Goal: Information Seeking & Learning: Learn about a topic

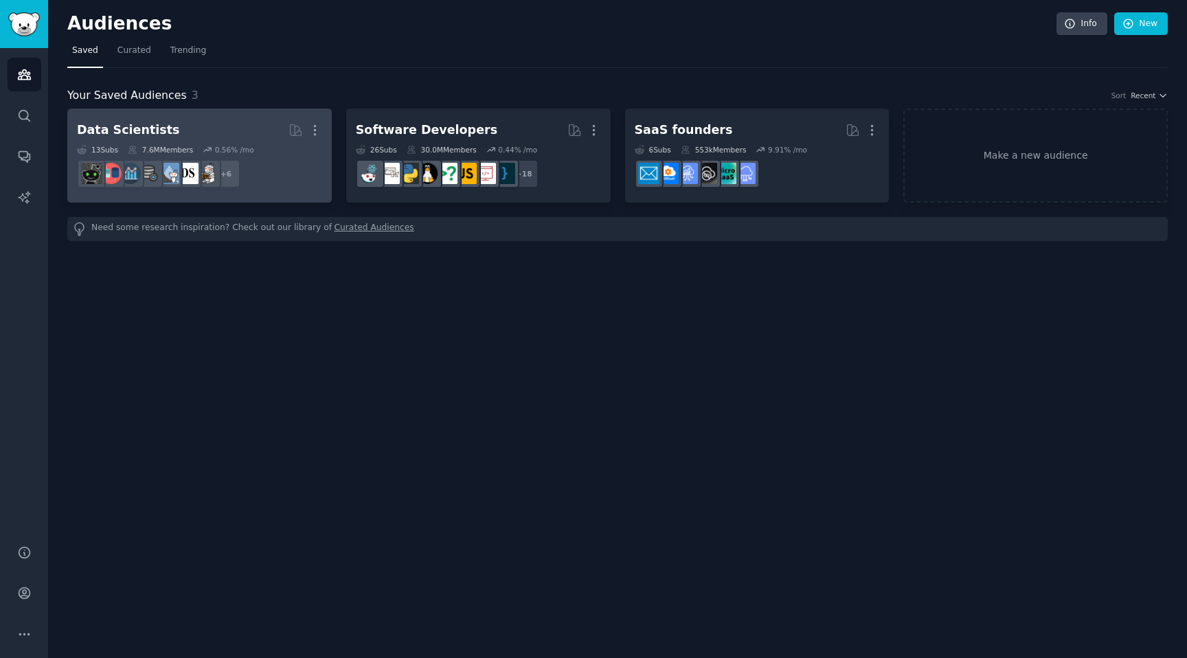
click at [142, 131] on div "Data Scientists" at bounding box center [128, 130] width 102 height 17
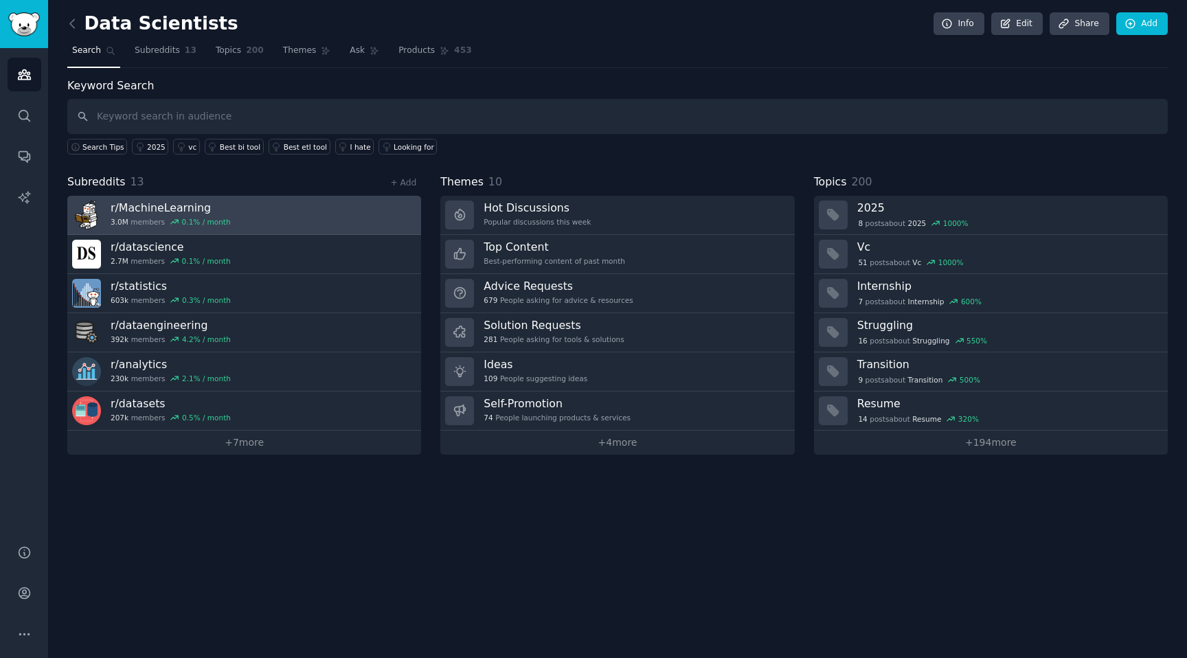
click at [240, 212] on link "r/ MachineLearning 3.0M members 0.1 % / month" at bounding box center [244, 215] width 354 height 39
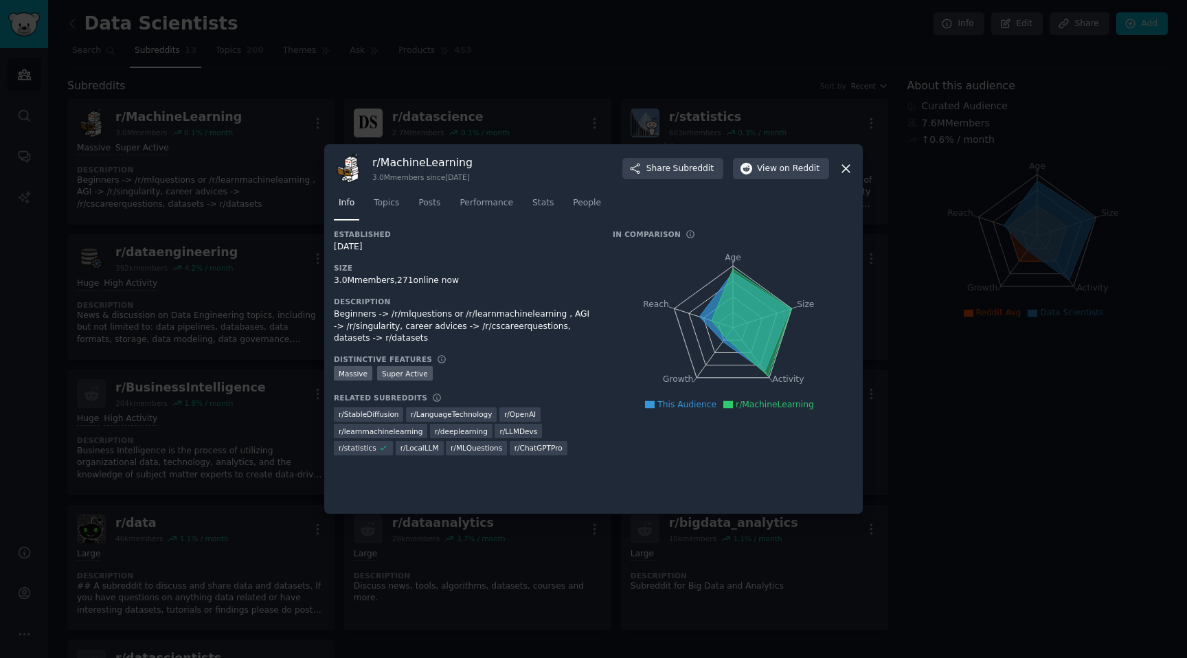
click at [409, 200] on nav "Info Topics Posts Performance Stats People" at bounding box center [593, 206] width 519 height 28
click at [393, 198] on span "Topics" at bounding box center [386, 203] width 25 height 12
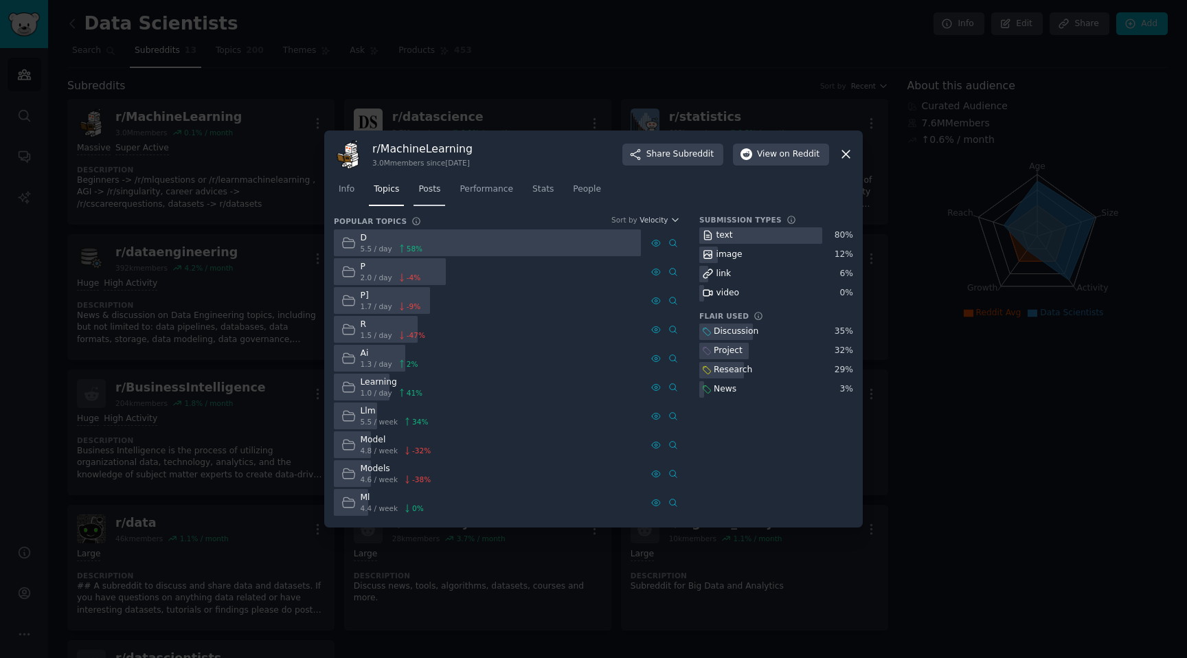
click at [423, 182] on link "Posts" at bounding box center [430, 193] width 32 height 28
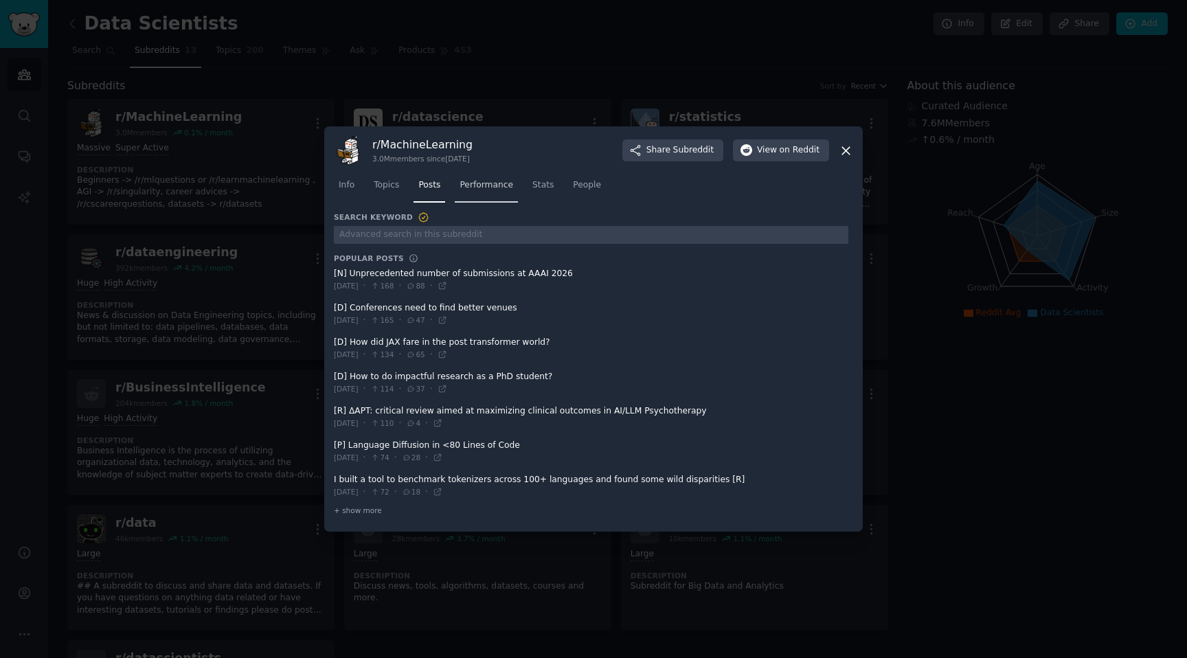
click at [489, 192] on link "Performance" at bounding box center [486, 189] width 63 height 28
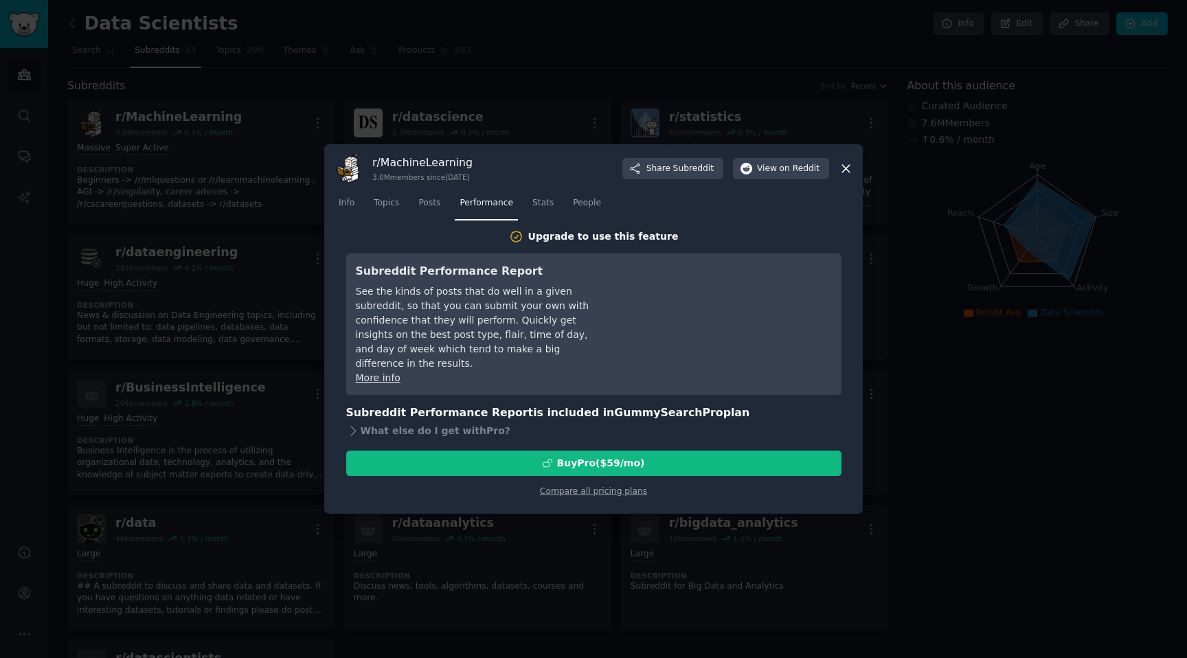
click at [962, 296] on div at bounding box center [593, 329] width 1187 height 658
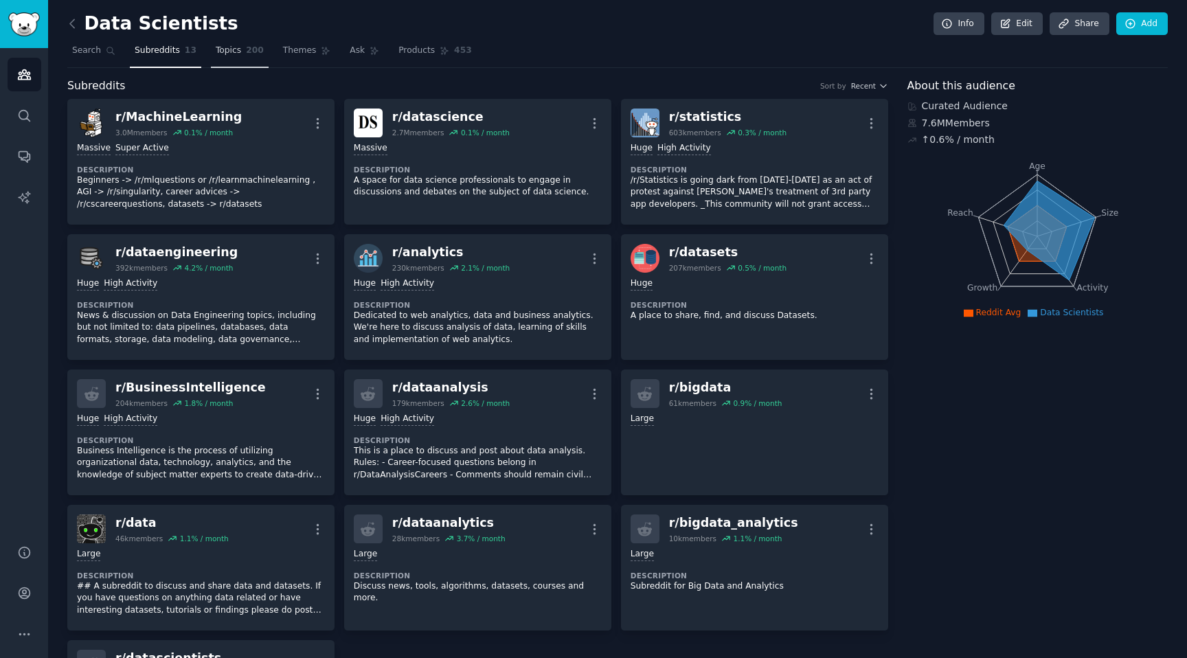
click at [238, 54] on link "Topics 200" at bounding box center [240, 54] width 58 height 28
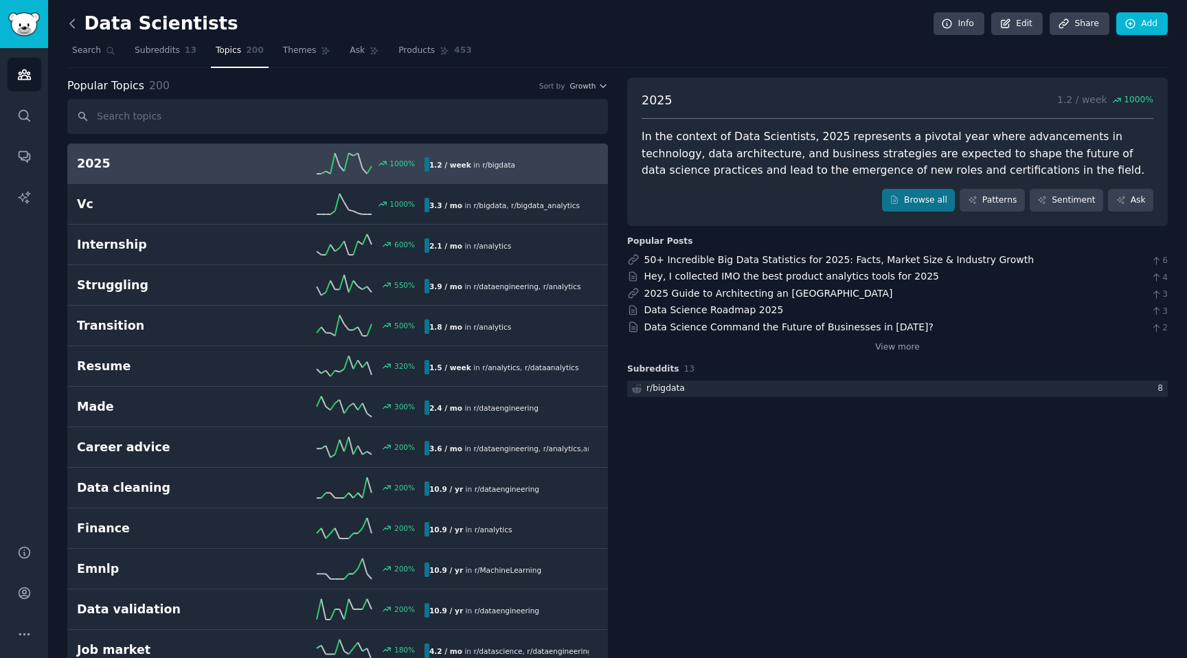
click at [78, 27] on icon at bounding box center [72, 23] width 14 height 14
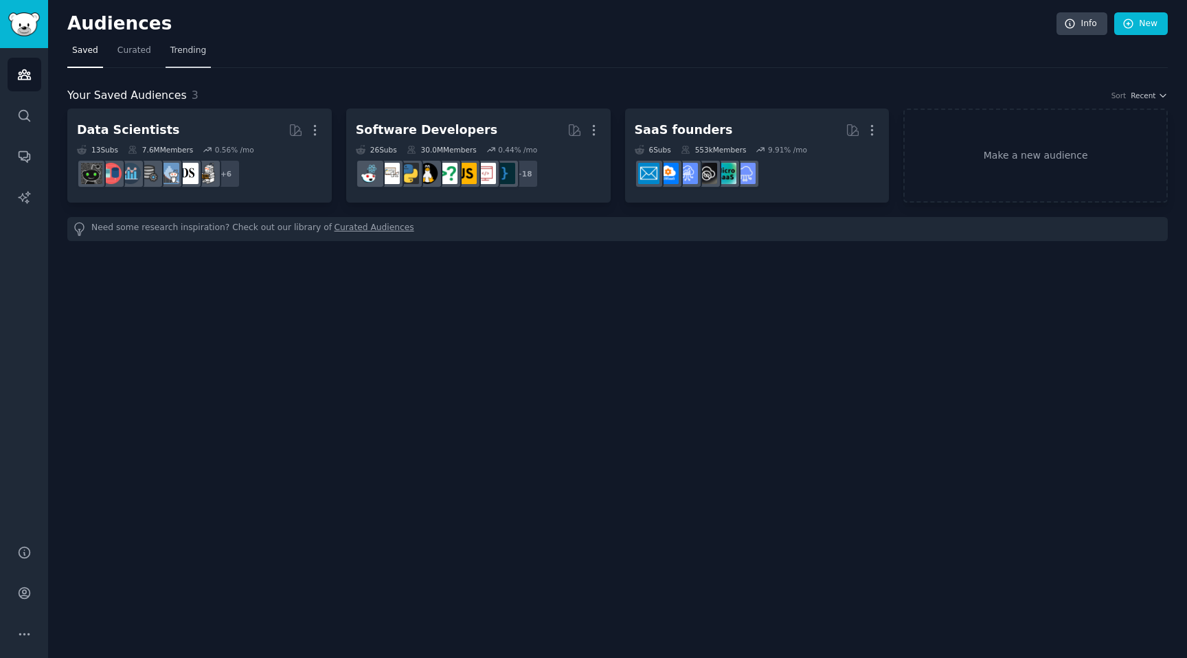
click at [197, 62] on link "Trending" at bounding box center [188, 54] width 45 height 28
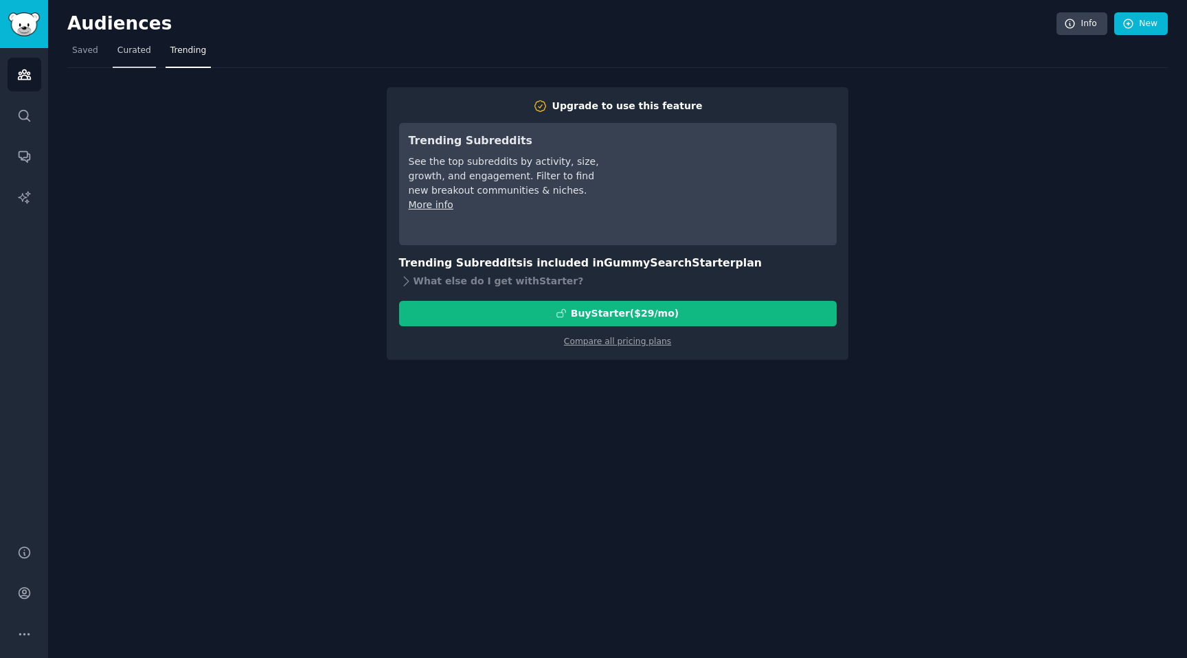
click at [128, 46] on span "Curated" at bounding box center [134, 51] width 34 height 12
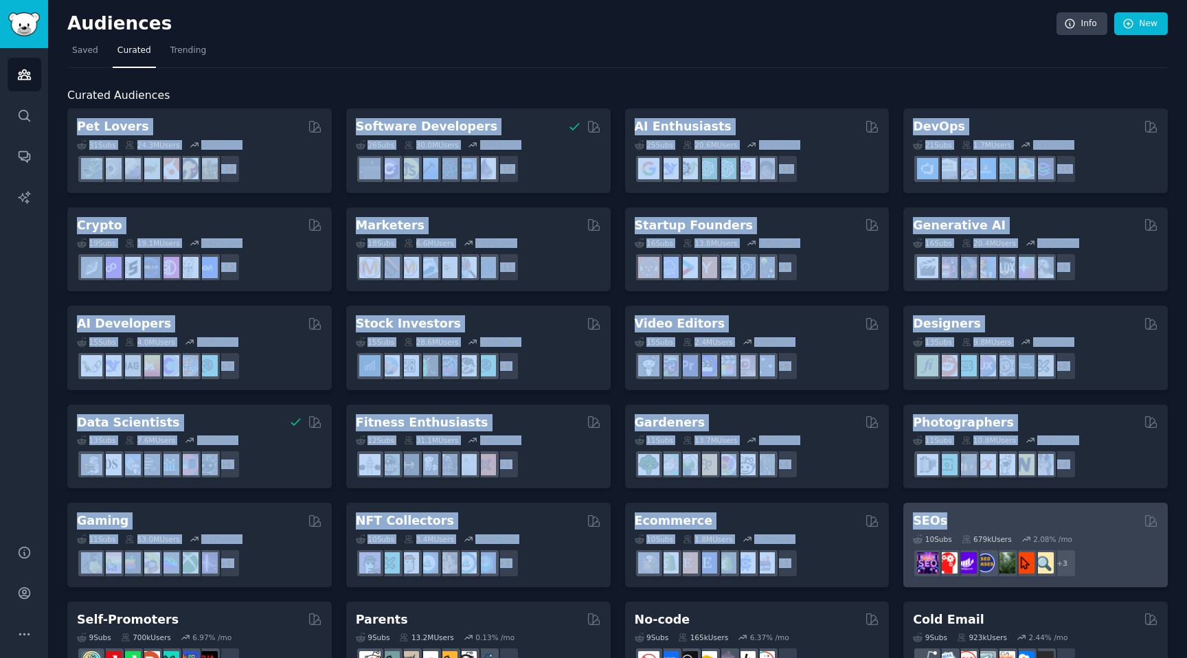
drag, startPoint x: 344, startPoint y: 91, endPoint x: 1123, endPoint y: 508, distance: 883.4
click at [1124, 510] on div "Curated Audiences Pet Lovers Curated by GummySearch 31 Sub s 24.3M Users 0.83 %…" at bounding box center [617, 584] width 1101 height 994
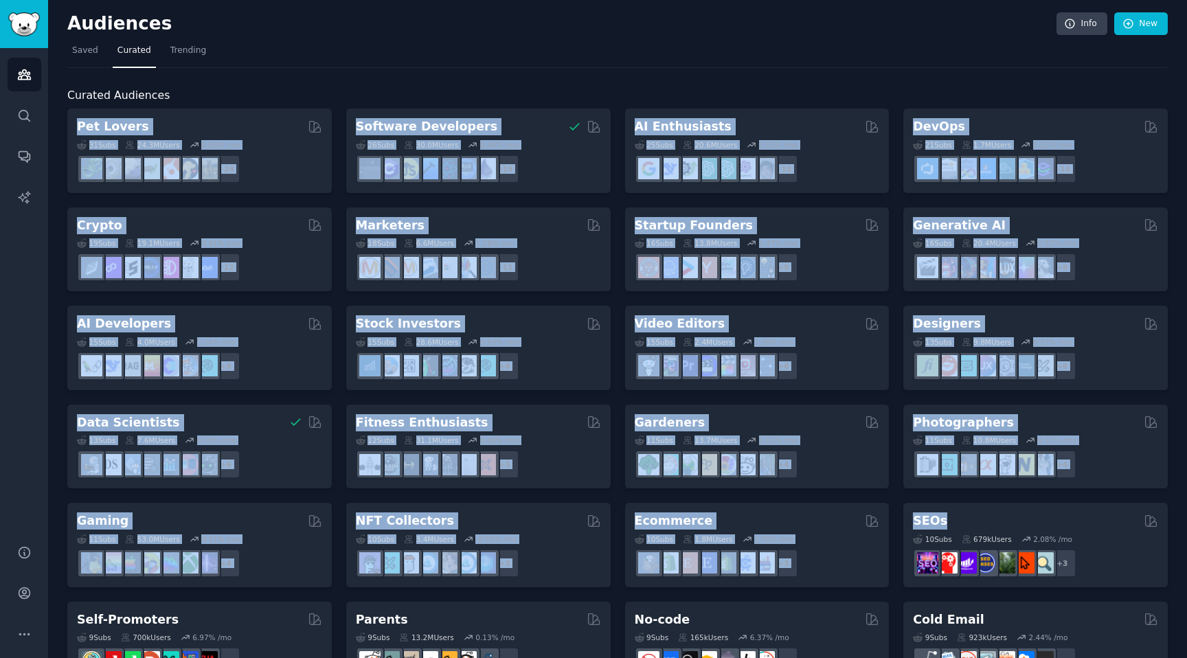
click at [1165, 401] on div "Audiences Info New Saved Curated Trending Curated Audiences Pet Lovers Curated …" at bounding box center [617, 549] width 1139 height 1099
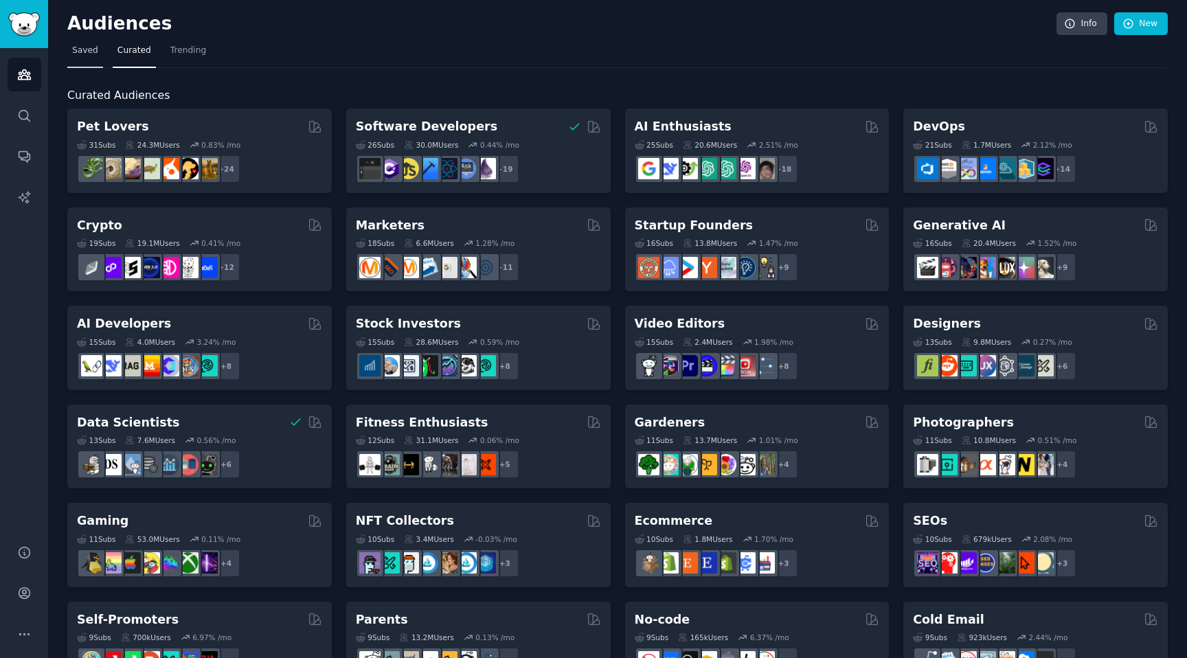
click at [82, 60] on link "Saved" at bounding box center [85, 54] width 36 height 28
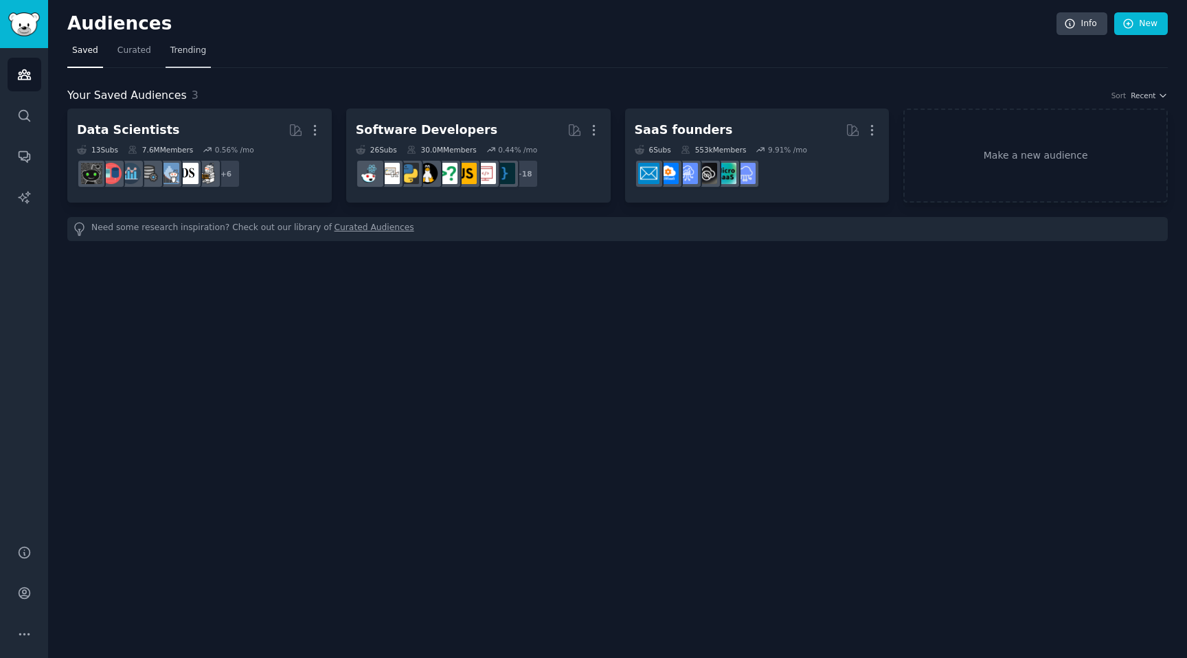
click at [175, 52] on span "Trending" at bounding box center [188, 51] width 36 height 12
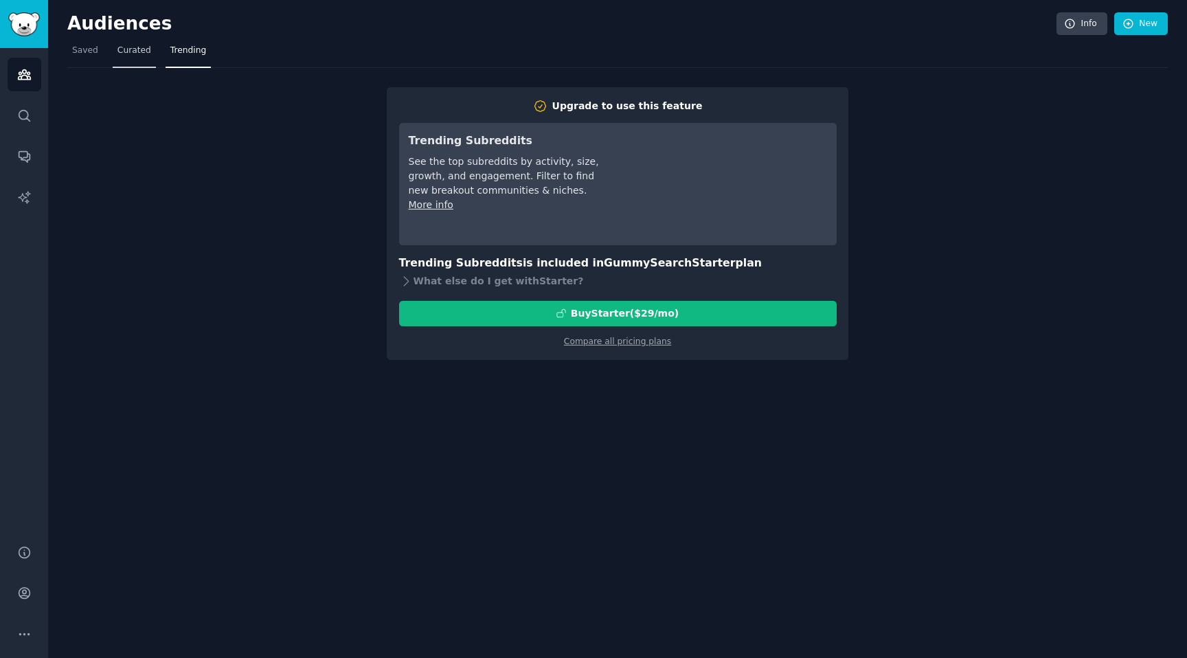
click at [133, 53] on span "Curated" at bounding box center [134, 51] width 34 height 12
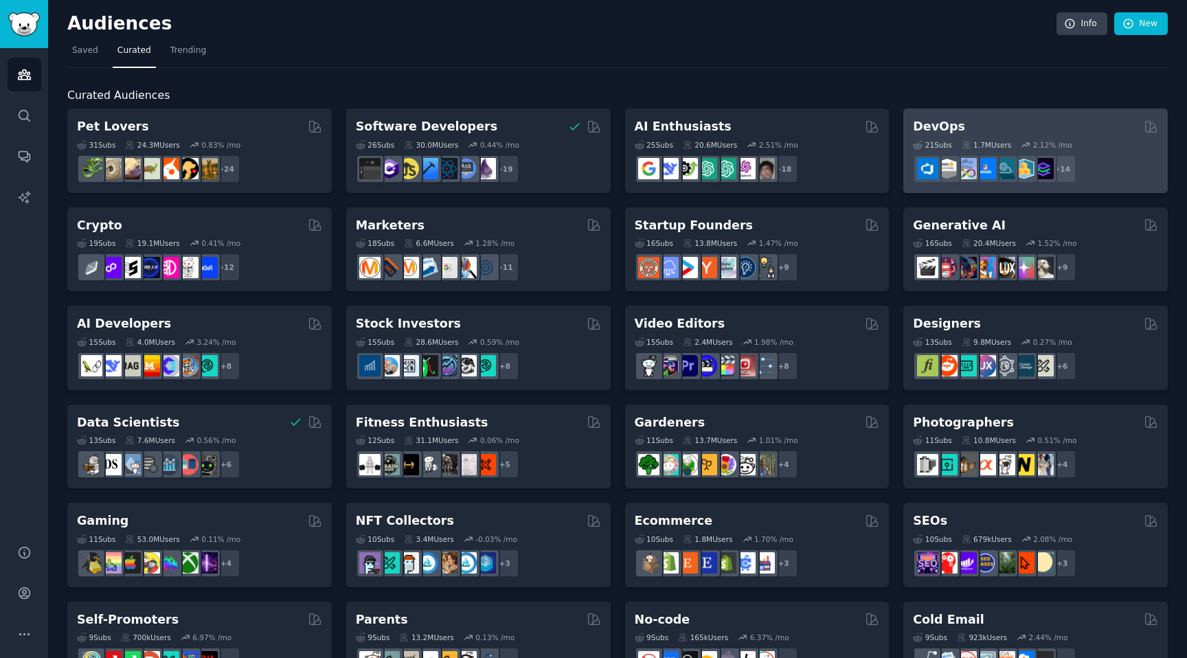
click at [952, 124] on h2 "DevOps" at bounding box center [939, 126] width 52 height 17
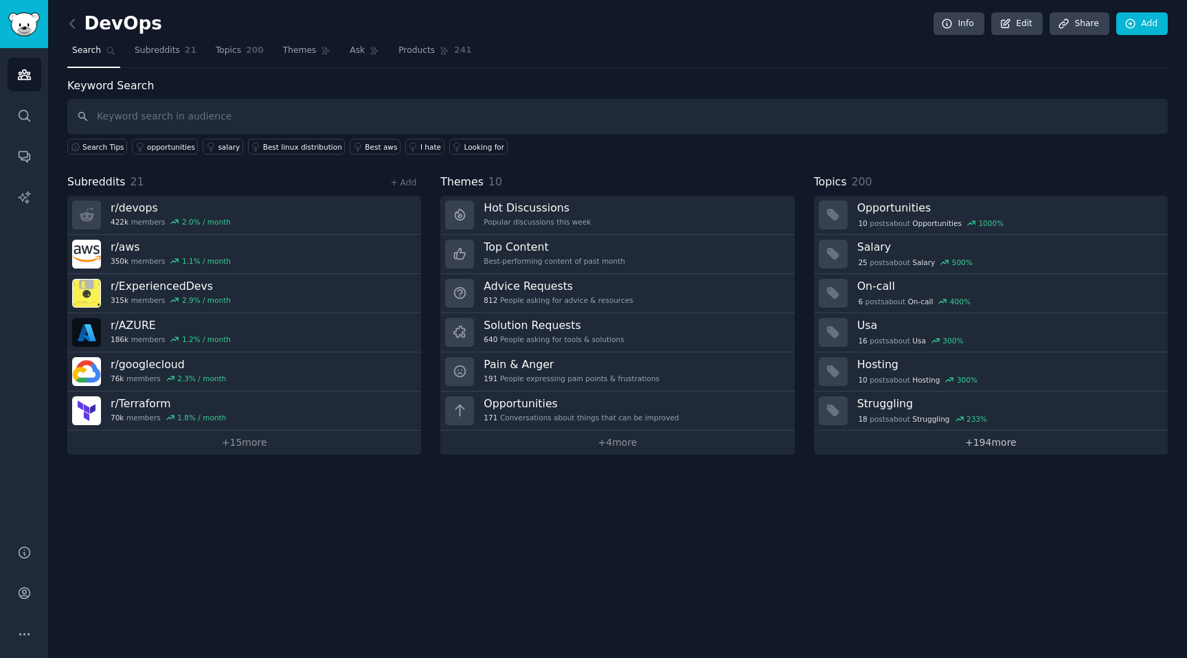
click at [996, 443] on link "+ 194 more" at bounding box center [991, 443] width 354 height 24
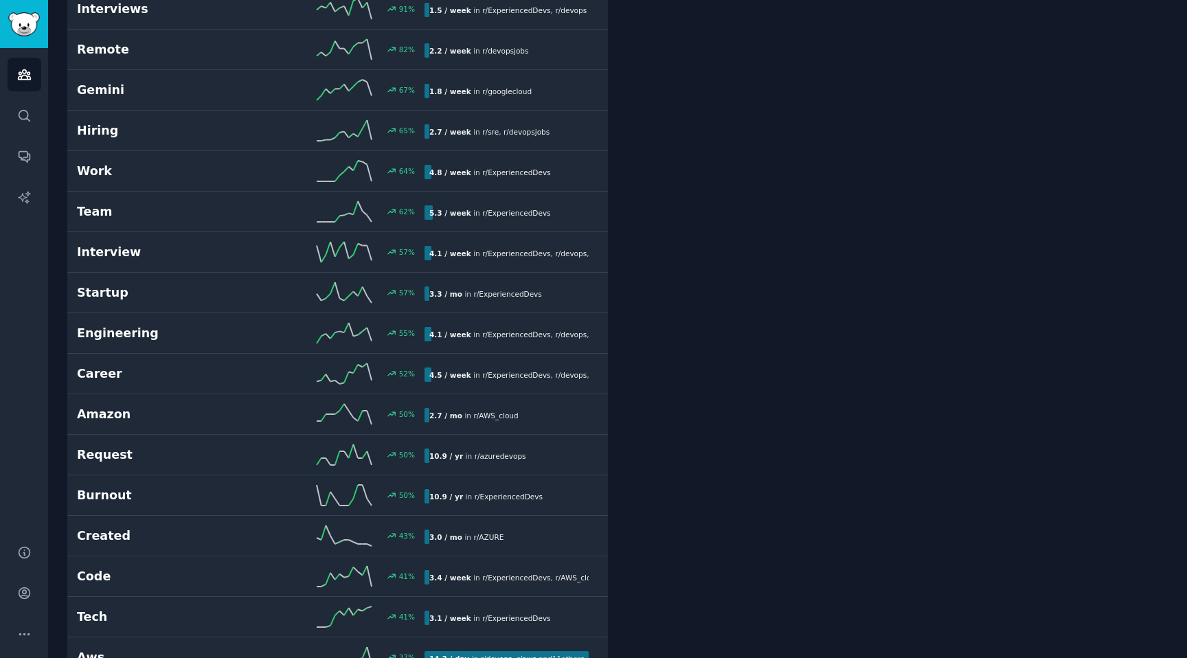
scroll to position [1043, 0]
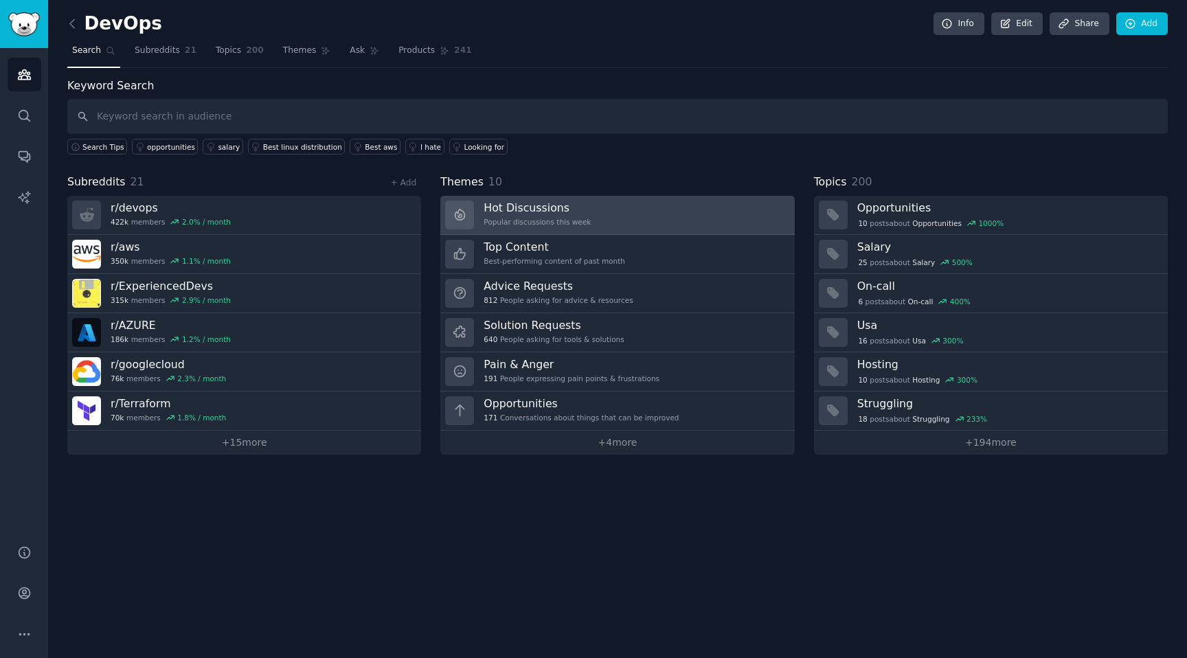
click at [550, 203] on h3 "Hot Discussions" at bounding box center [537, 208] width 107 height 14
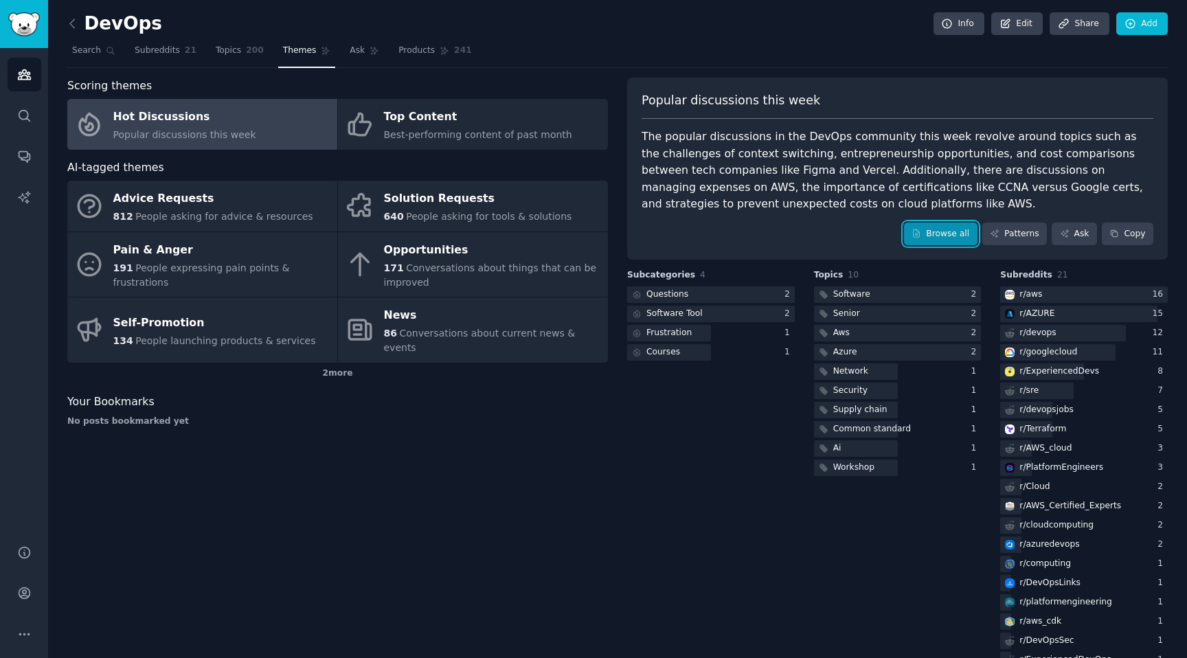
click at [932, 240] on link "Browse all" at bounding box center [941, 234] width 74 height 23
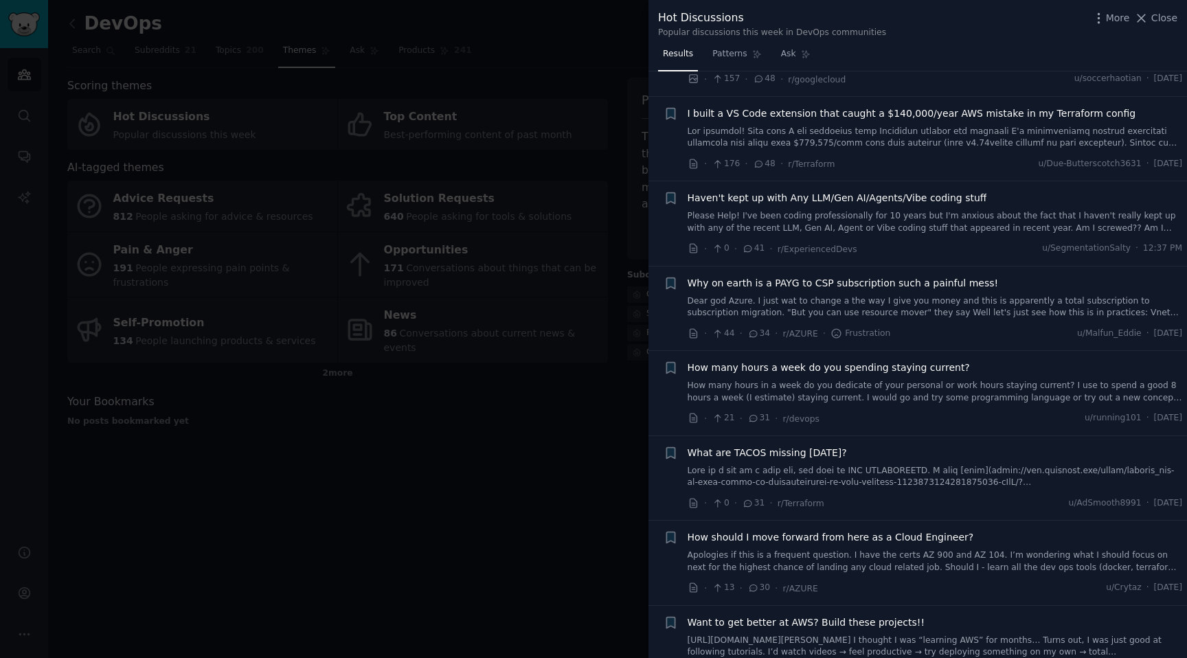
scroll to position [763, 0]
click at [912, 195] on span "Haven't kept up with Any LLM/Gen AI/Agents/Vibe coding stuff" at bounding box center [838, 195] width 300 height 14
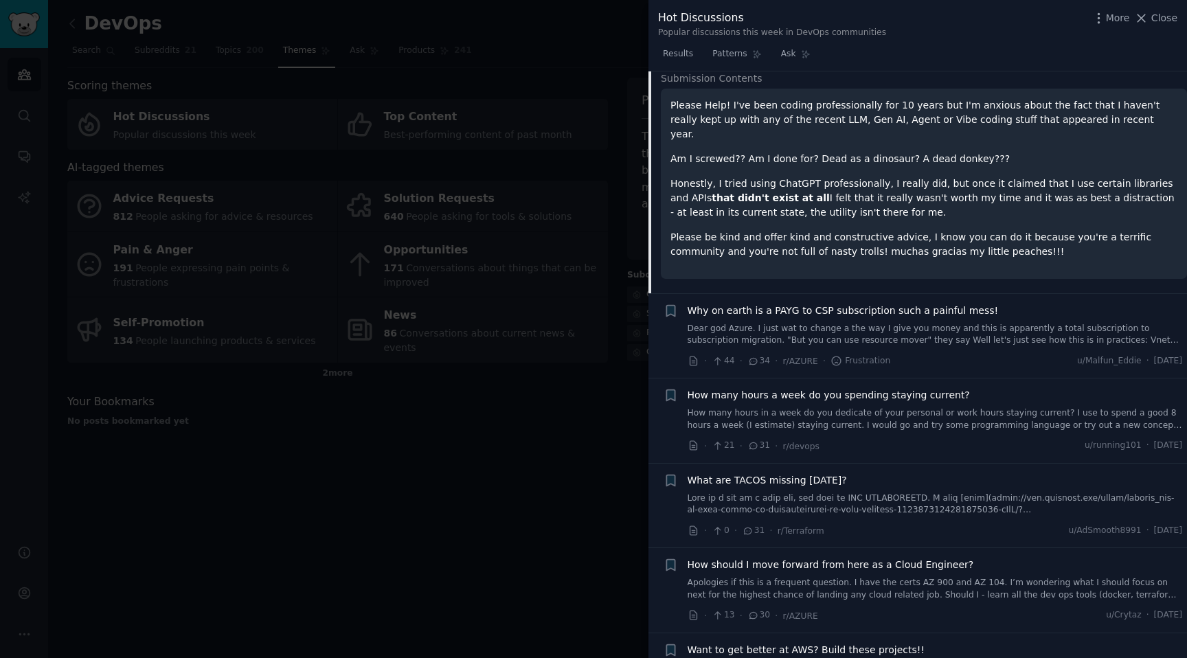
scroll to position [997, 0]
click at [817, 182] on p "Honestly, I tried using ChatGPT professionally, I really did, but once it claim…" at bounding box center [924, 197] width 507 height 43
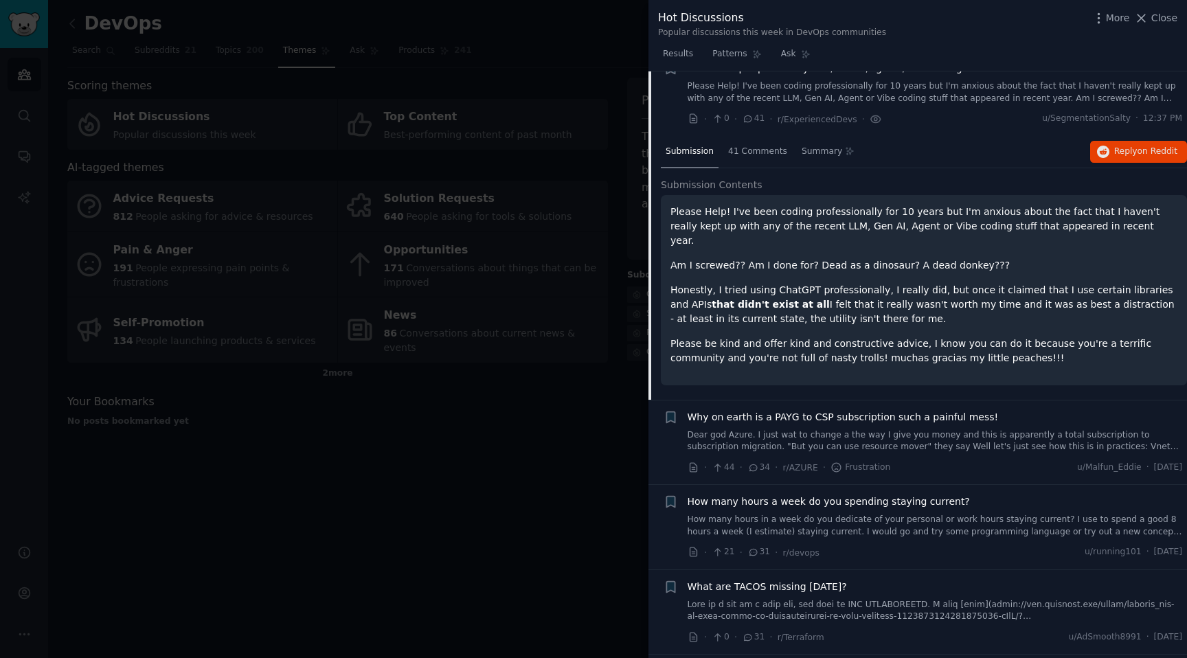
scroll to position [870, 0]
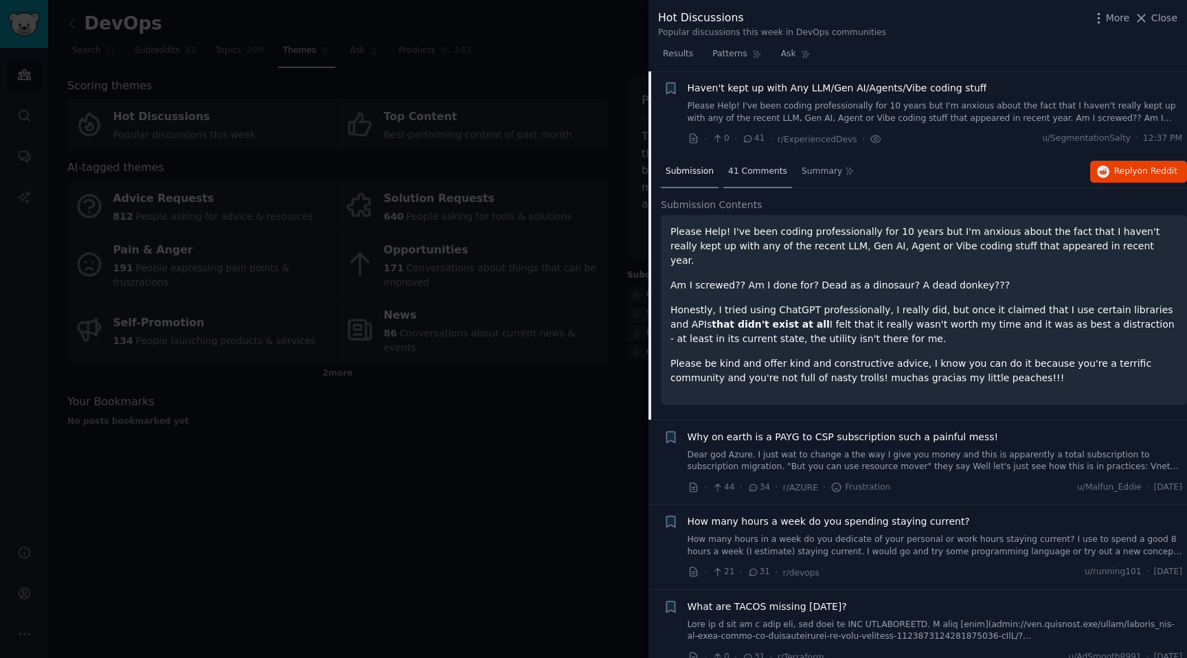
click at [756, 180] on div "41 Comments" at bounding box center [757, 172] width 69 height 33
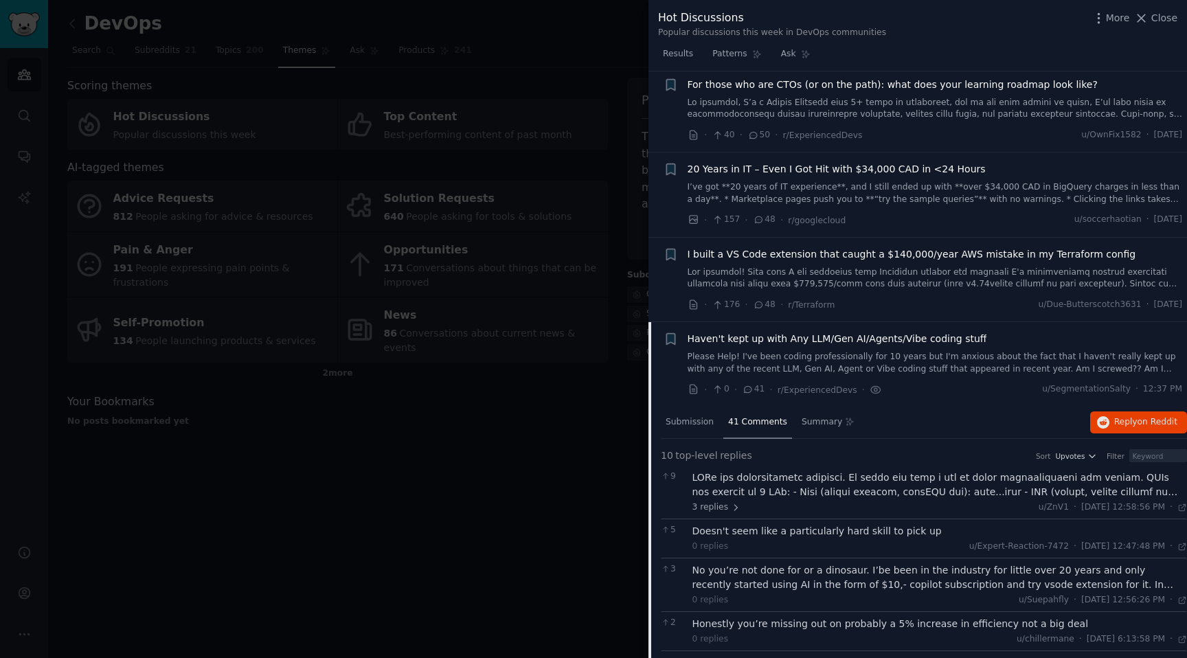
scroll to position [495, 0]
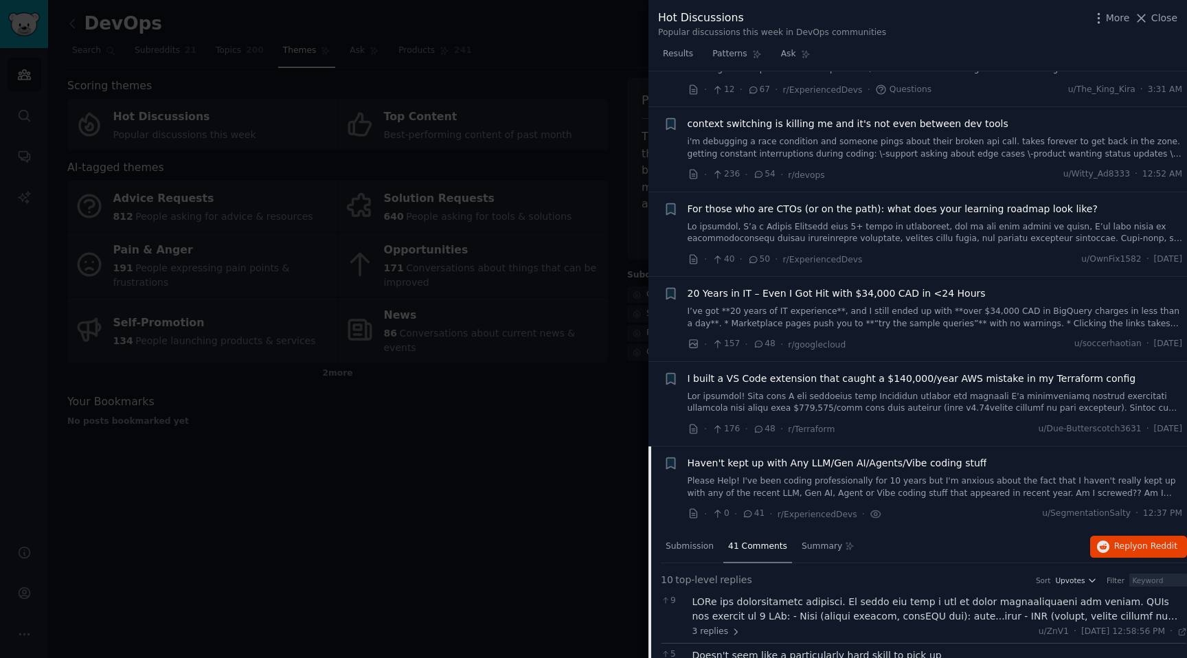
click at [313, 338] on div at bounding box center [593, 329] width 1187 height 658
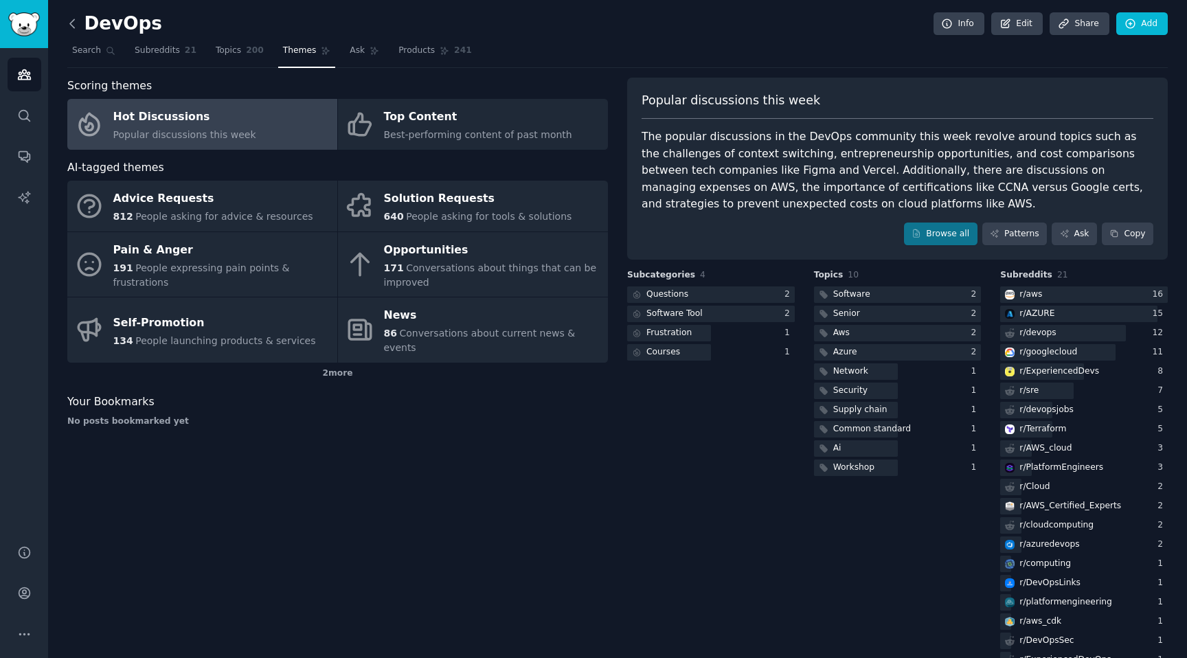
click at [71, 23] on icon at bounding box center [72, 23] width 14 height 14
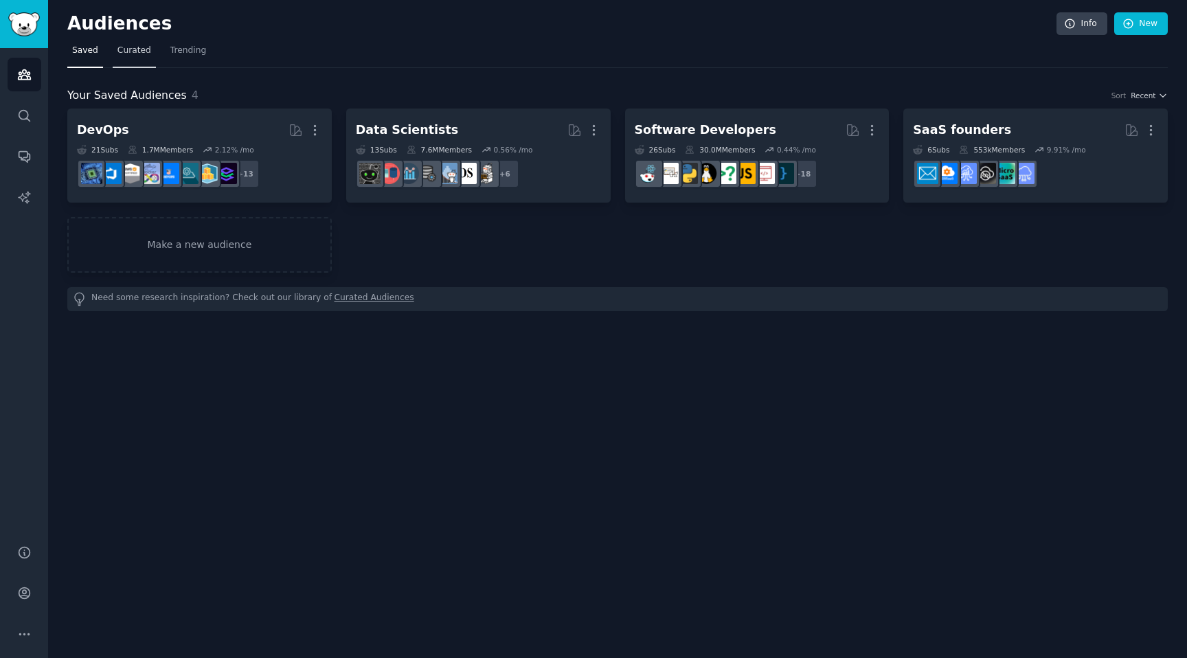
click at [152, 46] on link "Curated" at bounding box center [134, 54] width 43 height 28
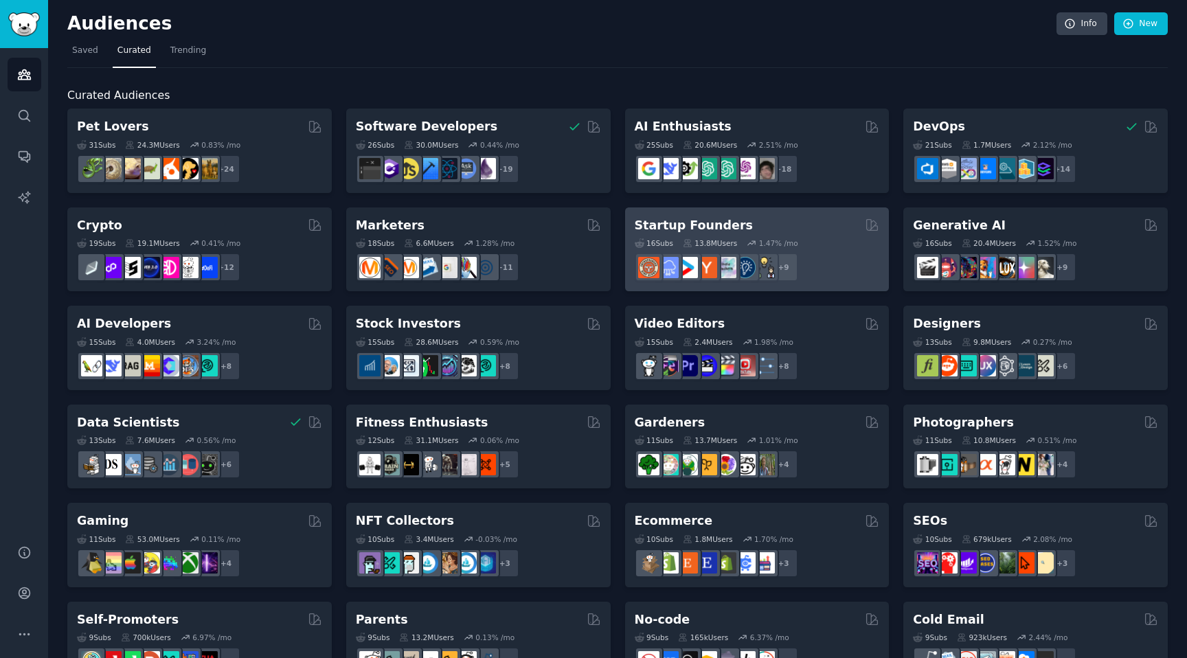
click at [802, 225] on div "Startup Founders" at bounding box center [757, 225] width 245 height 17
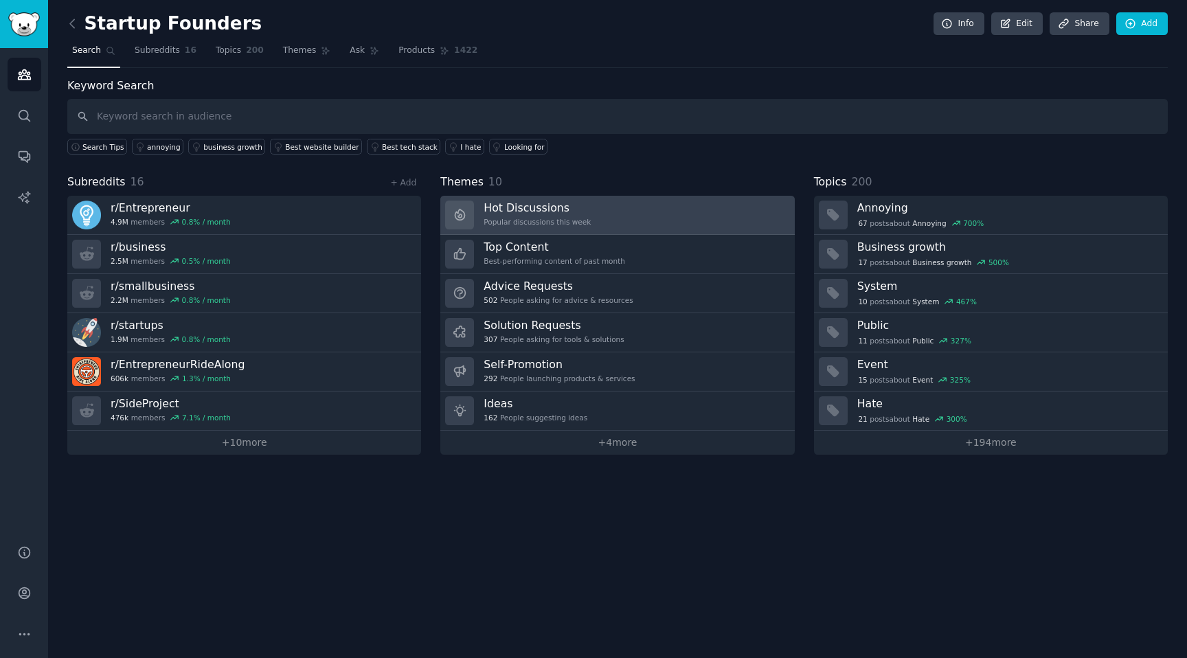
click at [622, 212] on link "Hot Discussions Popular discussions this week" at bounding box center [617, 215] width 354 height 39
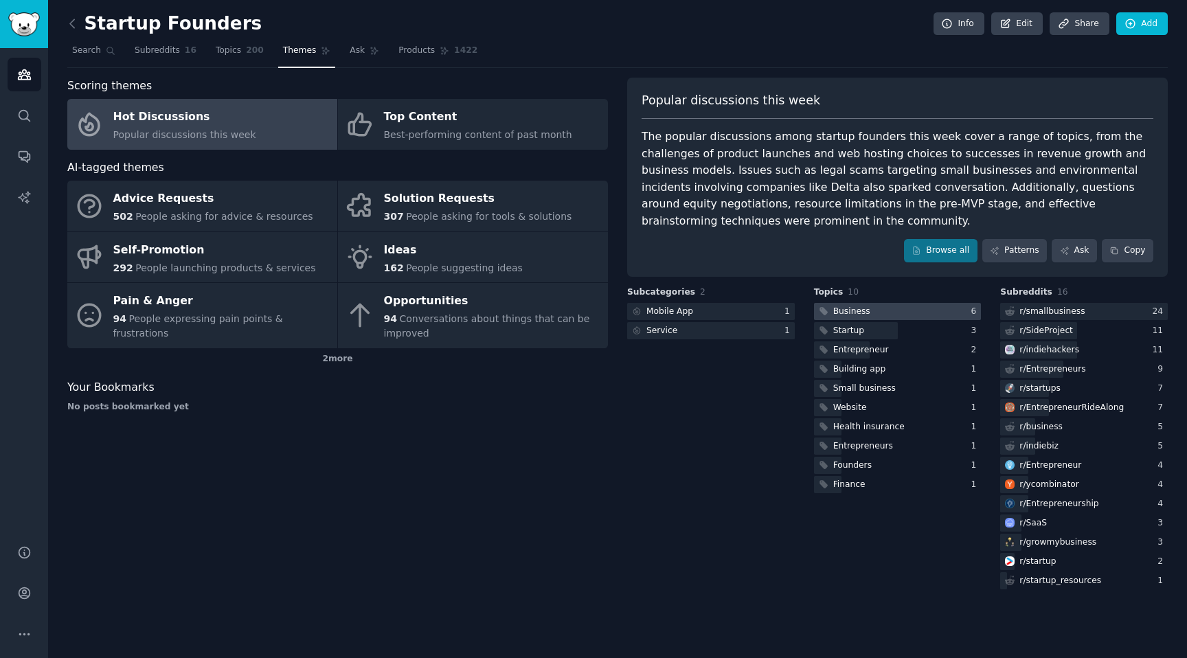
click at [875, 312] on div at bounding box center [898, 311] width 168 height 17
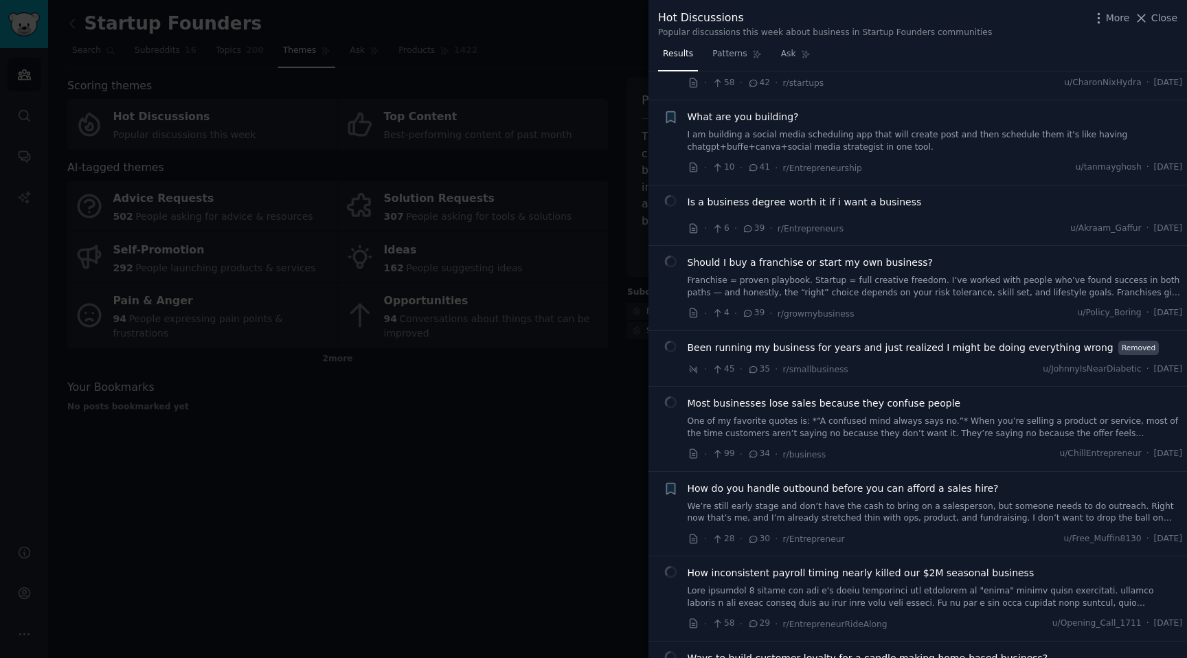
scroll to position [506, 0]
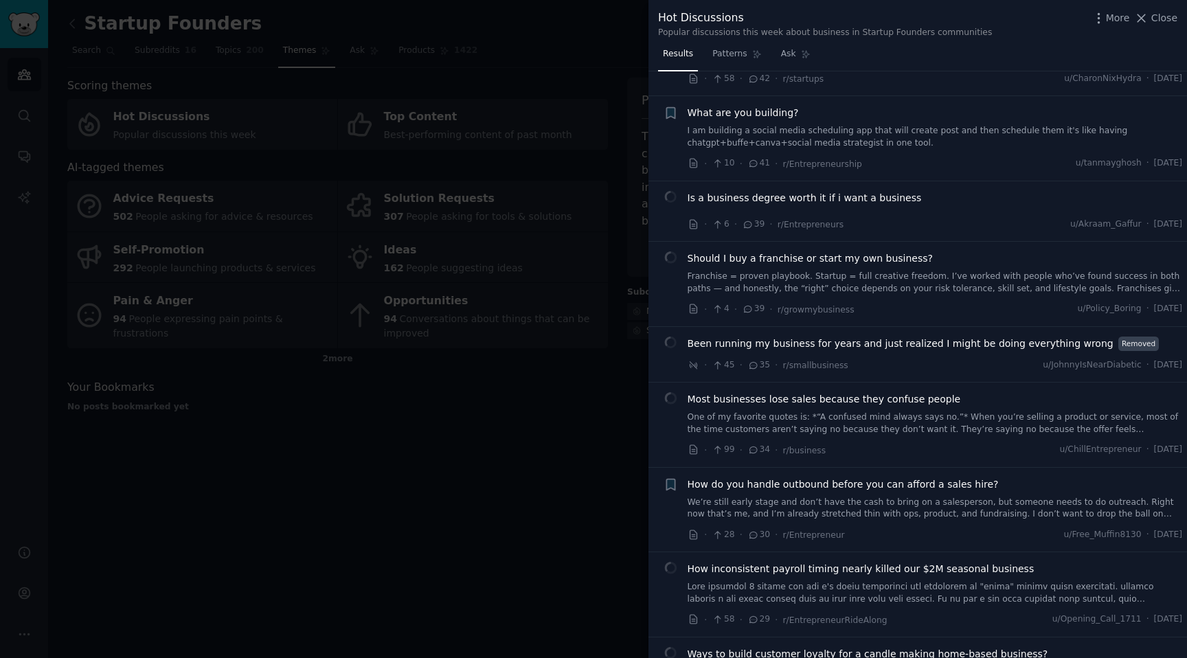
click at [541, 423] on div at bounding box center [593, 329] width 1187 height 658
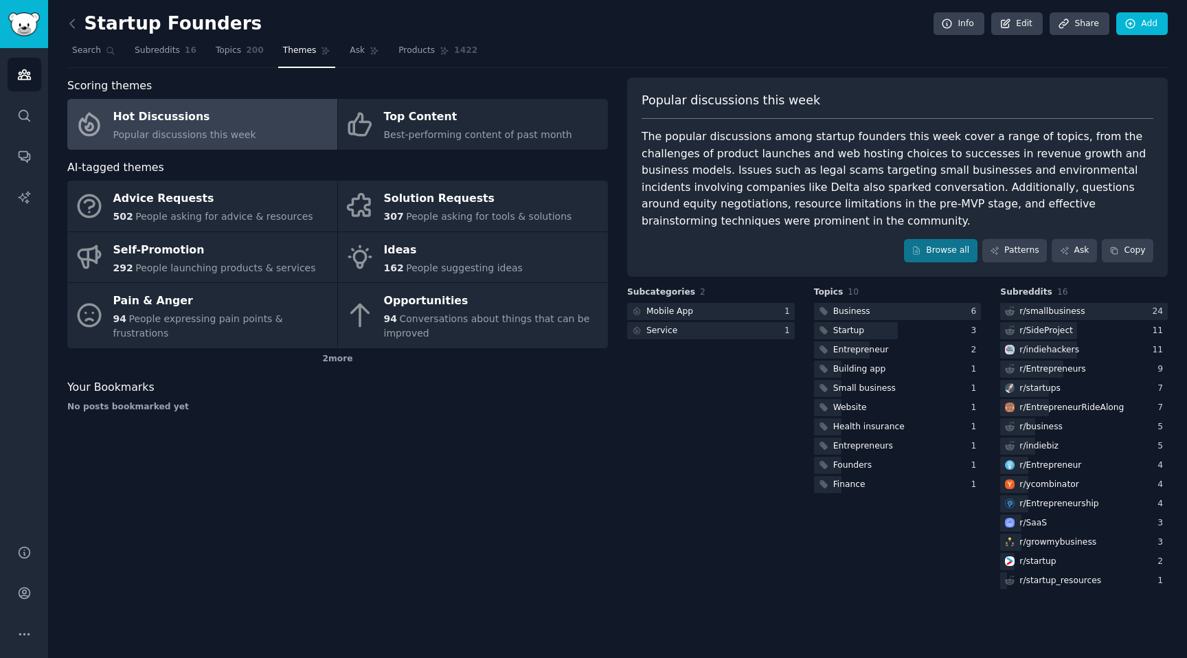
click at [202, 131] on span "Popular discussions this week" at bounding box center [184, 134] width 143 height 11
click at [70, 25] on icon at bounding box center [72, 23] width 14 height 14
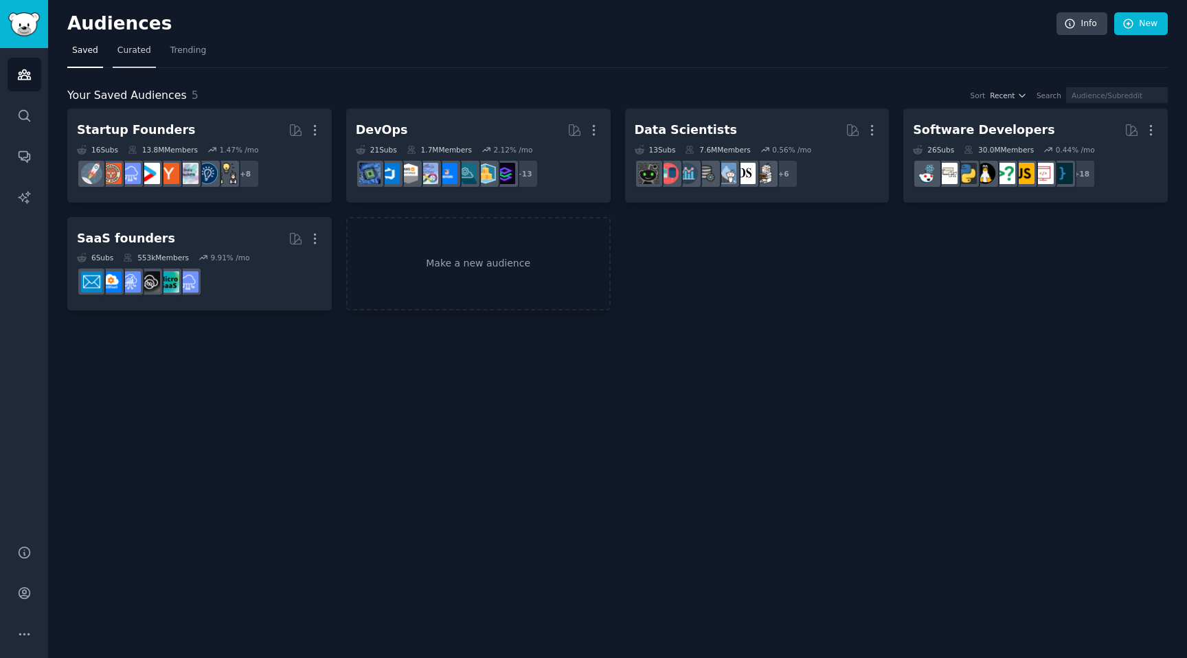
click at [113, 50] on link "Curated" at bounding box center [134, 54] width 43 height 28
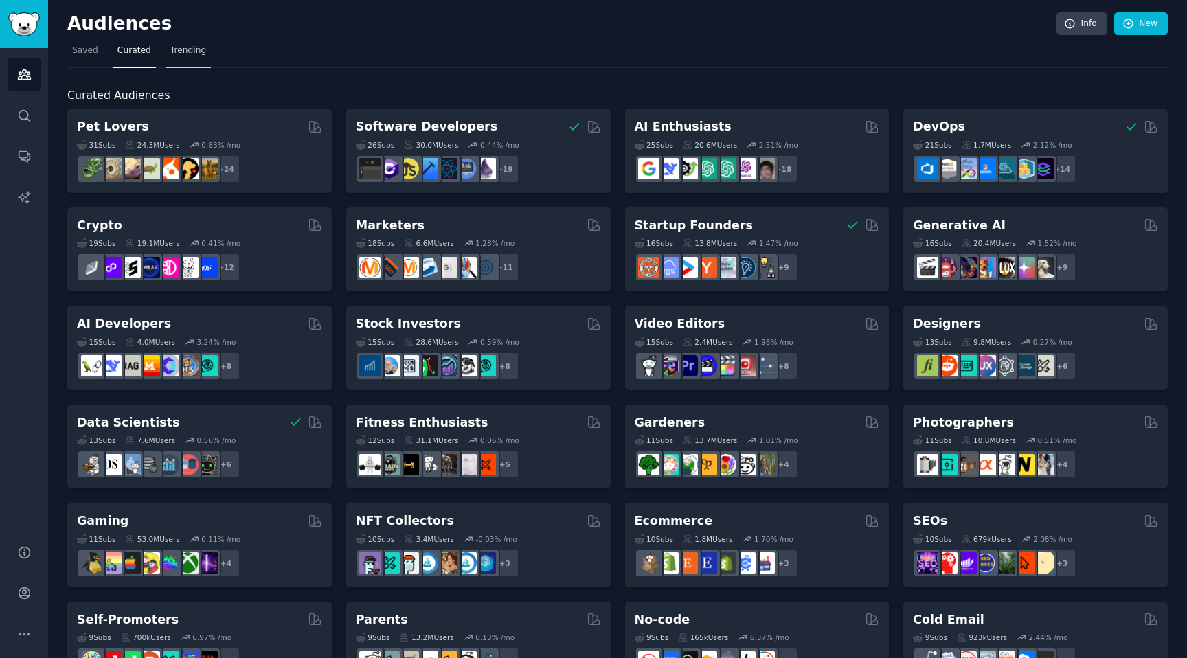
click at [181, 47] on span "Trending" at bounding box center [188, 51] width 36 height 12
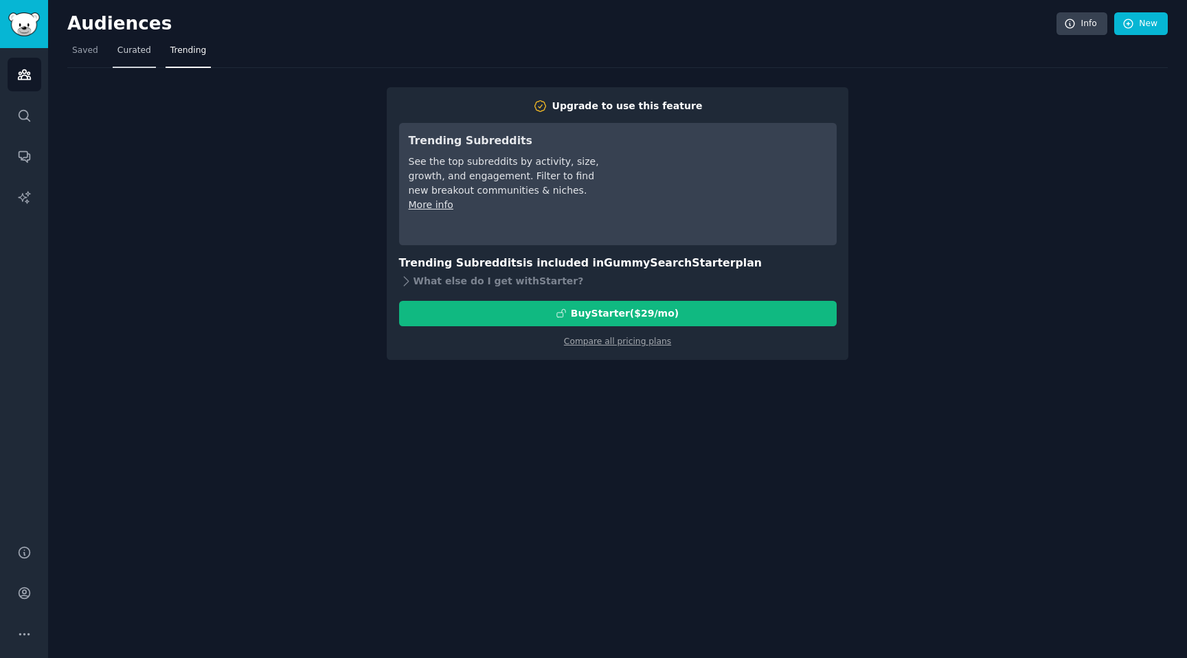
click at [126, 51] on span "Curated" at bounding box center [134, 51] width 34 height 12
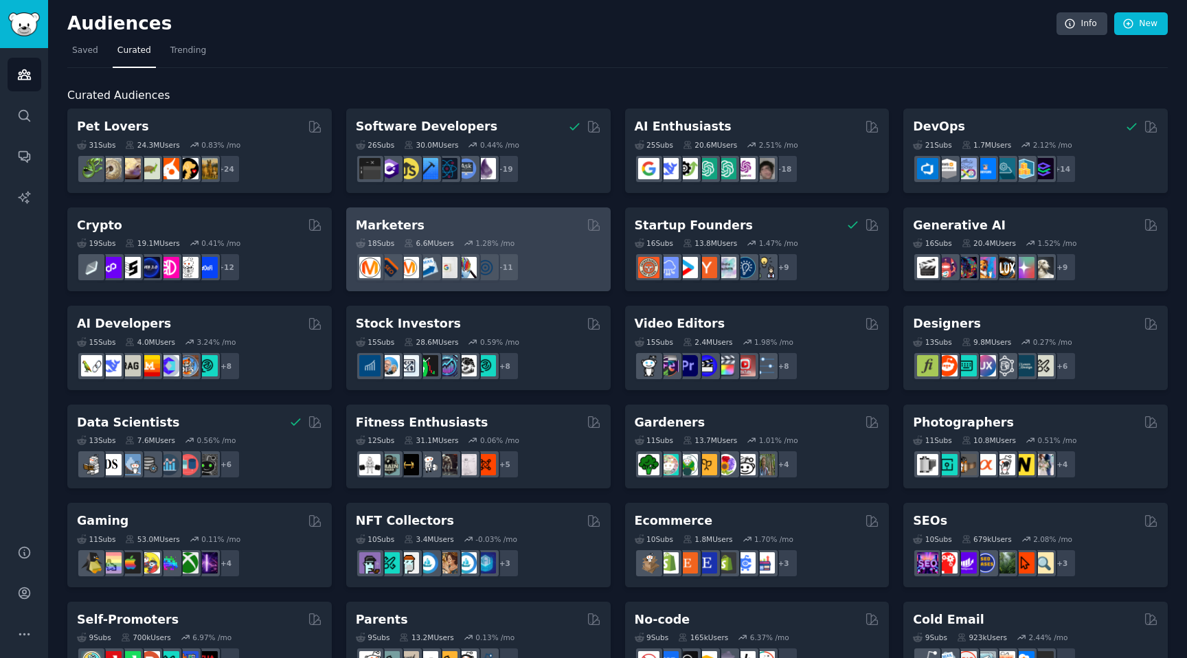
click at [487, 219] on div "Marketers" at bounding box center [478, 225] width 245 height 17
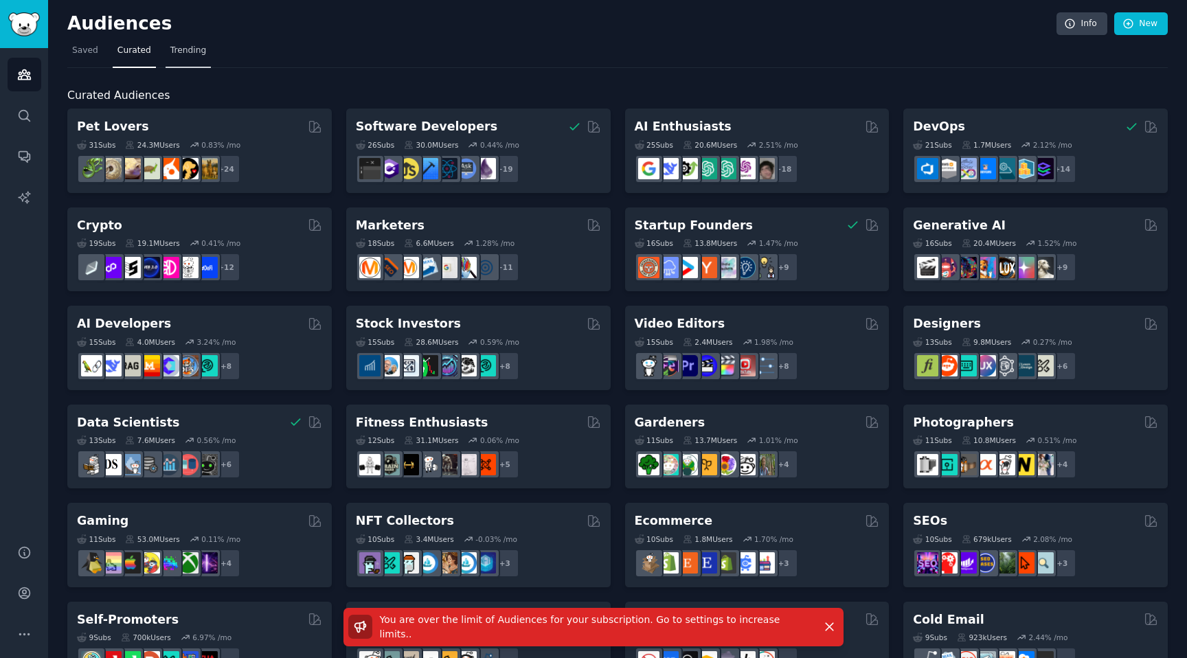
click at [172, 52] on span "Trending" at bounding box center [188, 51] width 36 height 12
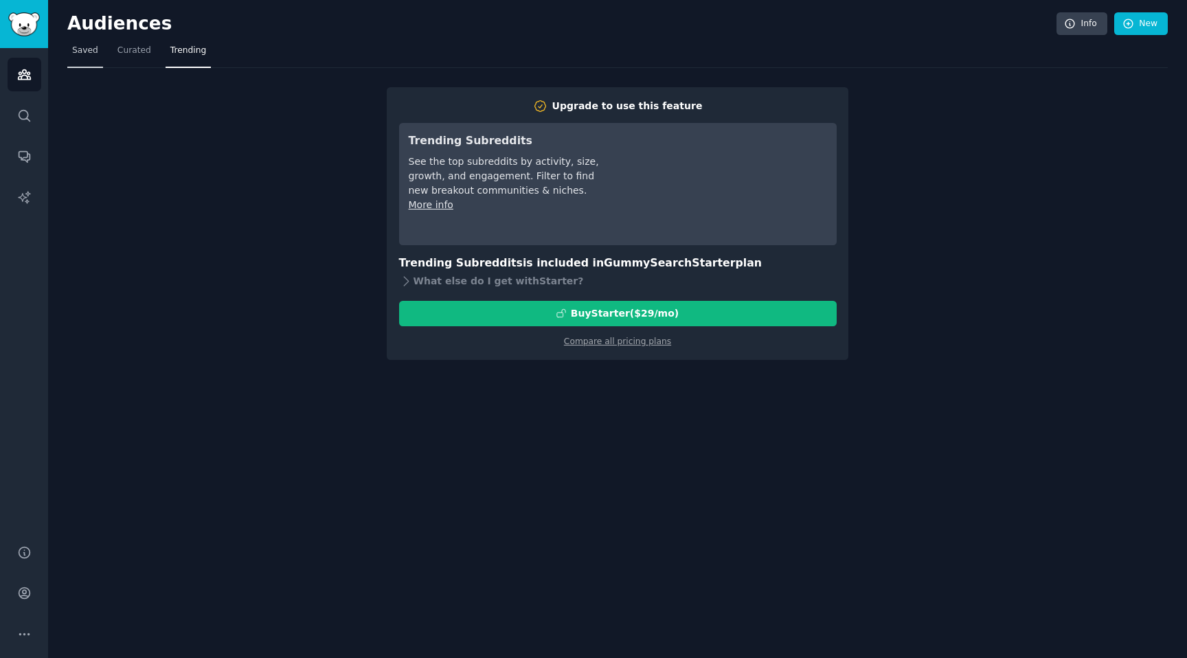
click at [98, 52] on link "Saved" at bounding box center [85, 54] width 36 height 28
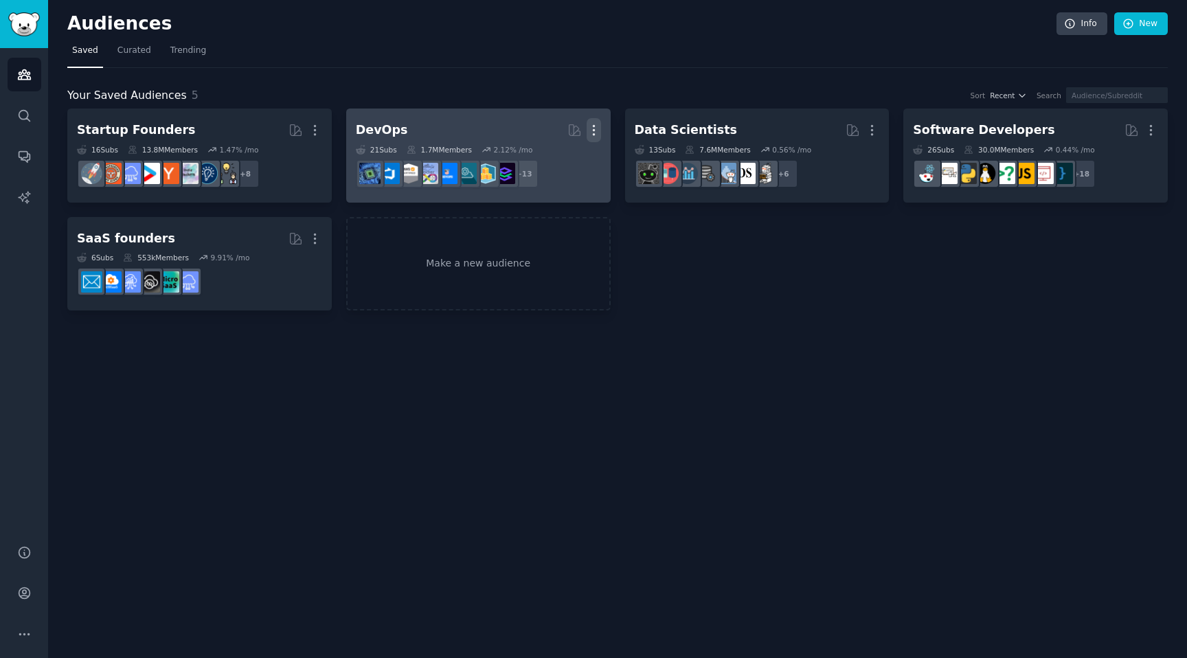
click at [592, 130] on icon "button" at bounding box center [594, 130] width 14 height 14
click at [552, 159] on p "Delete" at bounding box center [557, 159] width 32 height 14
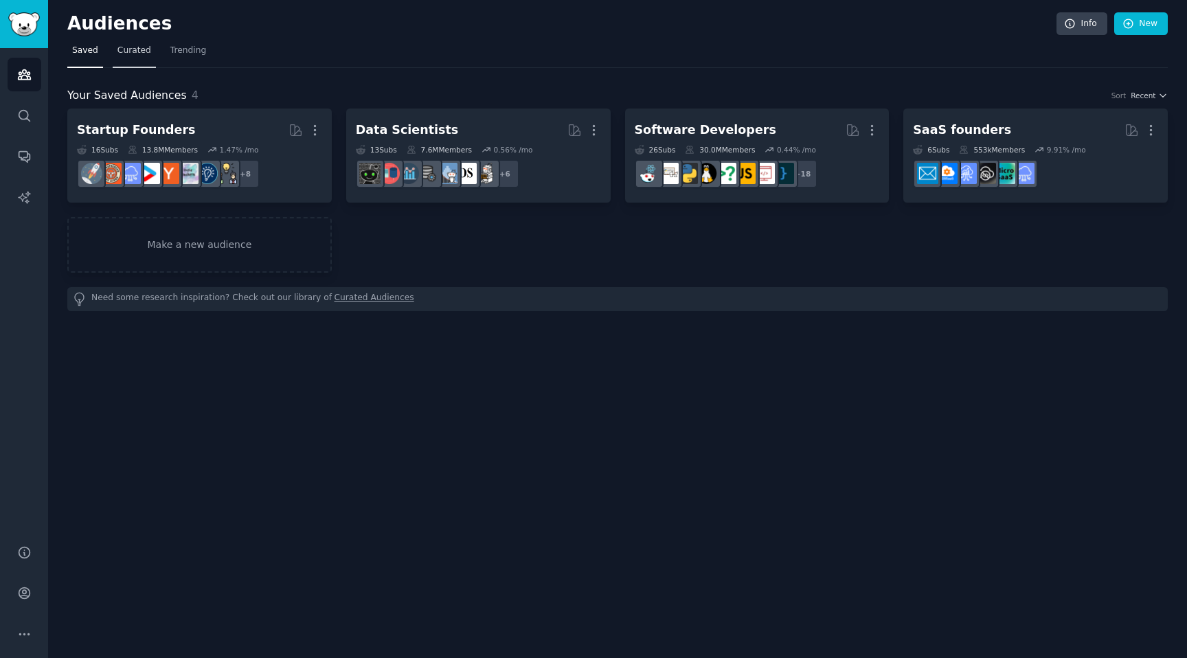
click at [130, 47] on span "Curated" at bounding box center [134, 51] width 34 height 12
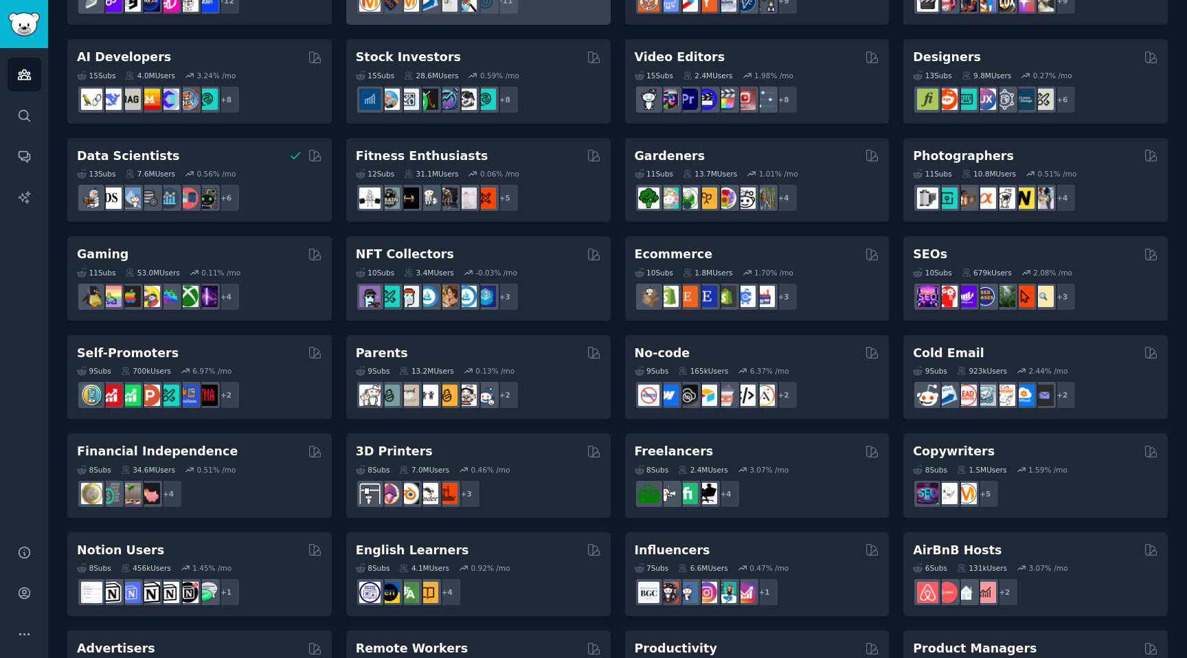
scroll to position [441, 0]
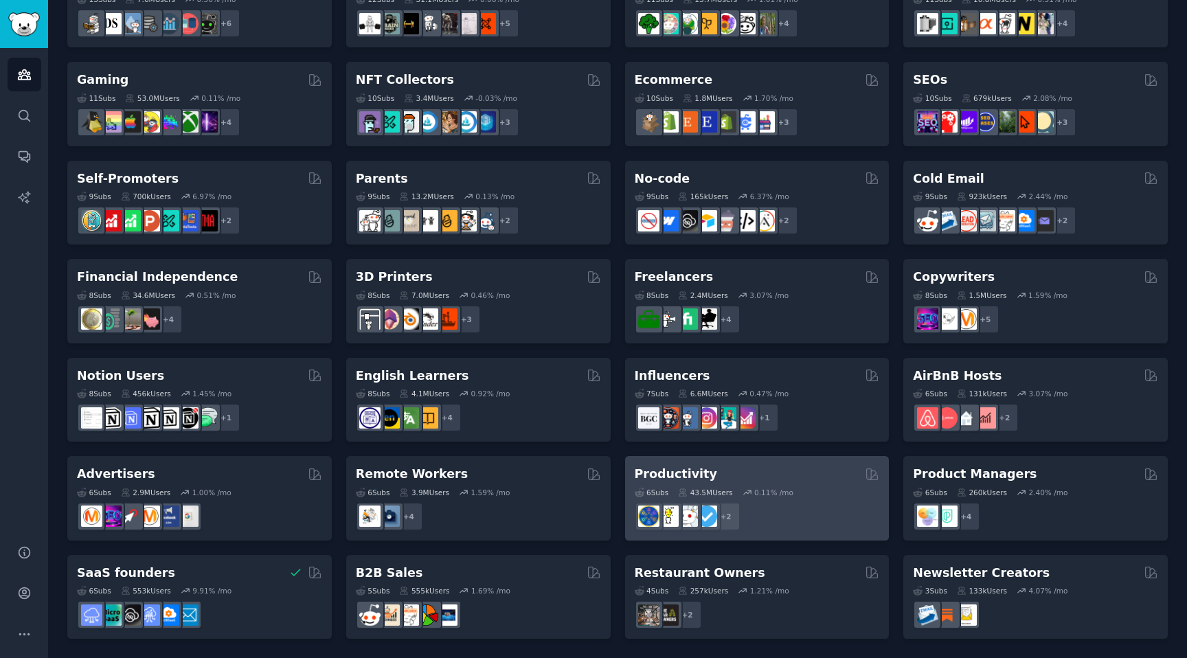
click at [785, 478] on div "Productivity" at bounding box center [757, 474] width 245 height 17
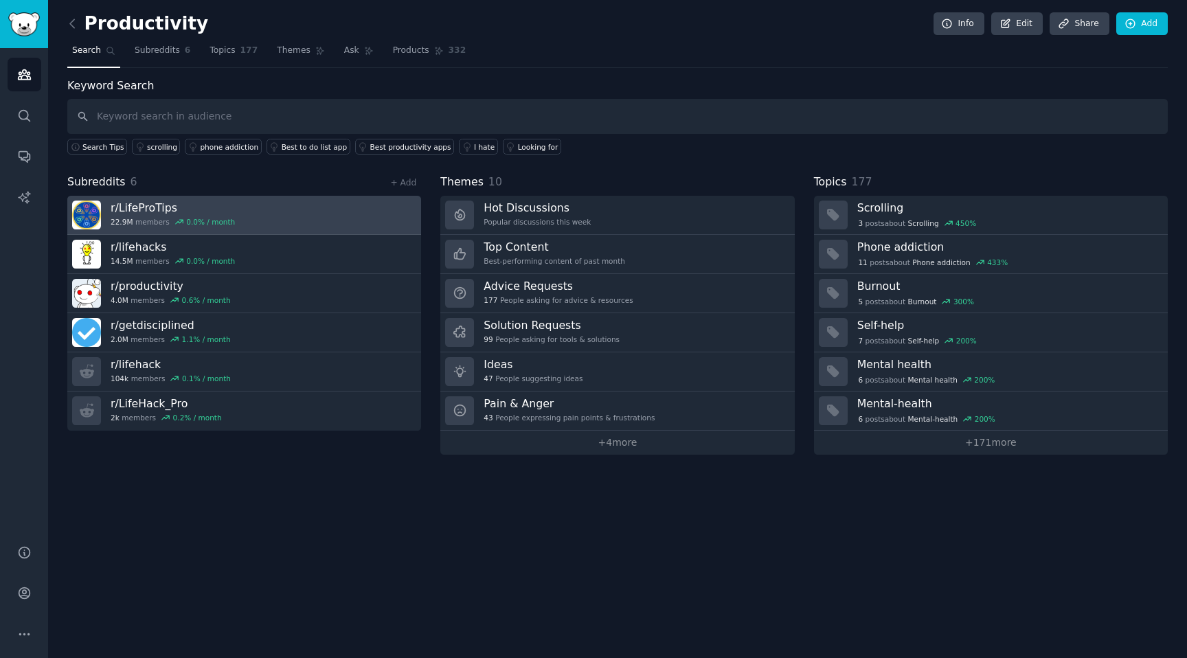
click at [243, 215] on link "r/ LifeProTips 22.9M members 0.0 % / month" at bounding box center [244, 215] width 354 height 39
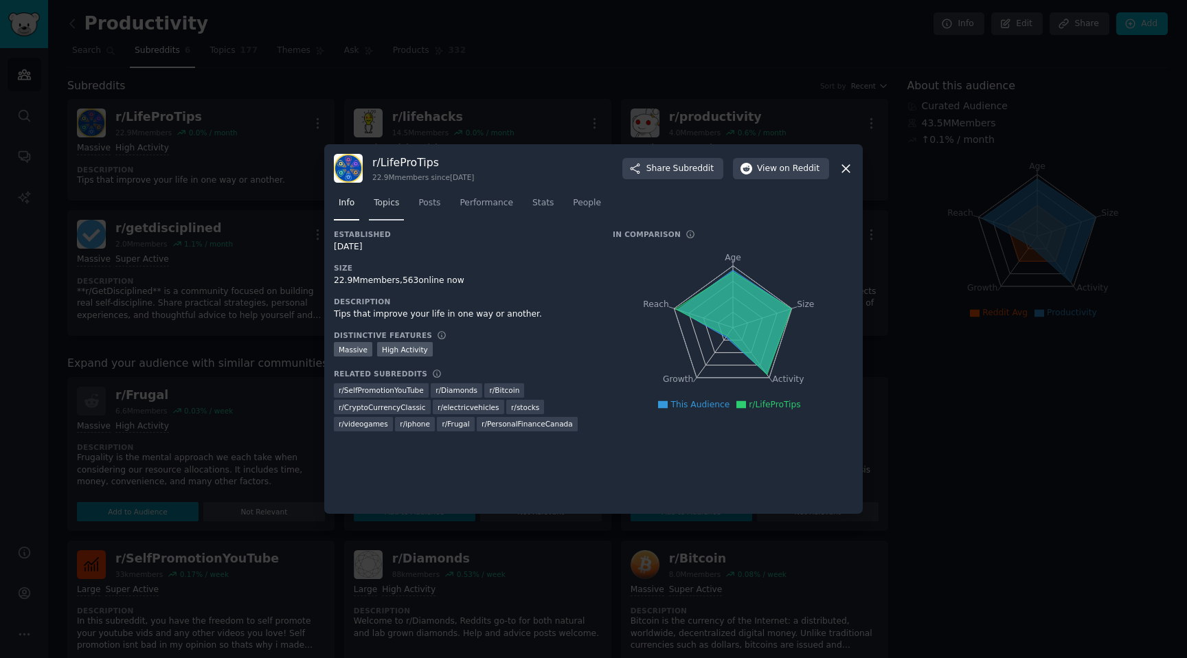
click at [380, 204] on span "Topics" at bounding box center [386, 203] width 25 height 12
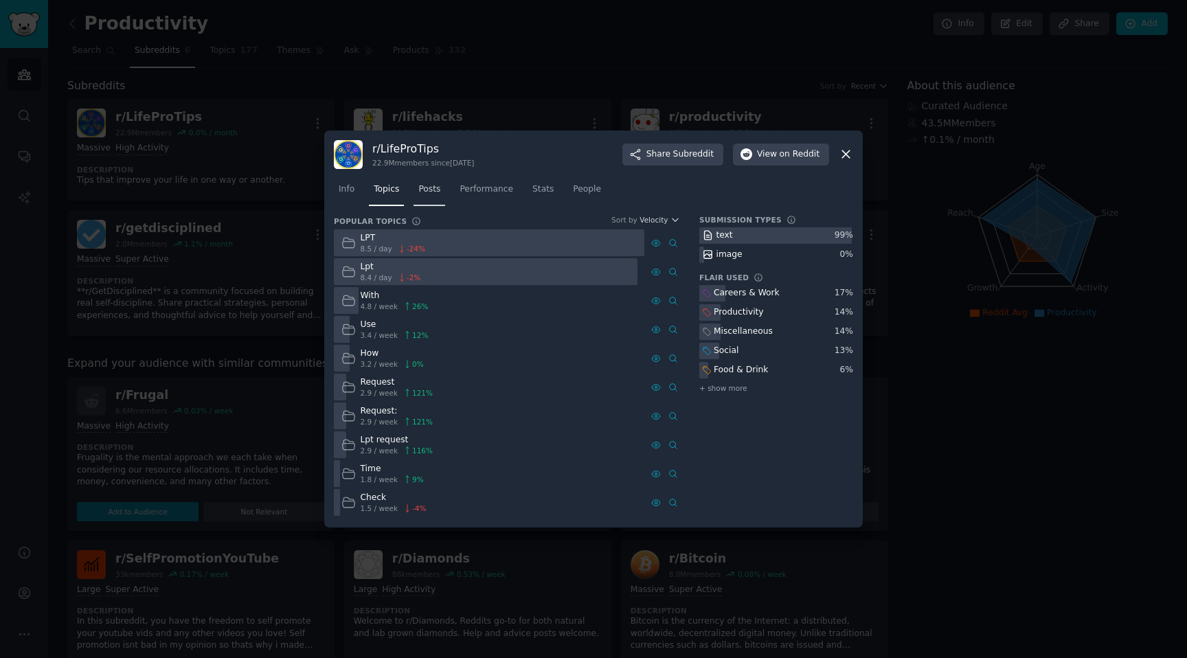
click at [438, 191] on span "Posts" at bounding box center [429, 189] width 22 height 12
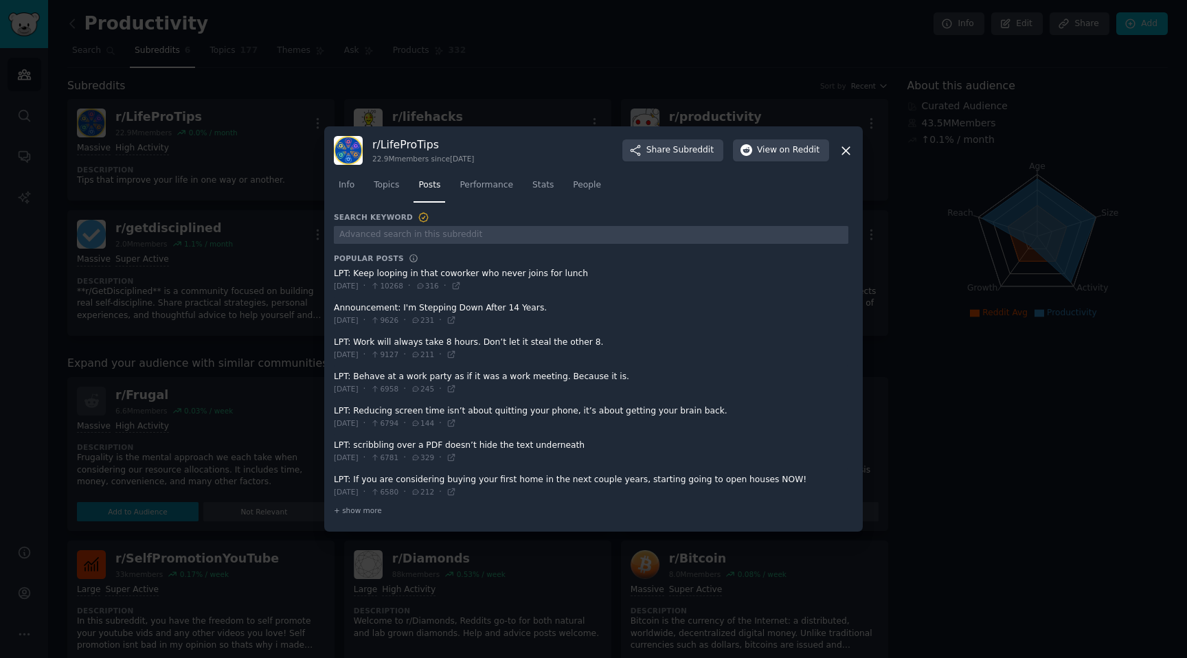
click at [660, 347] on span at bounding box center [591, 349] width 515 height 34
click at [493, 190] on span "Performance" at bounding box center [487, 185] width 54 height 12
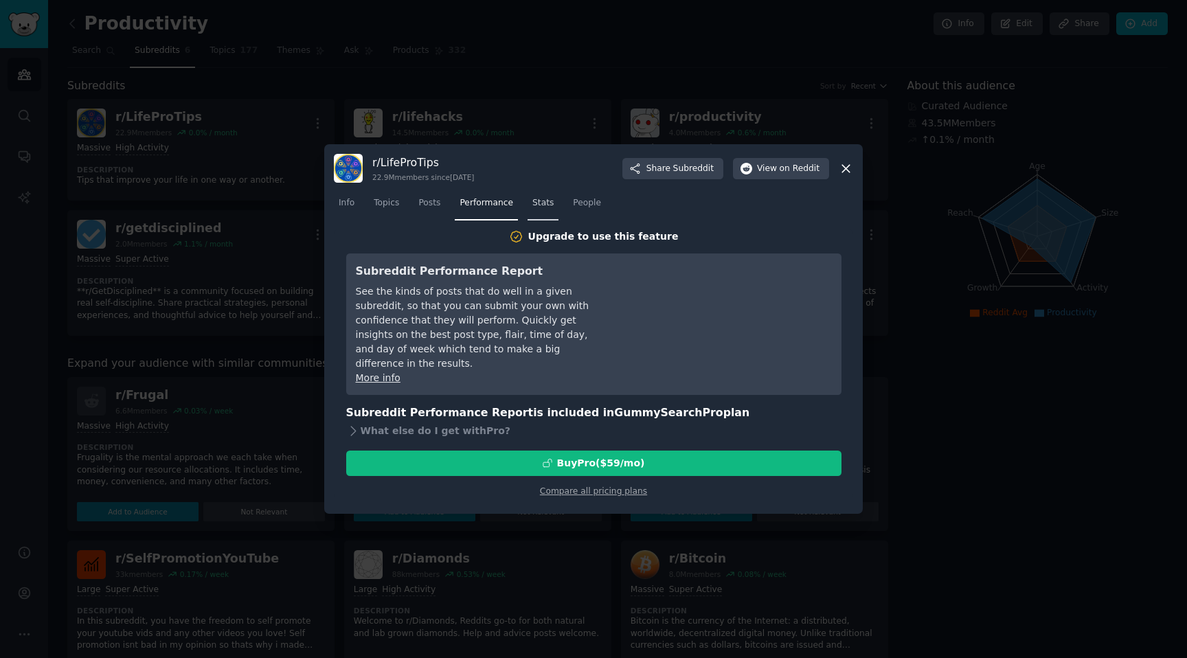
click at [539, 199] on span "Stats" at bounding box center [542, 203] width 21 height 12
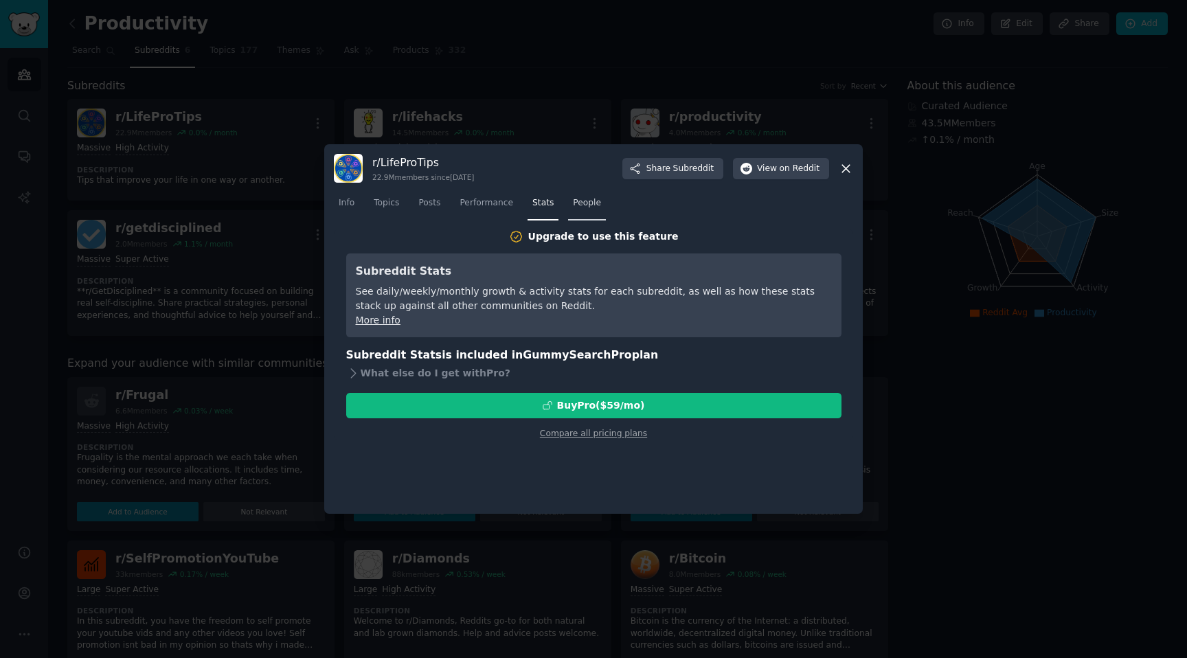
click at [583, 204] on span "People" at bounding box center [587, 203] width 28 height 12
click at [434, 210] on link "Posts" at bounding box center [430, 206] width 32 height 28
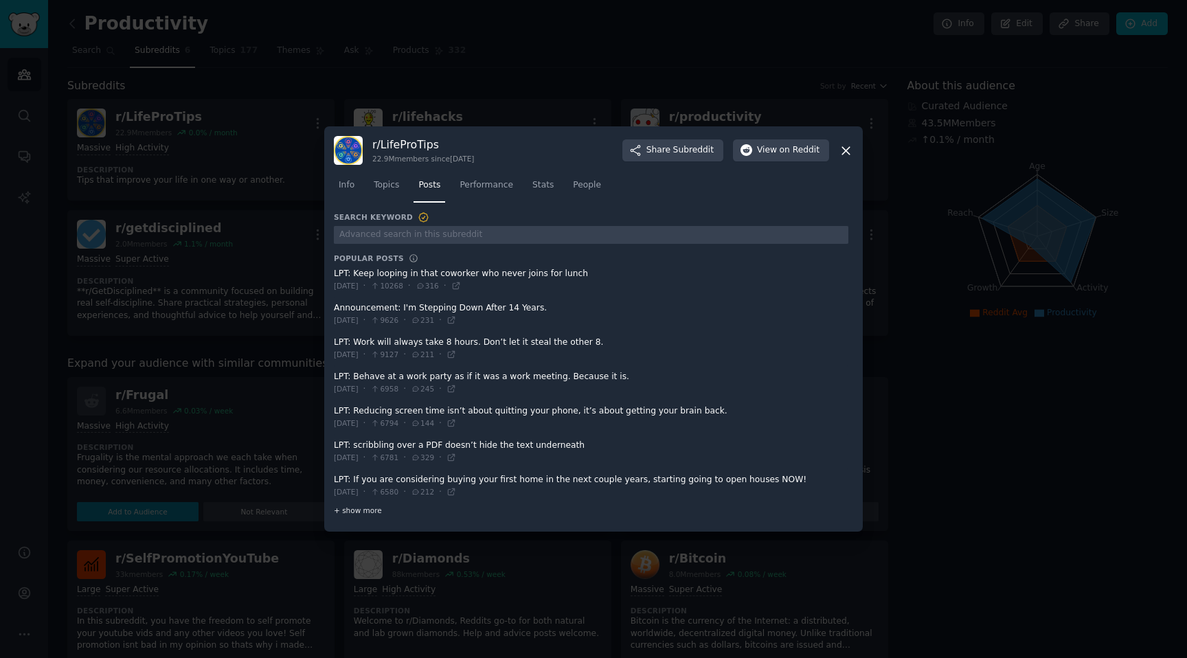
click at [366, 512] on span "+ show more" at bounding box center [358, 511] width 48 height 10
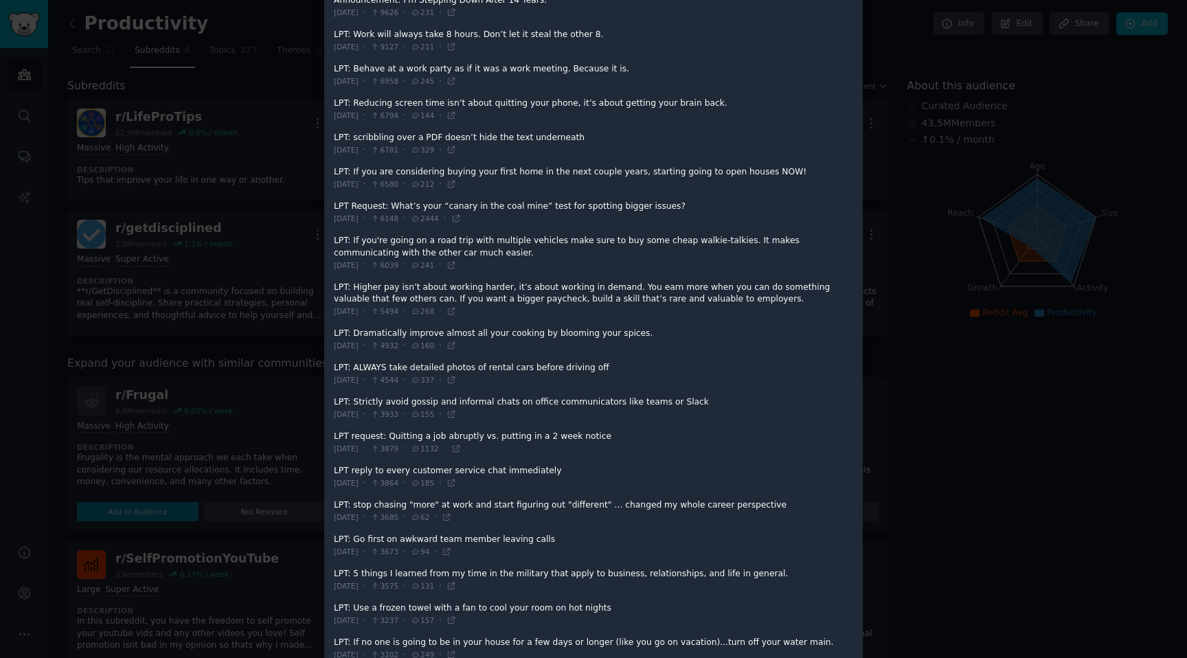
scroll to position [188, 0]
click at [485, 212] on span at bounding box center [591, 216] width 515 height 34
click at [459, 219] on icon at bounding box center [456, 221] width 6 height 6
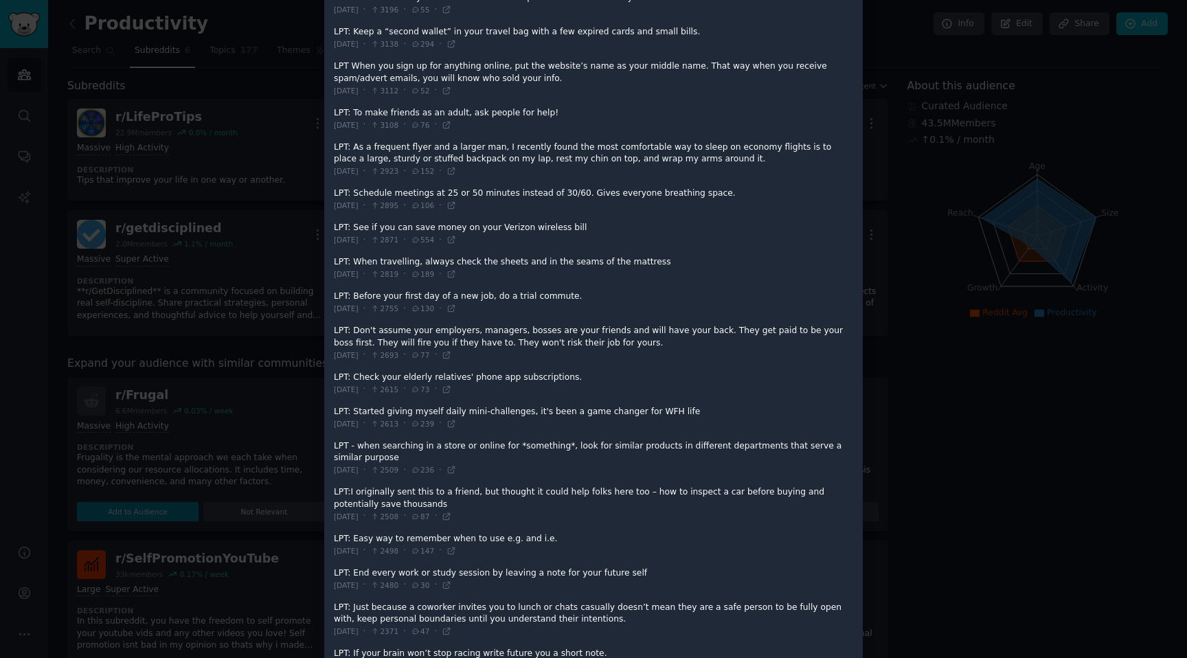
scroll to position [883, 0]
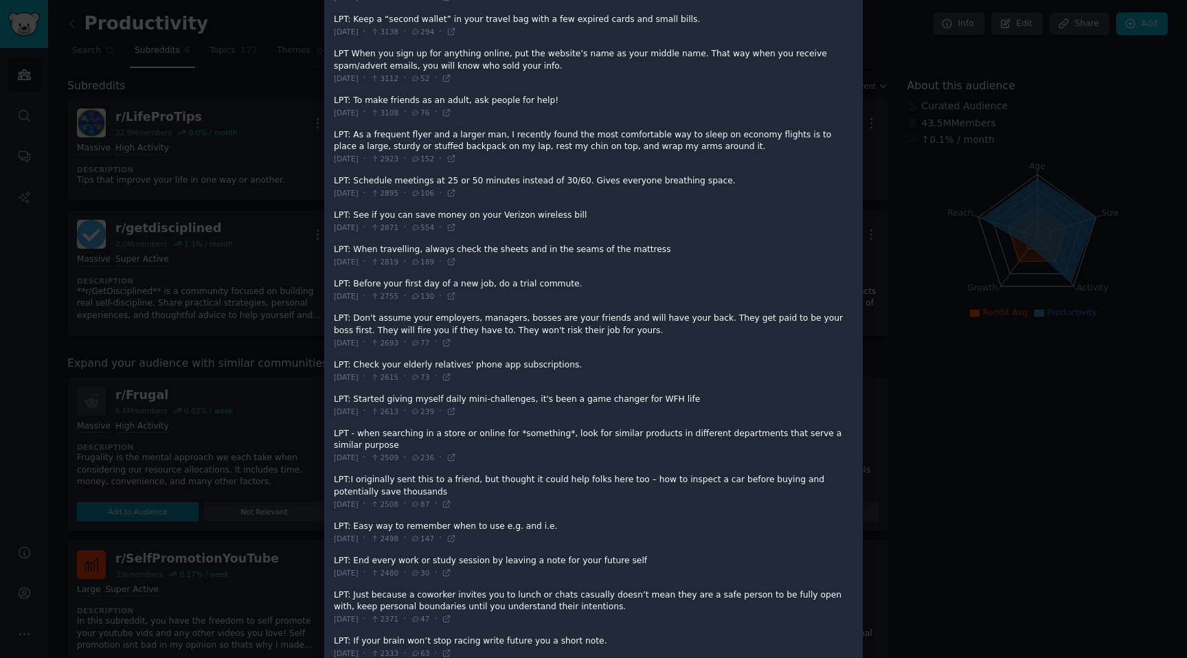
click at [745, 183] on span at bounding box center [591, 187] width 515 height 34
click at [745, 185] on span at bounding box center [591, 187] width 515 height 34
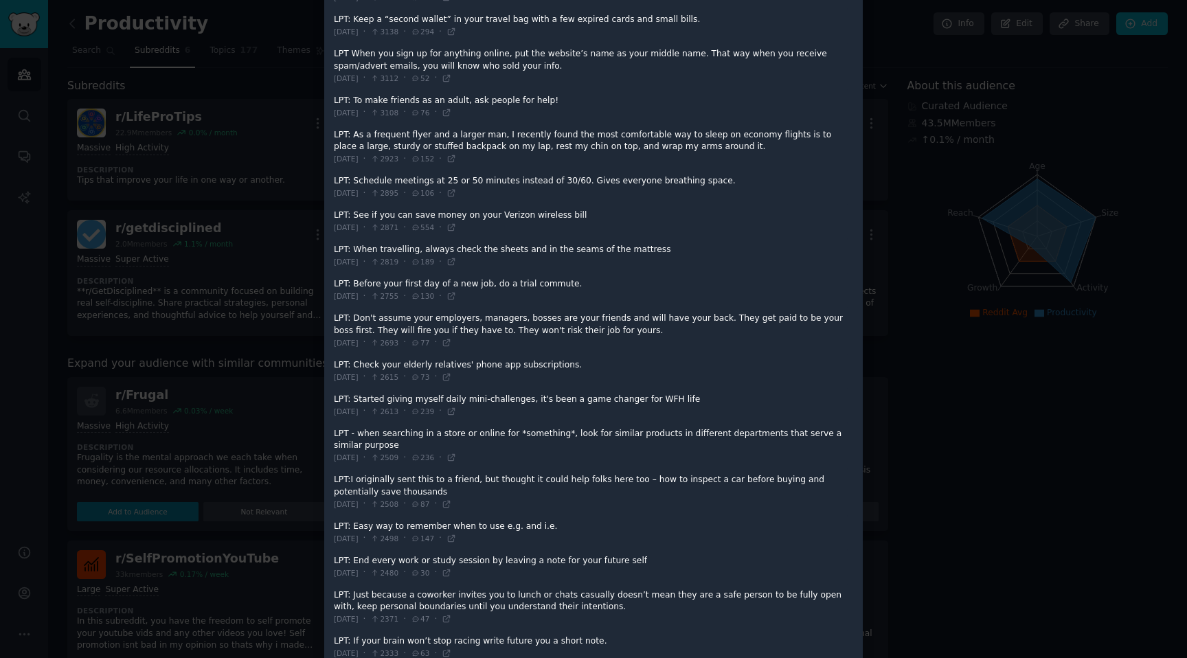
click at [745, 185] on span at bounding box center [591, 187] width 515 height 34
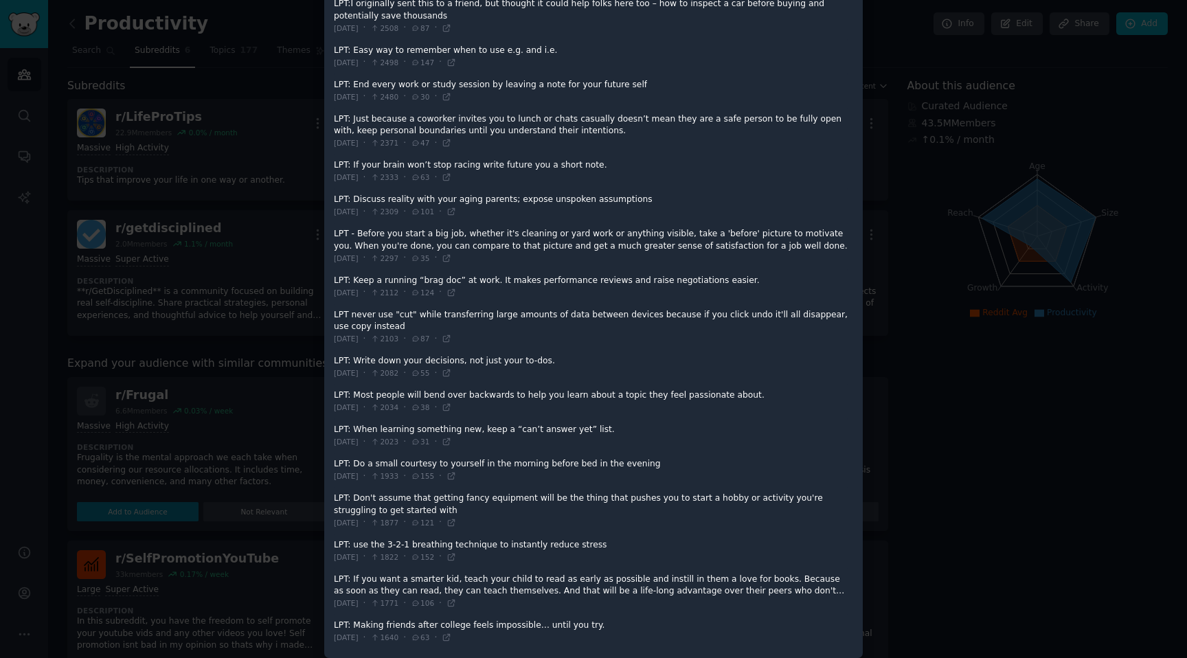
scroll to position [1369, 0]
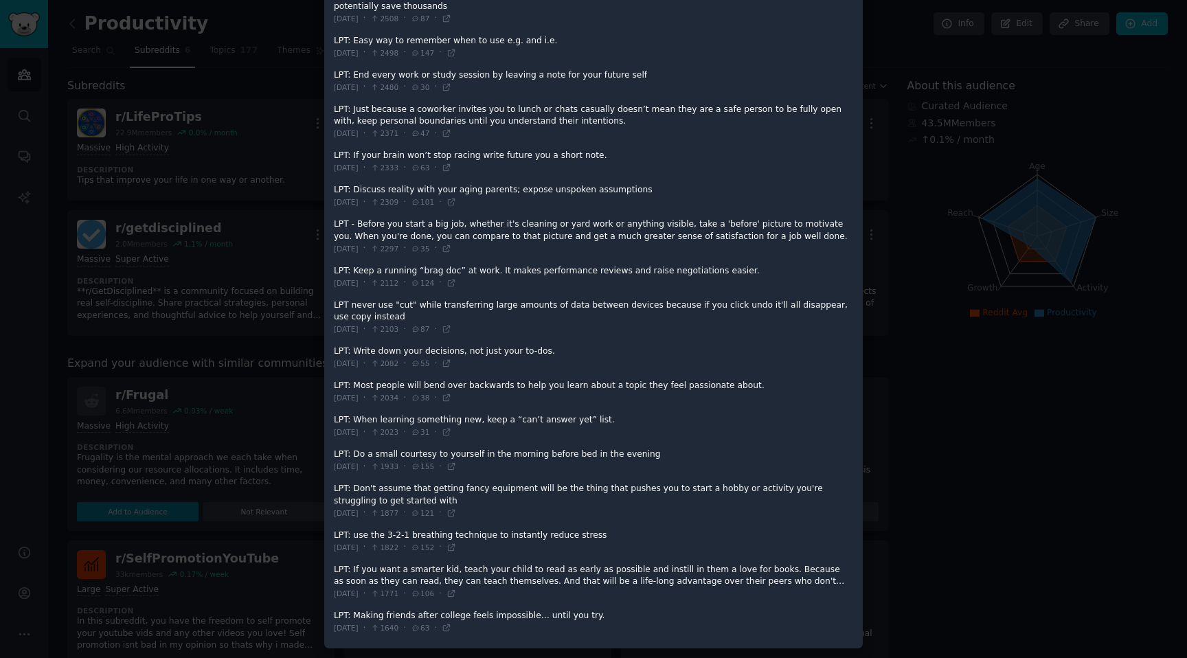
click at [960, 400] on div at bounding box center [593, 329] width 1187 height 658
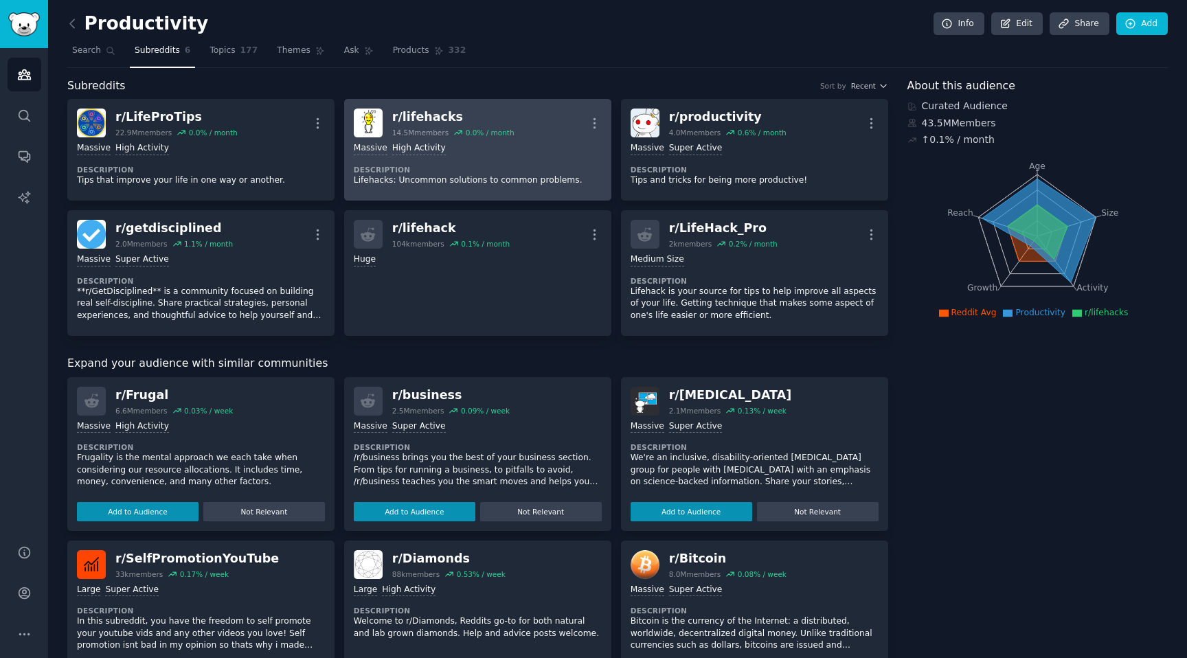
click at [547, 123] on div "r/ lifehacks 14.5M members 0.0 % / month More" at bounding box center [478, 123] width 248 height 29
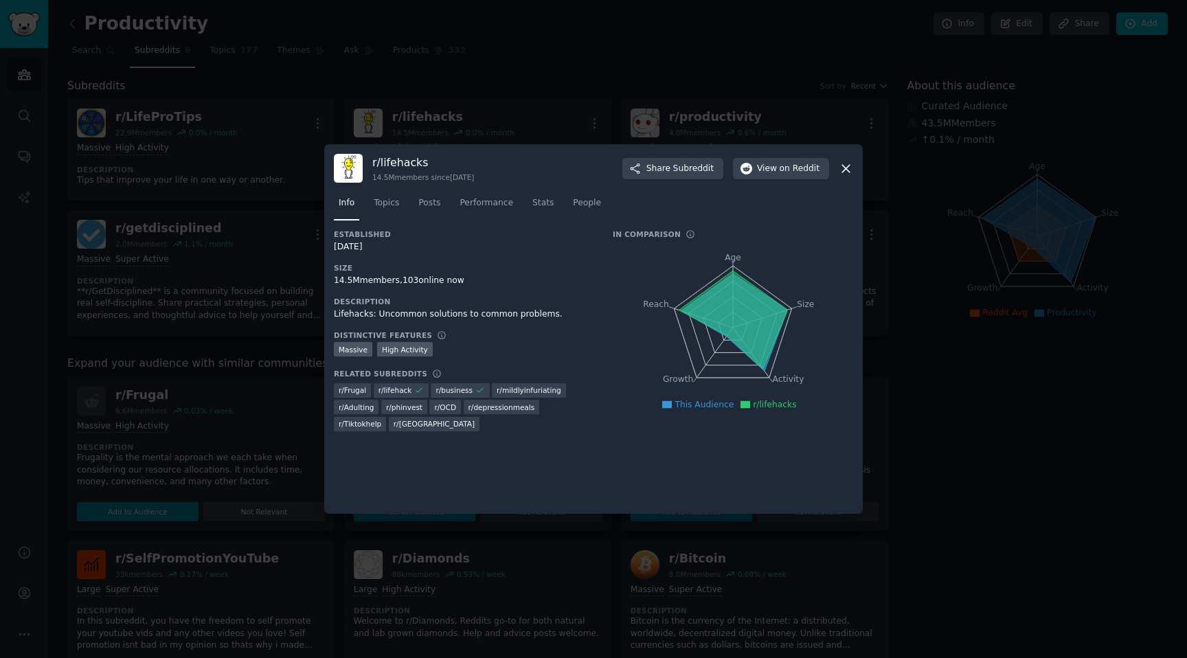
click at [513, 186] on div "Info Topics Posts Performance Stats People" at bounding box center [593, 206] width 519 height 47
click at [497, 201] on span "Performance" at bounding box center [487, 203] width 54 height 12
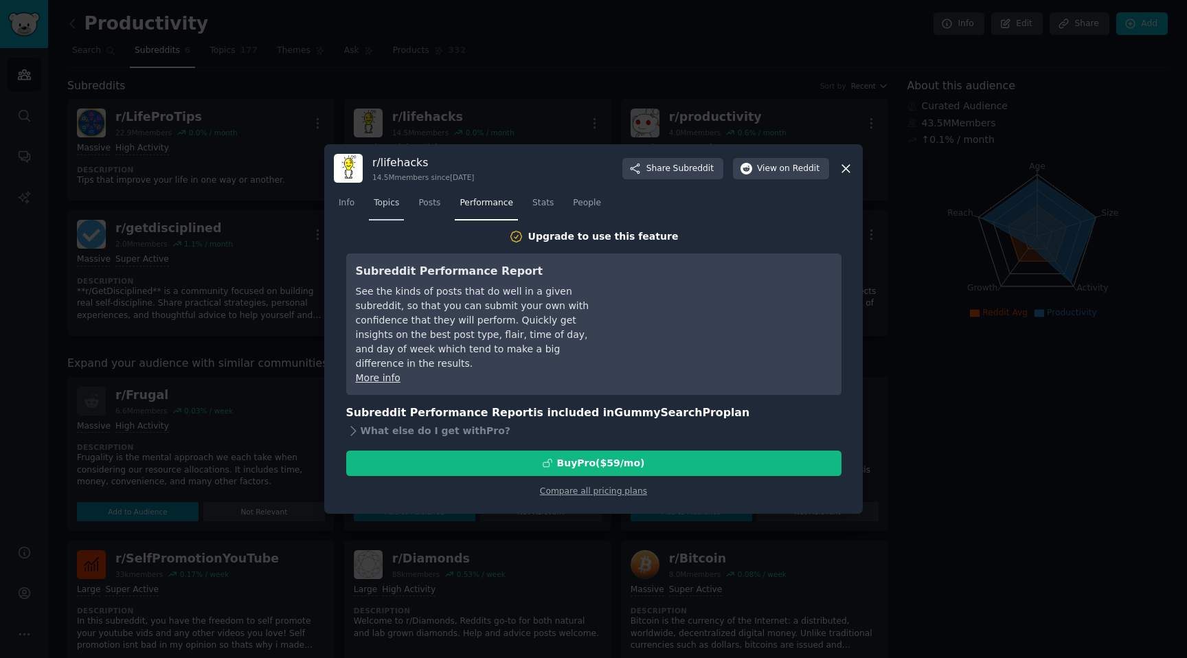
click at [401, 206] on link "Topics" at bounding box center [386, 206] width 35 height 28
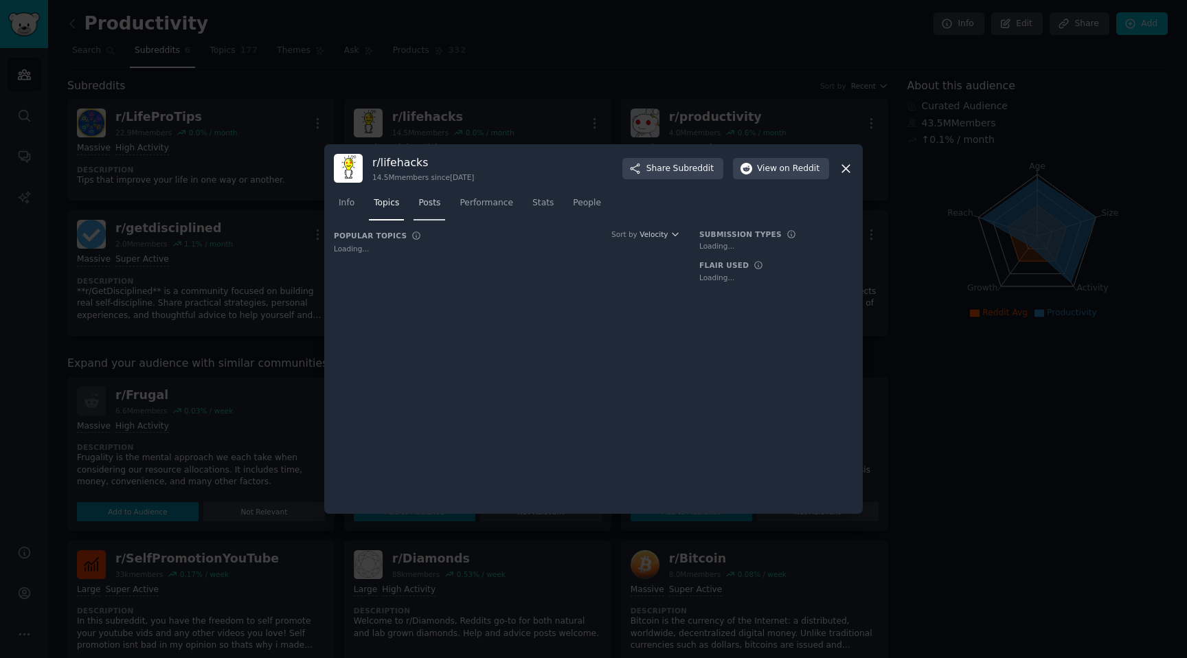
click at [427, 206] on span "Posts" at bounding box center [429, 203] width 22 height 12
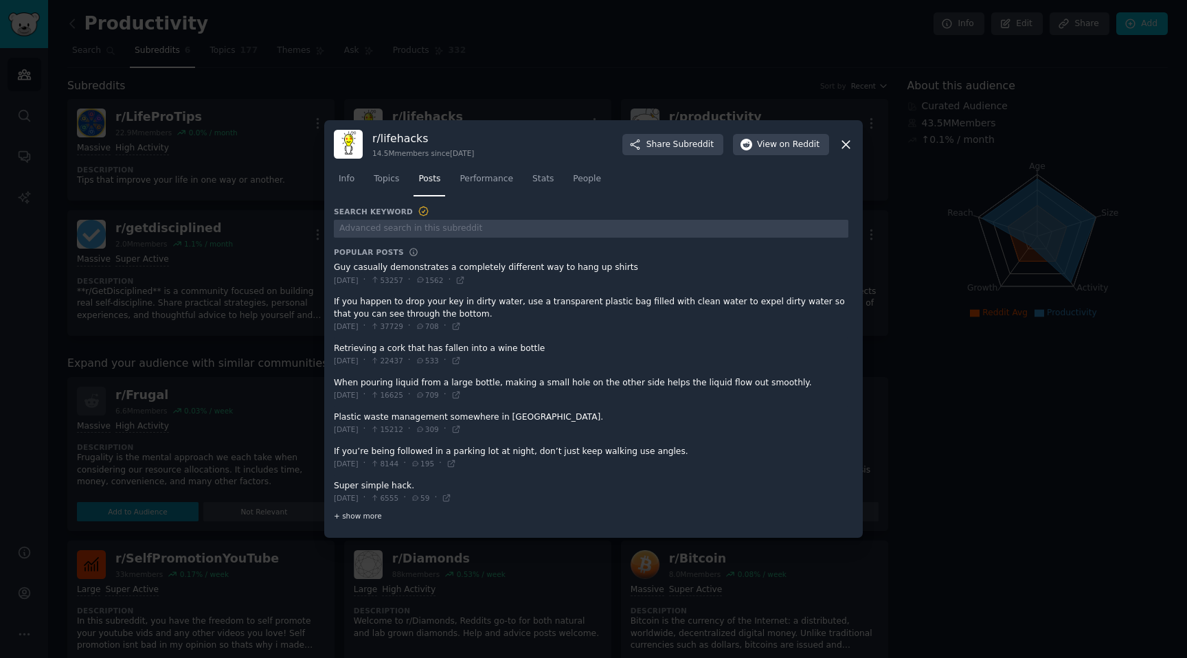
click at [372, 513] on span "+ show more" at bounding box center [358, 516] width 48 height 10
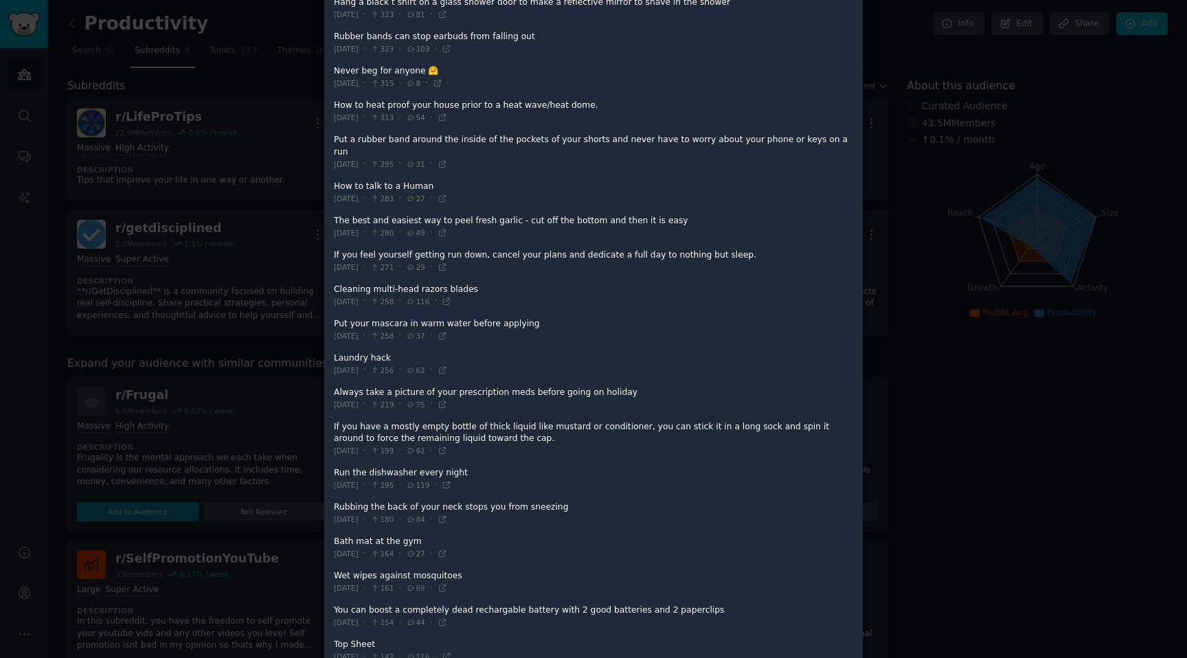
scroll to position [1272, 0]
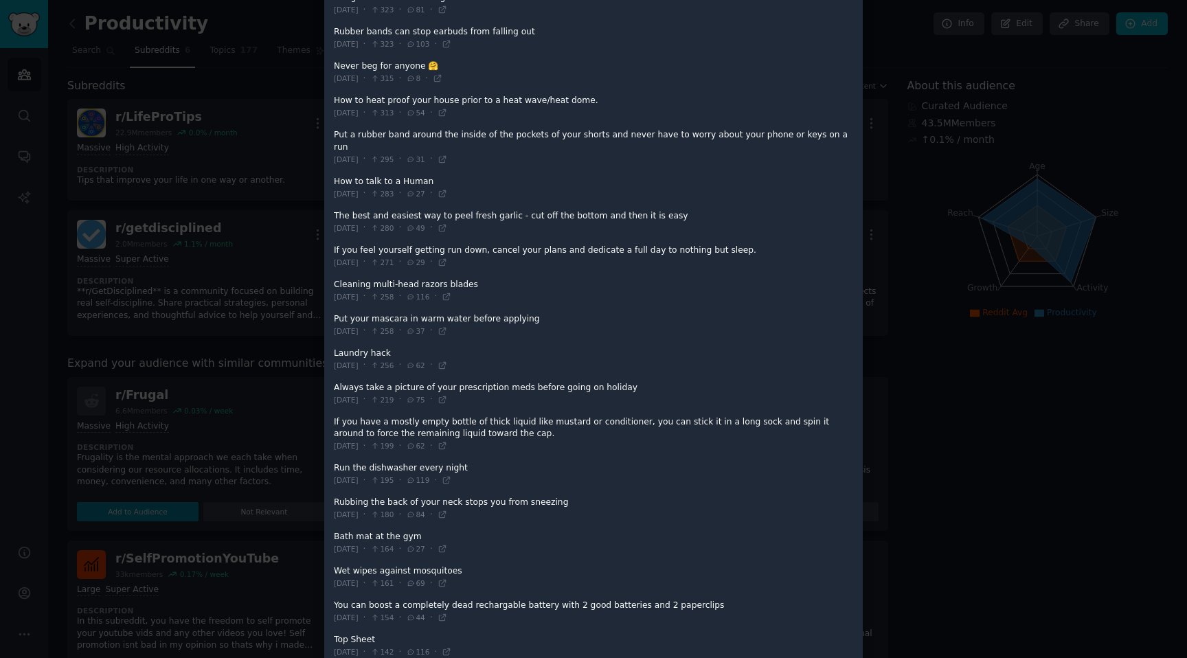
click at [1045, 442] on div at bounding box center [593, 329] width 1187 height 658
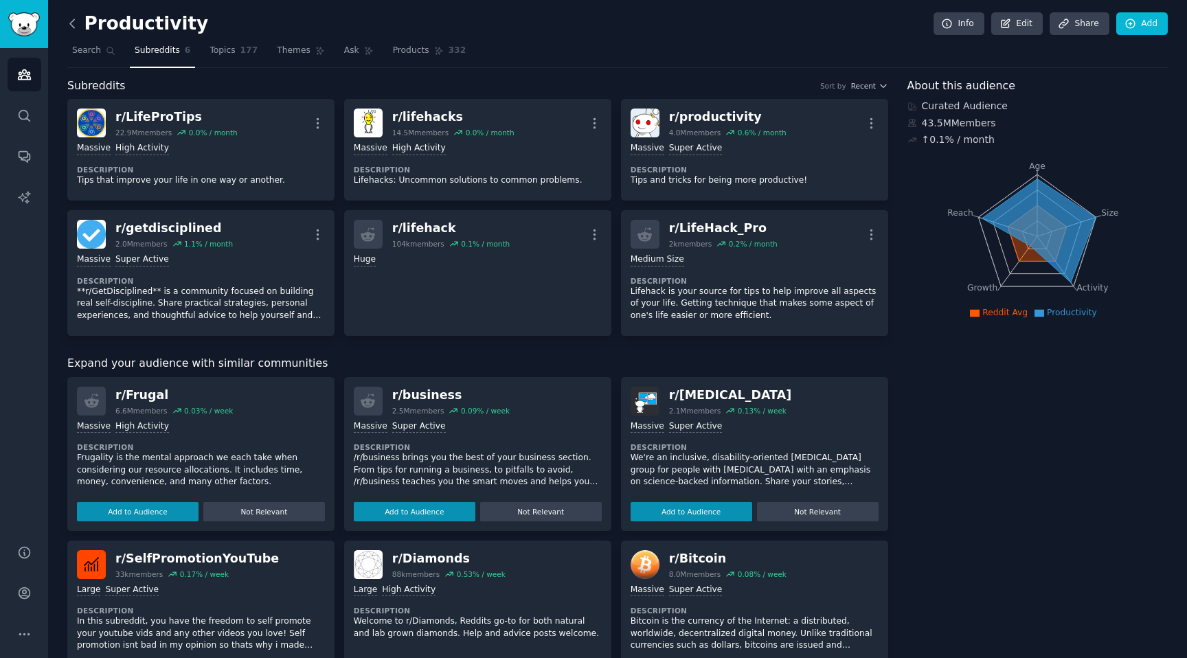
click at [70, 21] on icon at bounding box center [72, 23] width 14 height 14
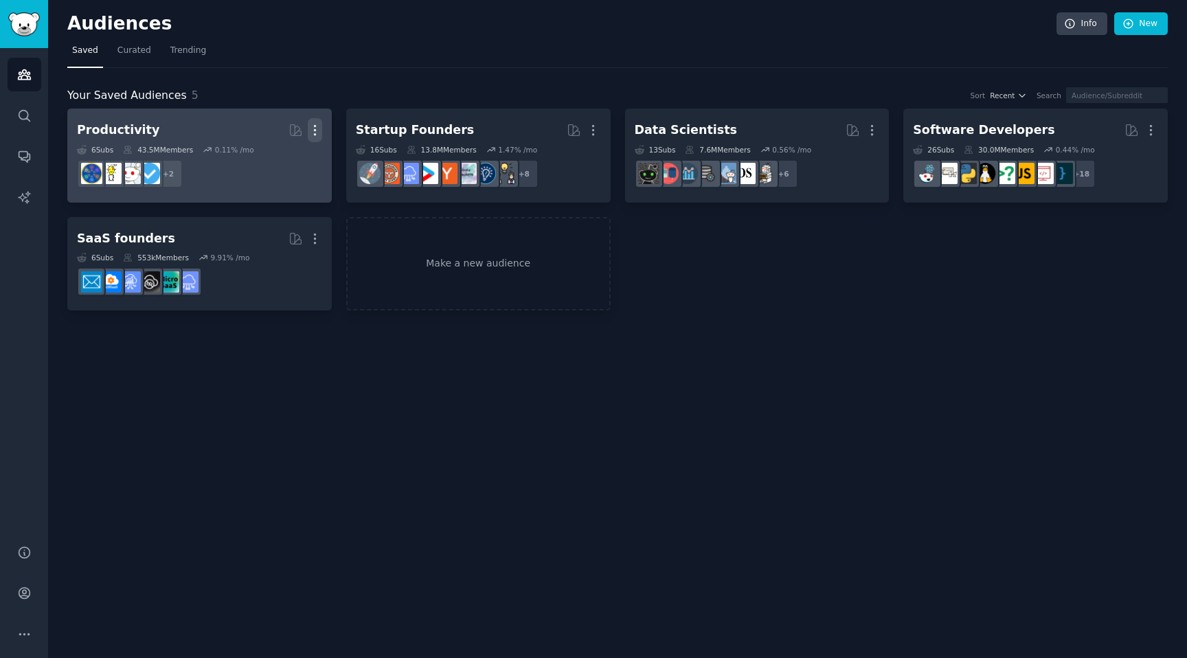
click at [313, 126] on icon "button" at bounding box center [315, 130] width 14 height 14
click at [288, 164] on p "Delete" at bounding box center [278, 159] width 32 height 14
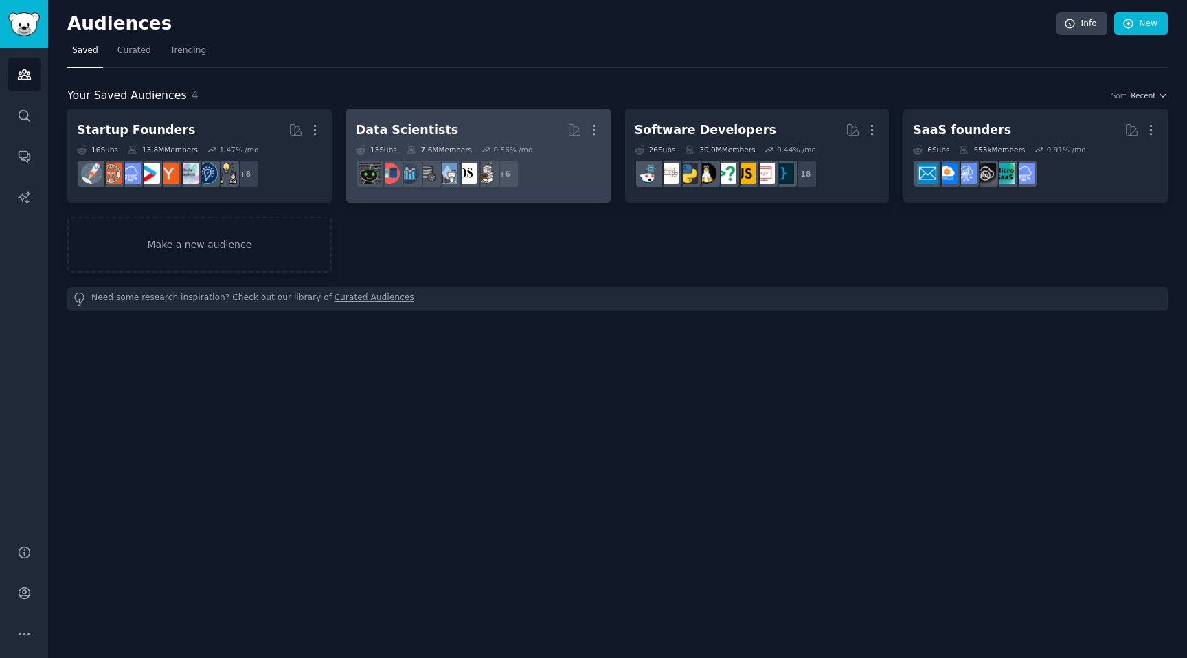
click at [435, 135] on div "Data Scientists" at bounding box center [407, 130] width 102 height 17
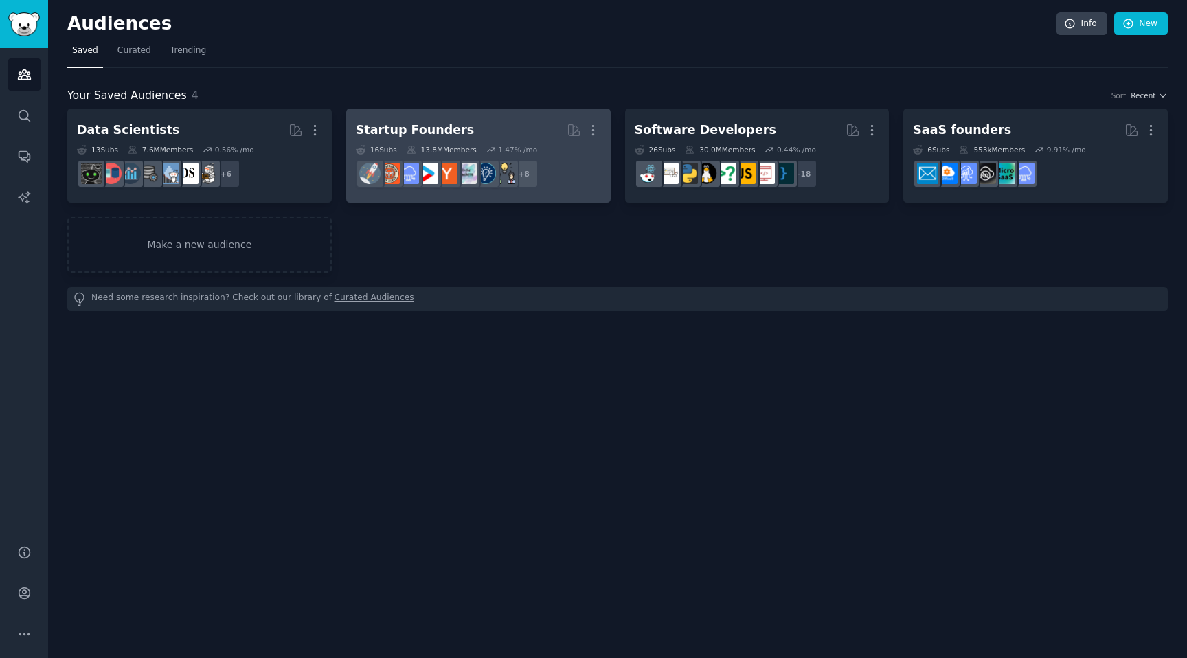
click at [478, 124] on h2 "Startup Founders More" at bounding box center [478, 130] width 245 height 24
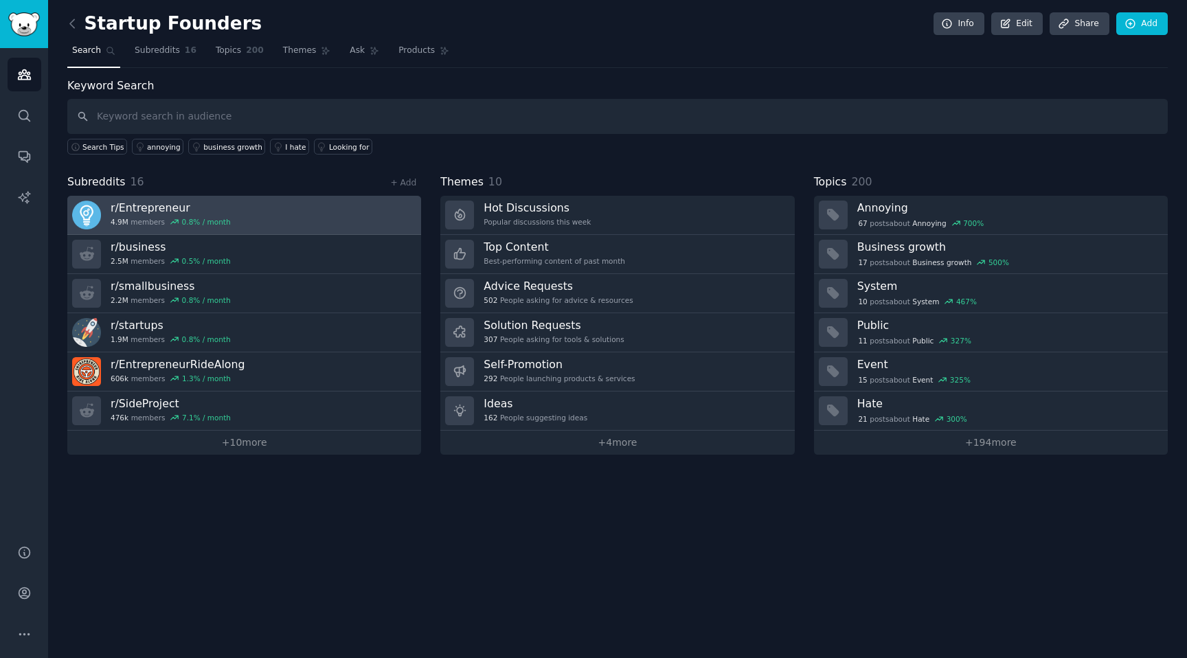
click at [308, 209] on link "r/ Entrepreneur 4.9M members 0.8 % / month" at bounding box center [244, 215] width 354 height 39
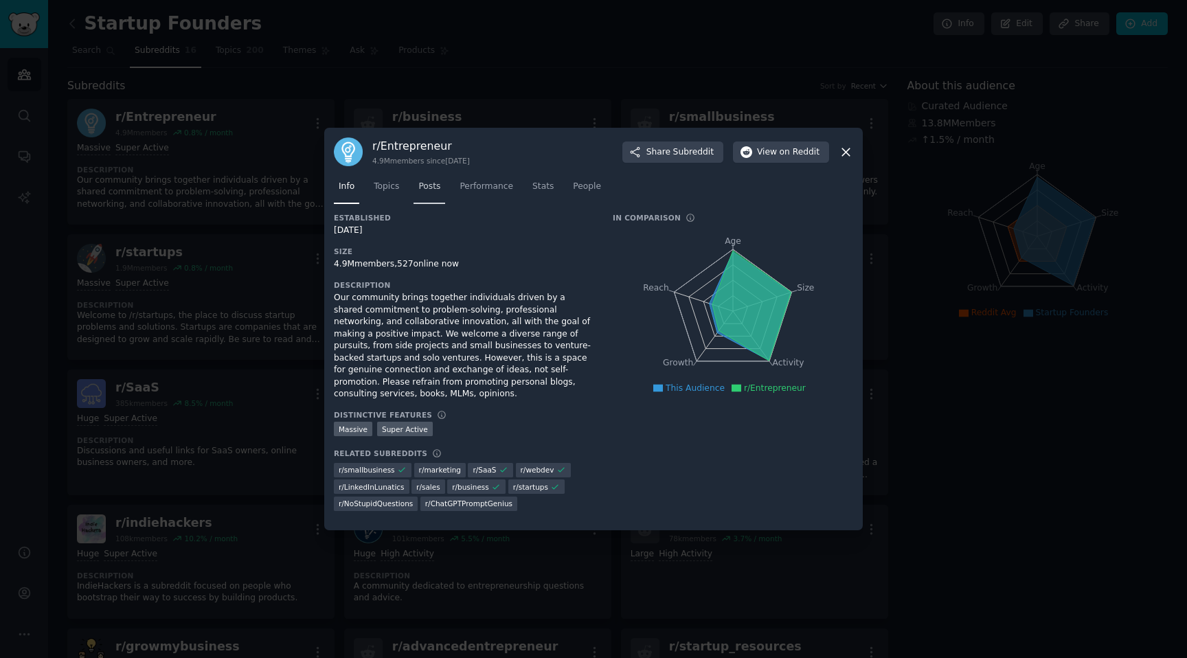
click at [437, 193] on link "Posts" at bounding box center [430, 190] width 32 height 28
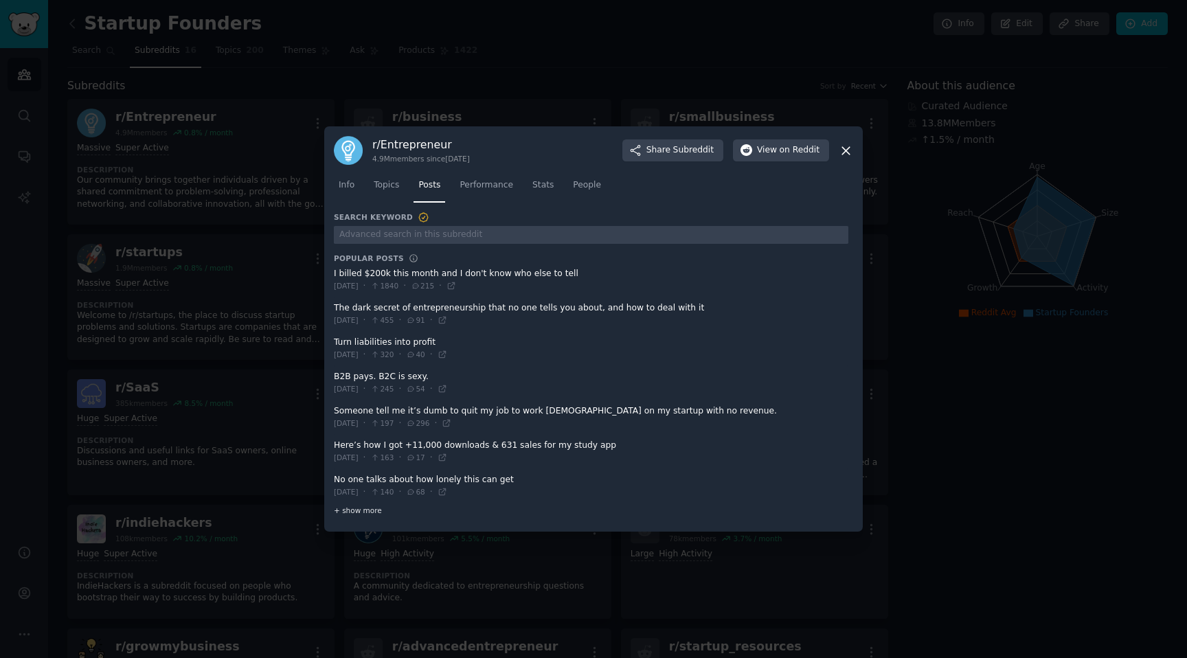
click at [377, 508] on span "+ show more" at bounding box center [358, 511] width 48 height 10
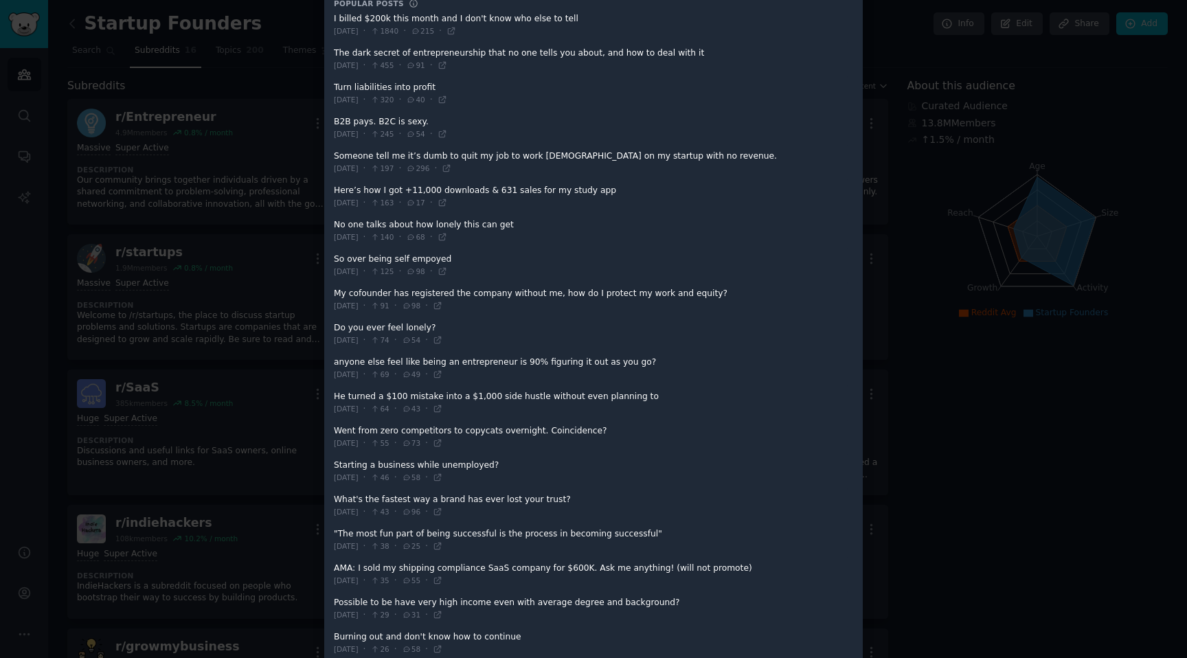
scroll to position [139, 0]
click at [603, 51] on span at bounding box center [591, 58] width 515 height 34
click at [447, 64] on icon at bounding box center [443, 64] width 10 height 10
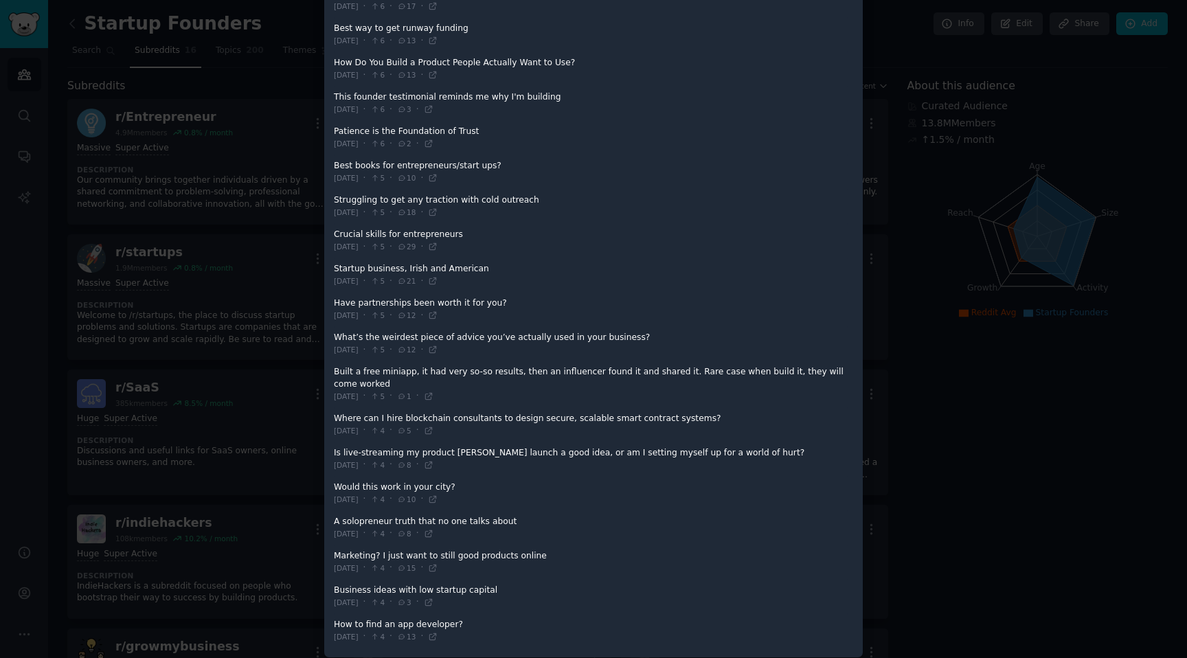
scroll to position [1260, 0]
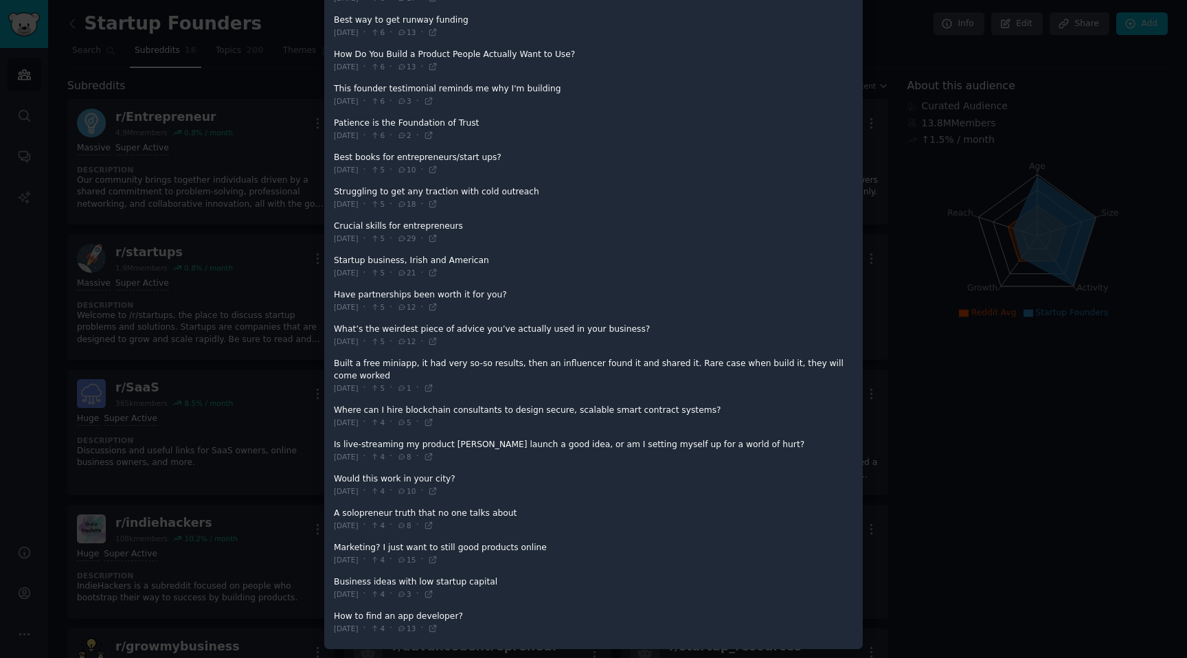
click at [276, 258] on div at bounding box center [593, 329] width 1187 height 658
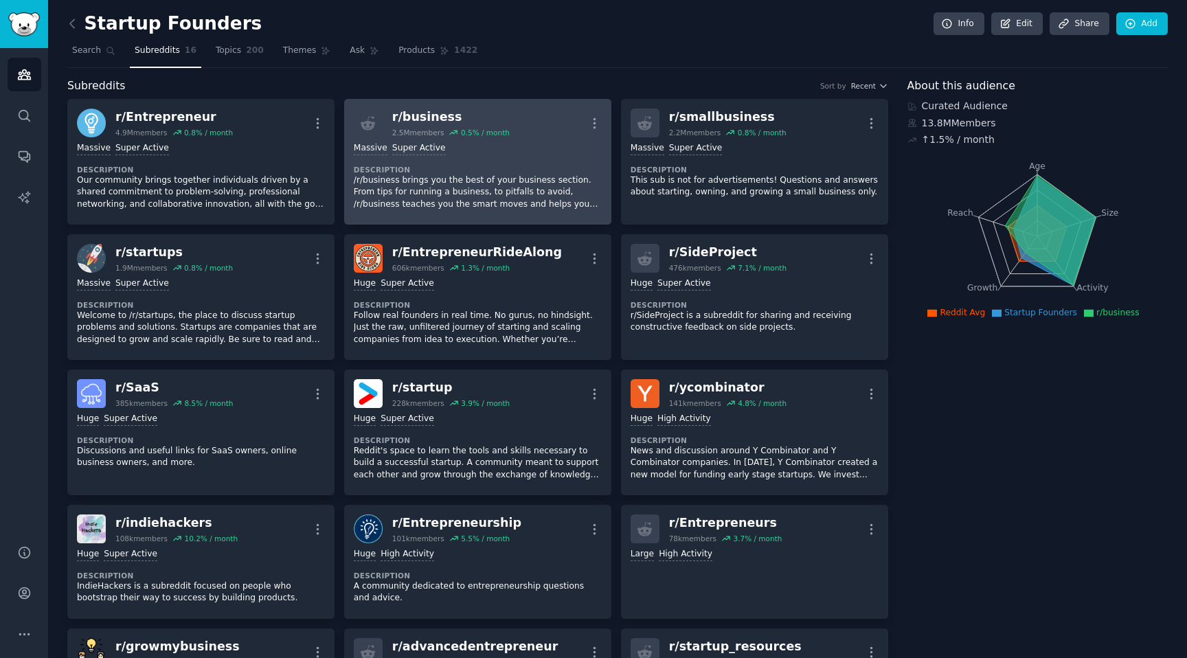
click at [519, 190] on p "/r/business brings you the best of your business section. From tips for running…" at bounding box center [478, 193] width 248 height 36
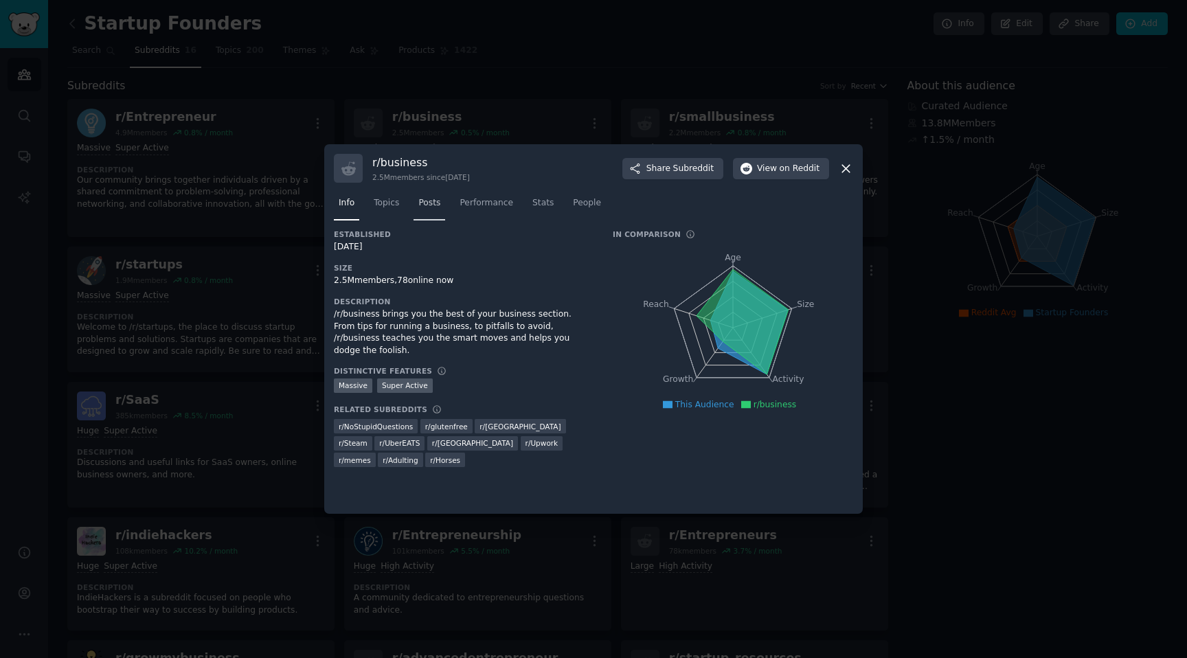
click at [424, 197] on span "Posts" at bounding box center [429, 203] width 22 height 12
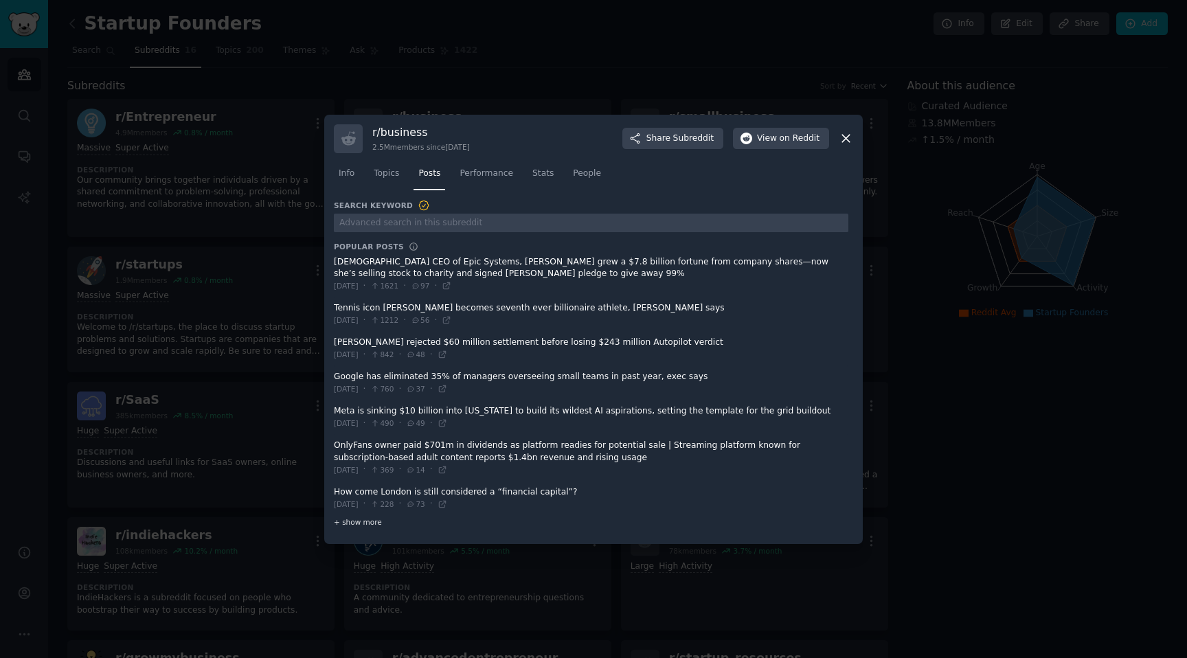
click at [377, 521] on span "+ show more" at bounding box center [358, 522] width 48 height 10
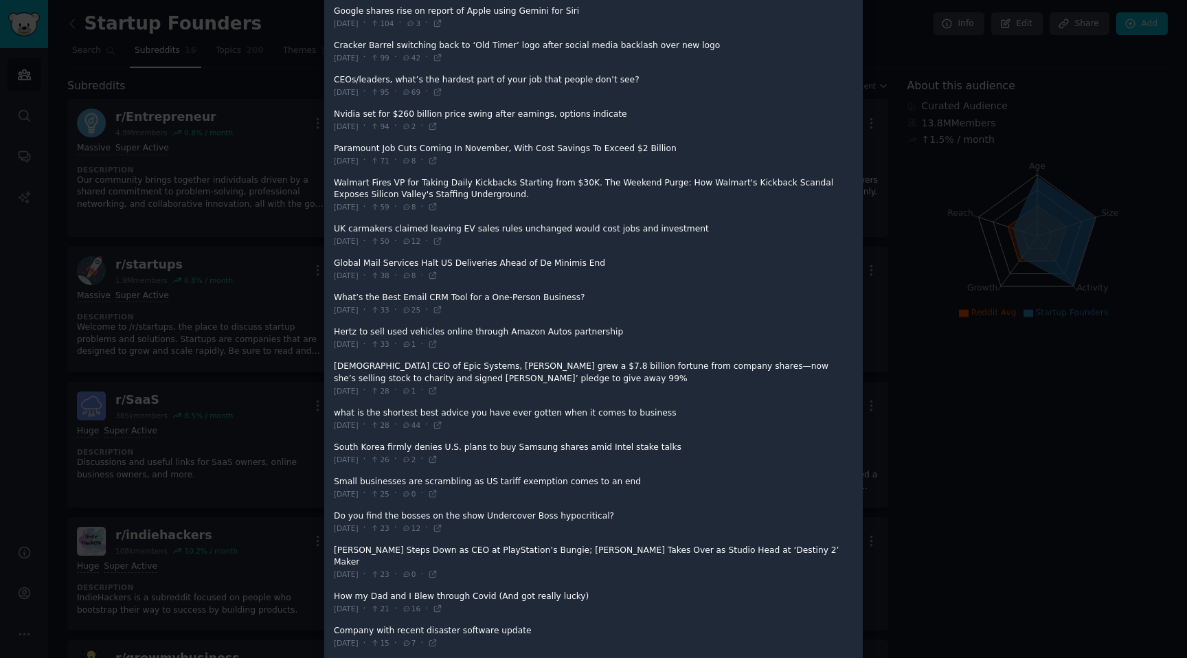
scroll to position [633, 0]
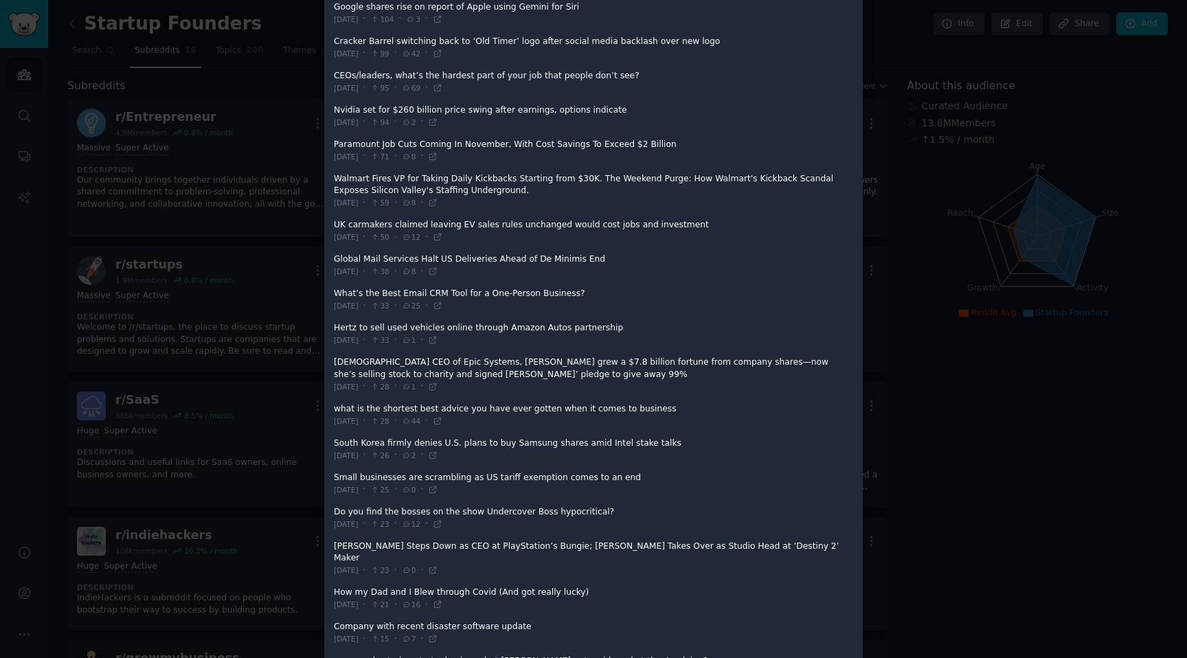
click at [879, 301] on div at bounding box center [593, 329] width 1187 height 658
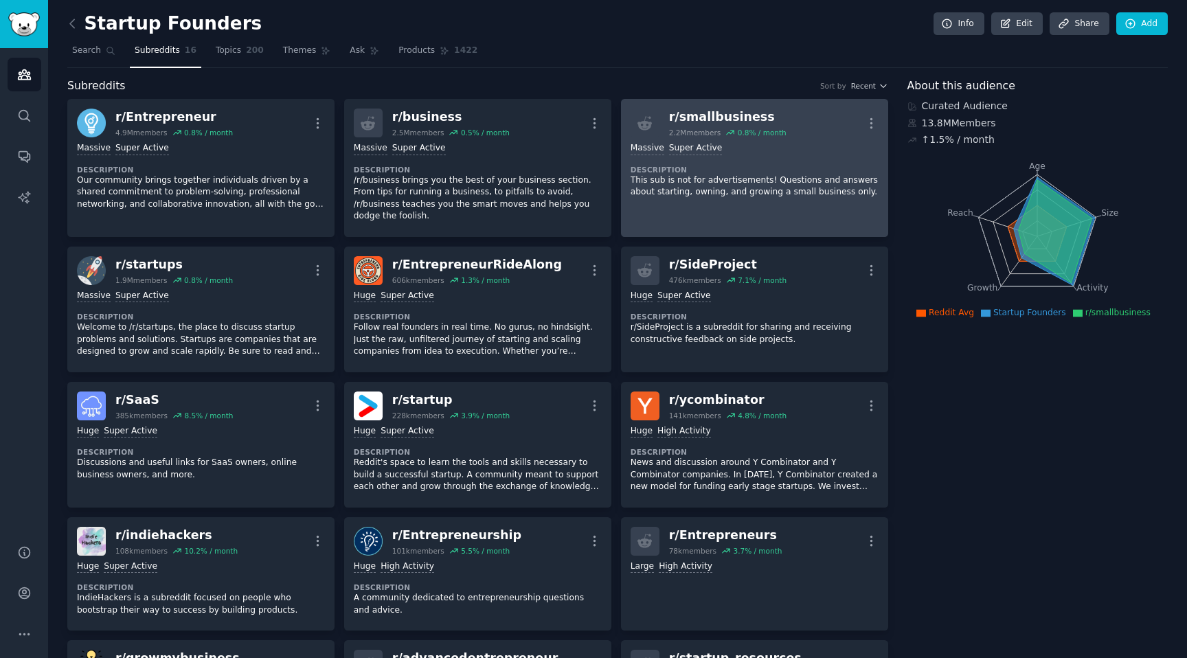
click at [739, 182] on p "This sub is not for advertisements! Questions and answers about starting, ownin…" at bounding box center [755, 187] width 248 height 24
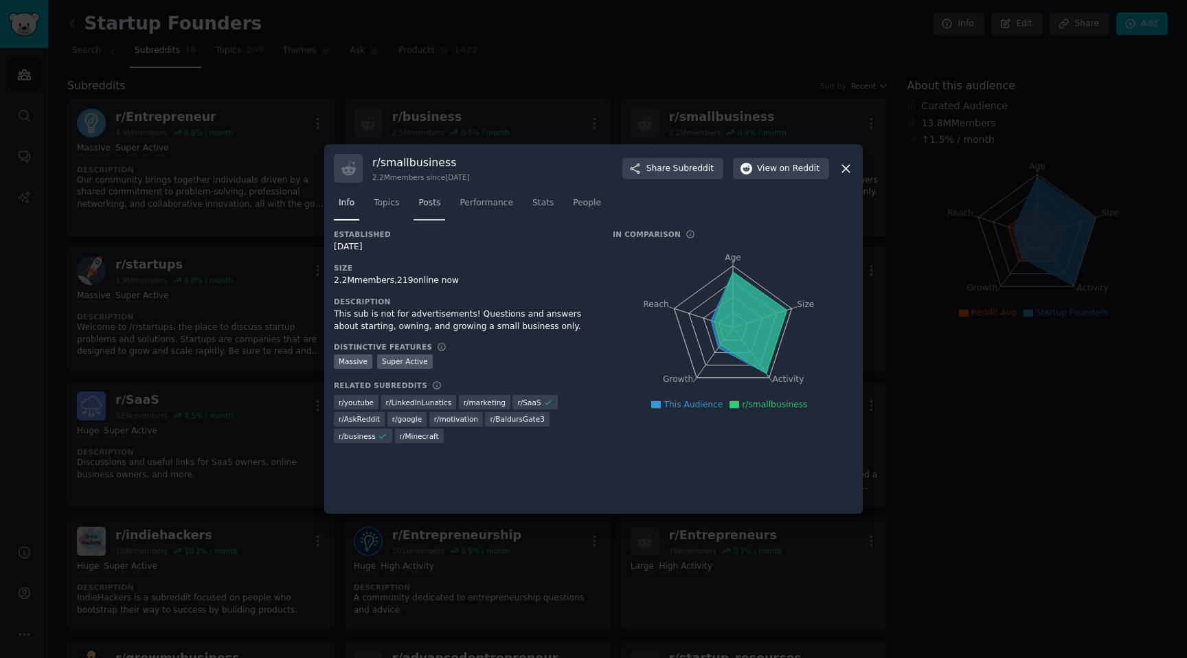
click at [423, 218] on link "Posts" at bounding box center [430, 206] width 32 height 28
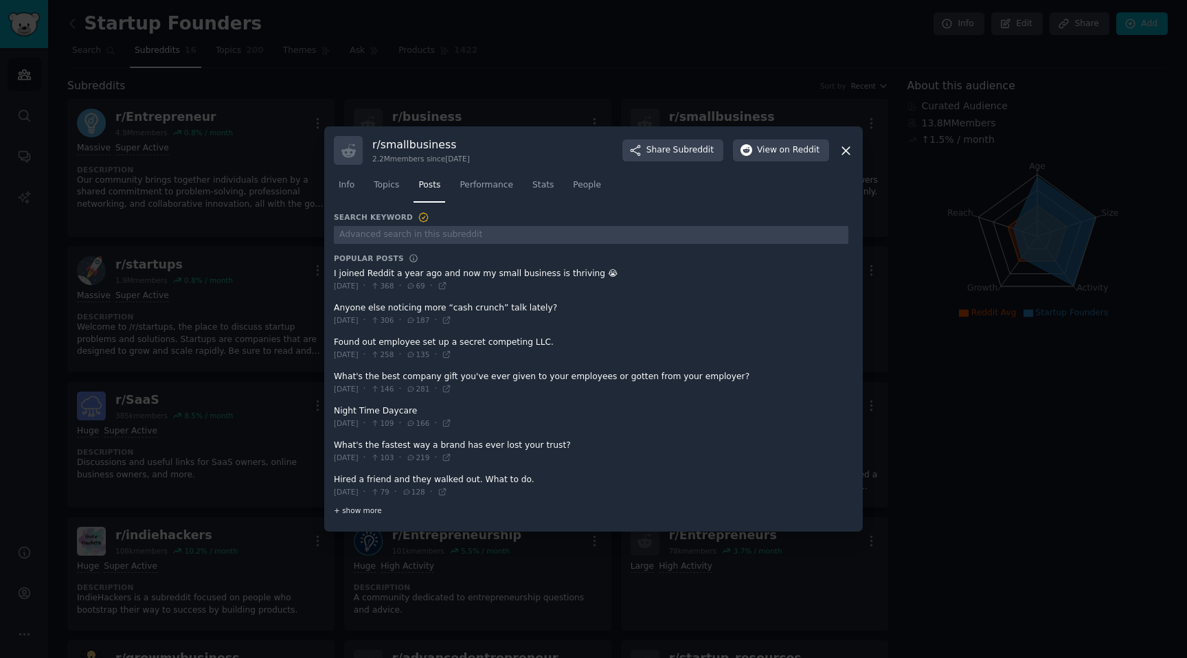
click at [350, 511] on span "+ show more" at bounding box center [358, 511] width 48 height 10
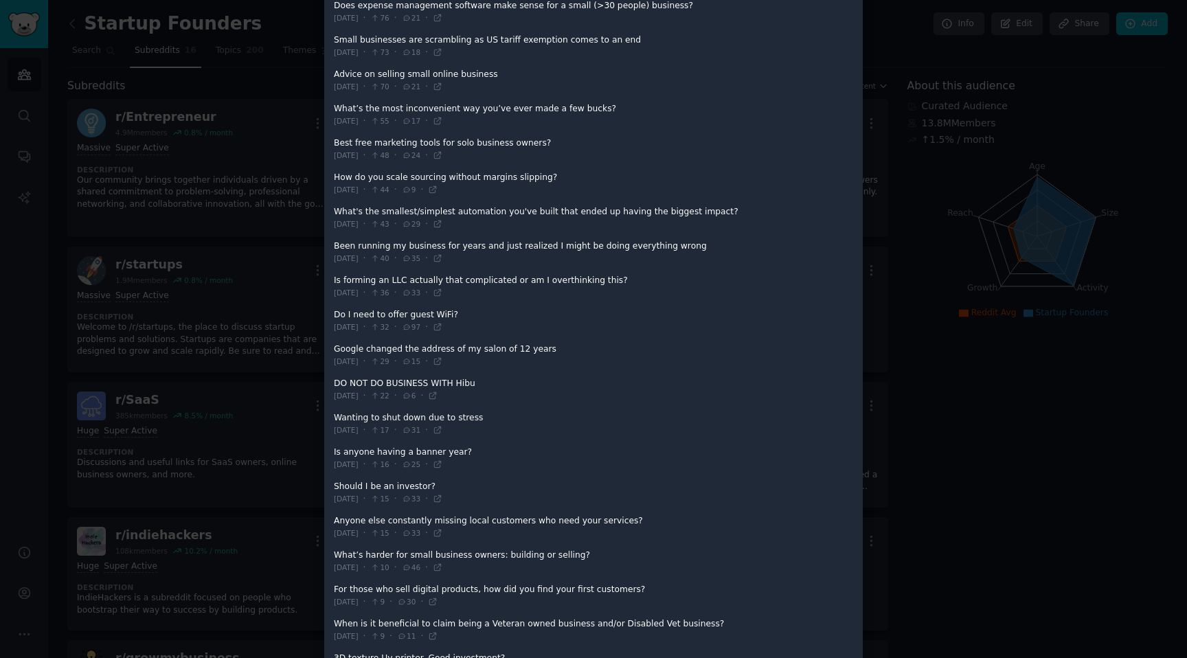
scroll to position [422, 0]
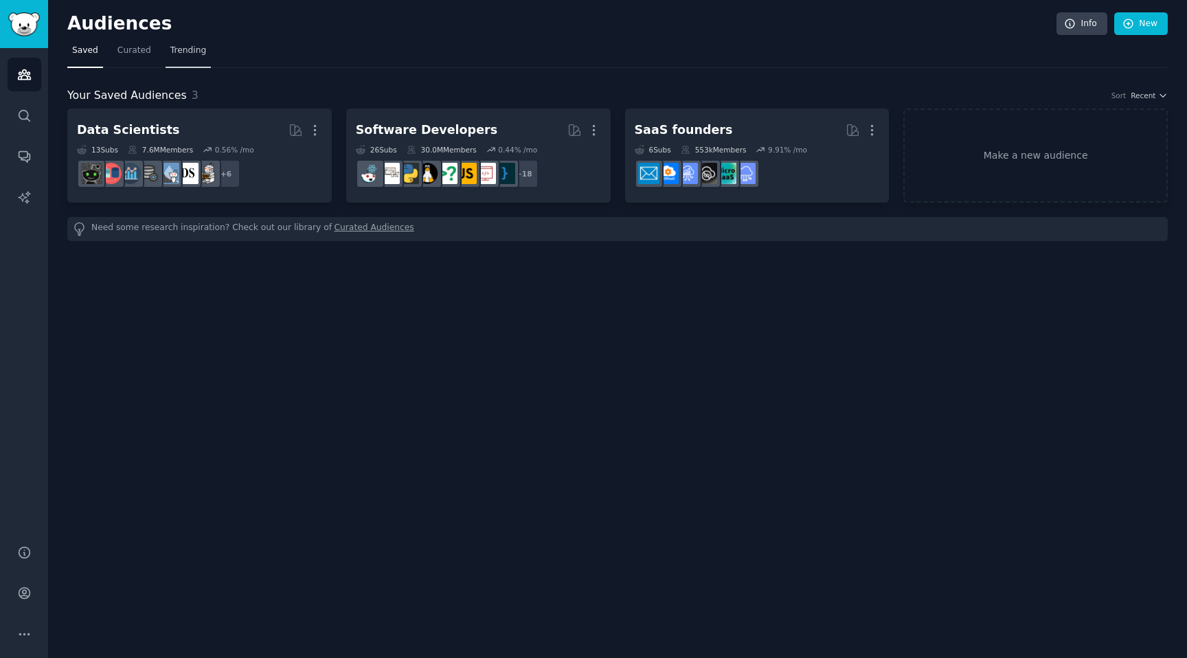
click at [192, 54] on span "Trending" at bounding box center [188, 51] width 36 height 12
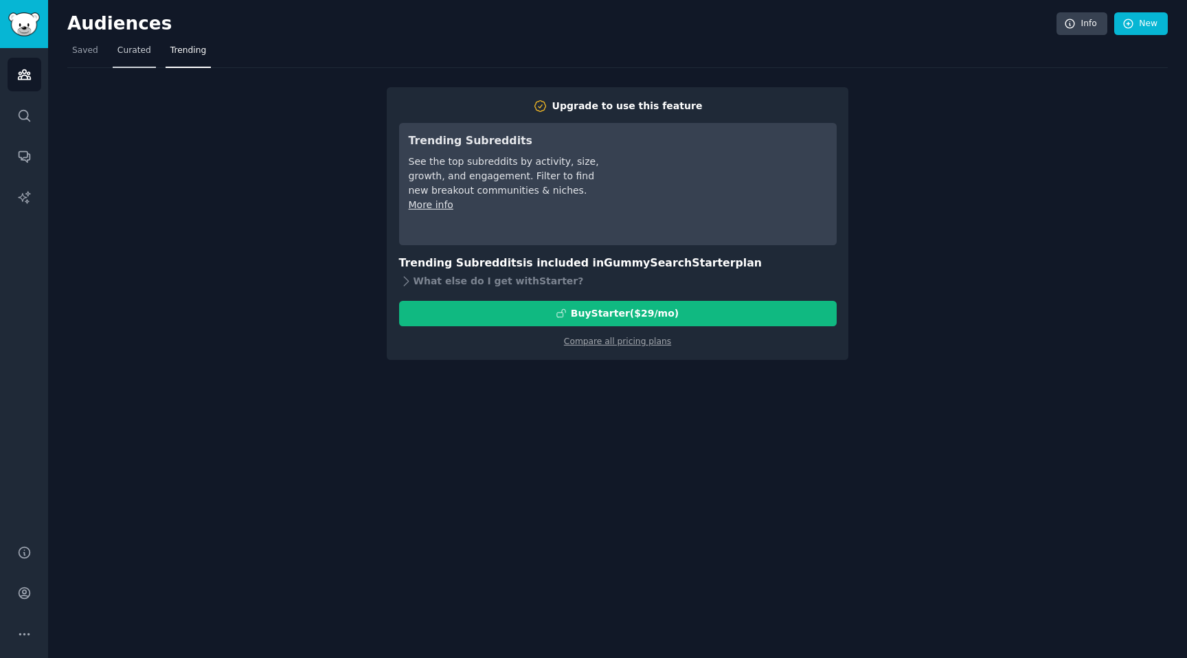
click at [137, 58] on link "Curated" at bounding box center [134, 54] width 43 height 28
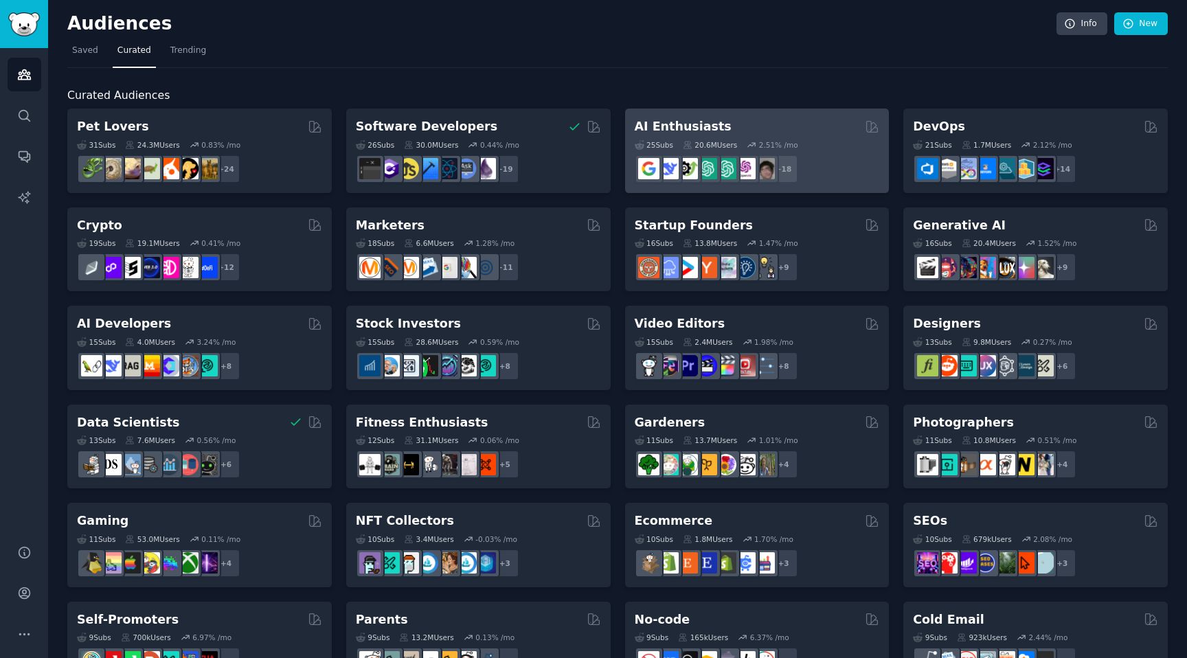
click at [792, 127] on div "AI Enthusiasts" at bounding box center [757, 126] width 245 height 17
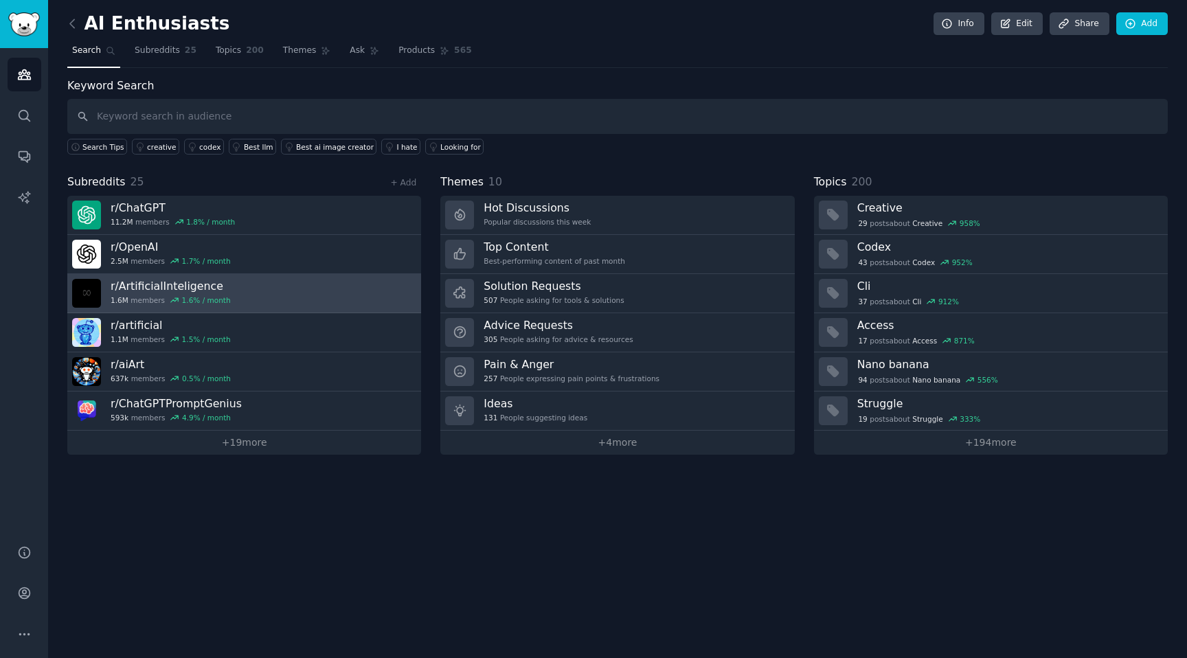
click at [354, 288] on link "r/ ArtificialInteligence 1.6M members 1.6 % / month" at bounding box center [244, 293] width 354 height 39
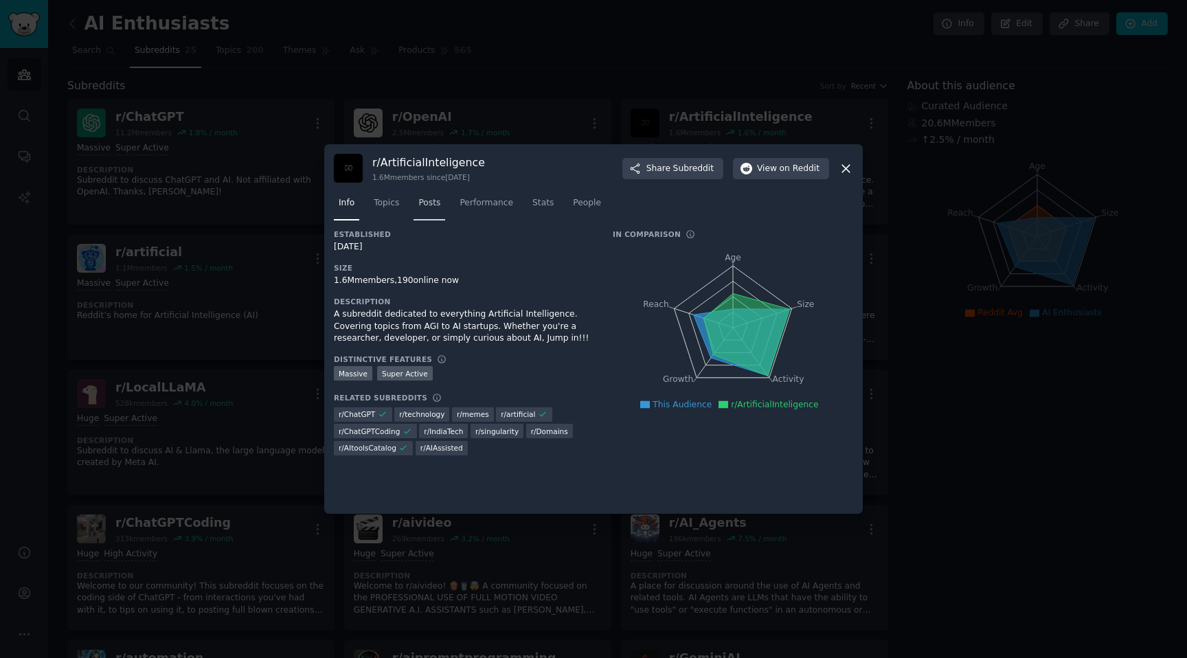
click at [444, 199] on link "Posts" at bounding box center [430, 206] width 32 height 28
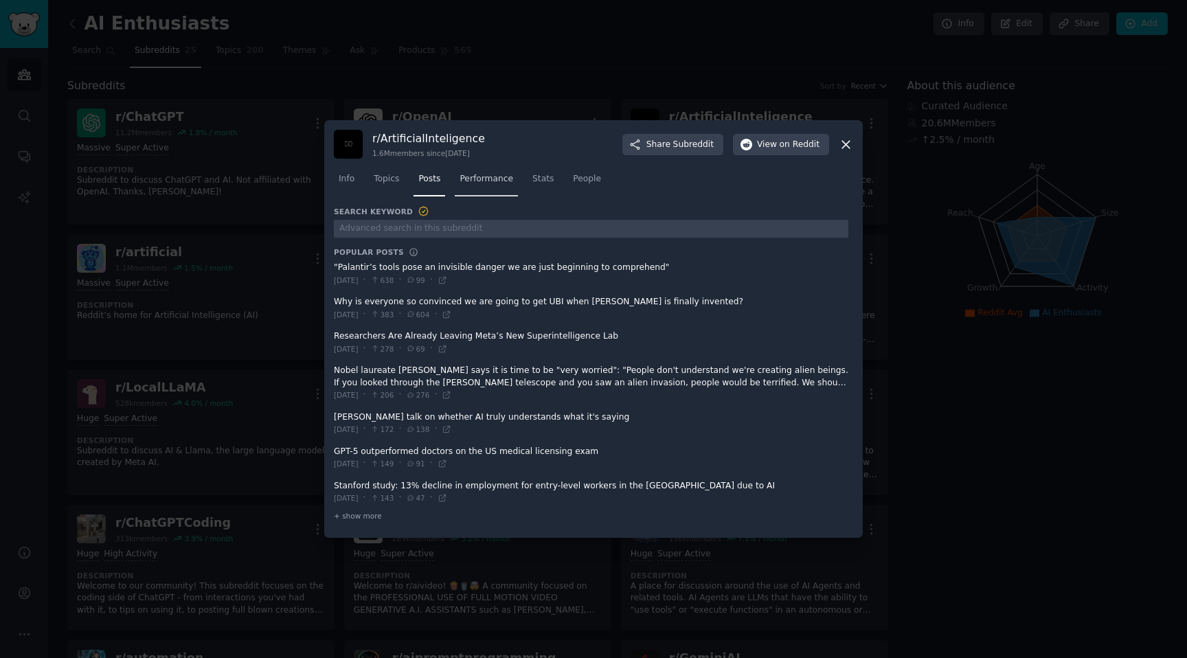
click at [474, 188] on link "Performance" at bounding box center [486, 182] width 63 height 28
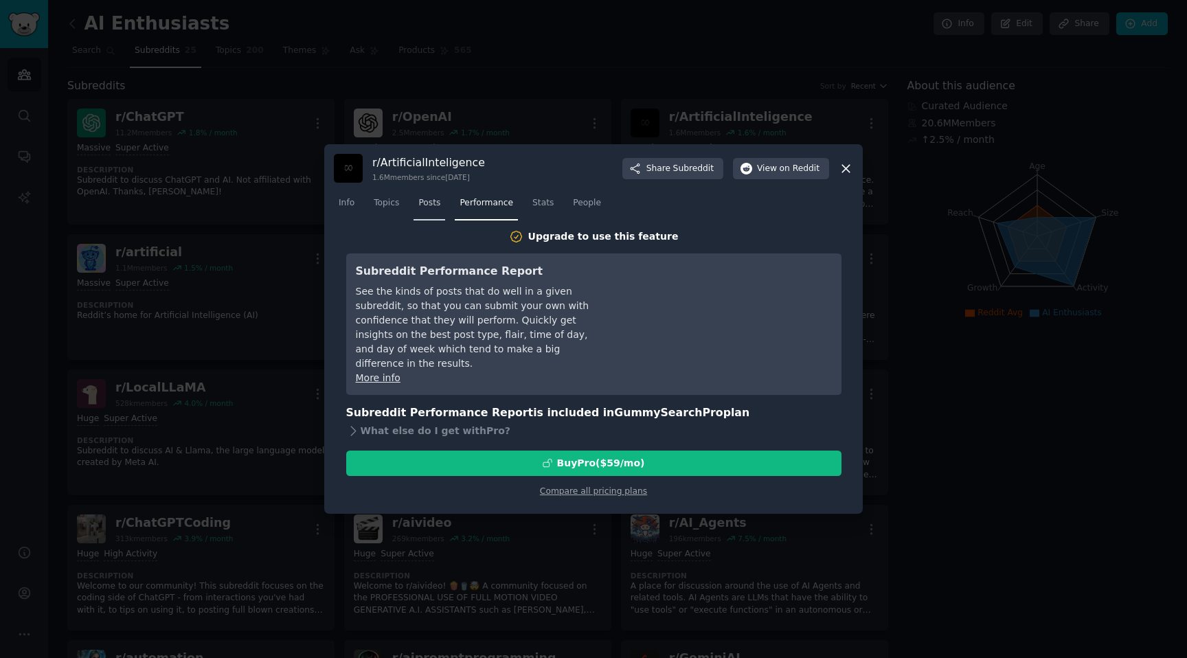
click at [442, 199] on link "Posts" at bounding box center [430, 206] width 32 height 28
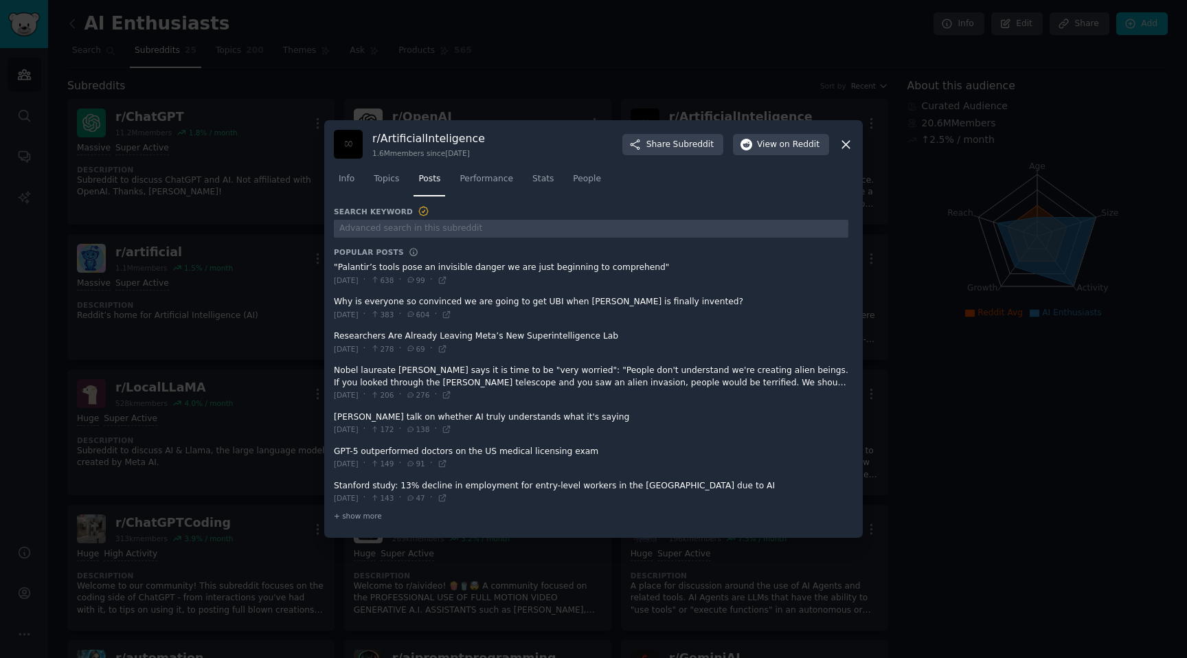
click at [1176, 153] on div at bounding box center [593, 329] width 1187 height 658
